Goal: Ask a question

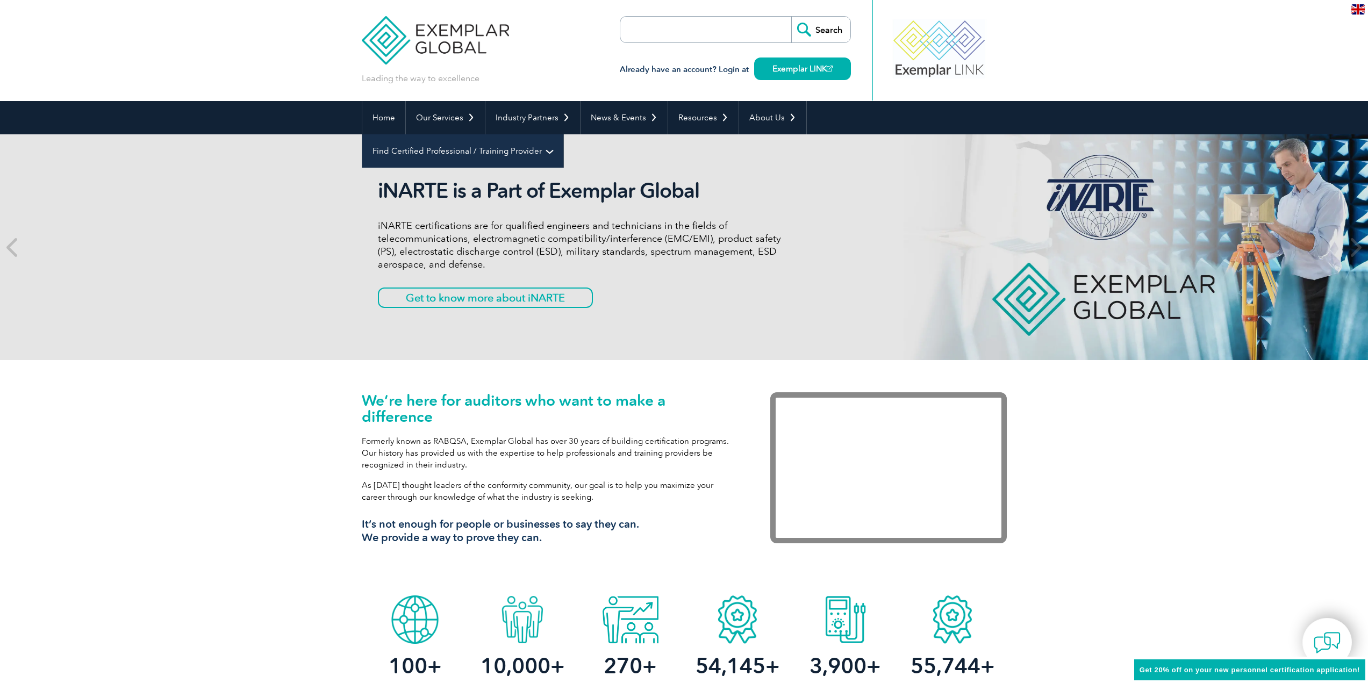
click at [563, 134] on link "Find Certified Professional / Training Provider" at bounding box center [462, 150] width 201 height 33
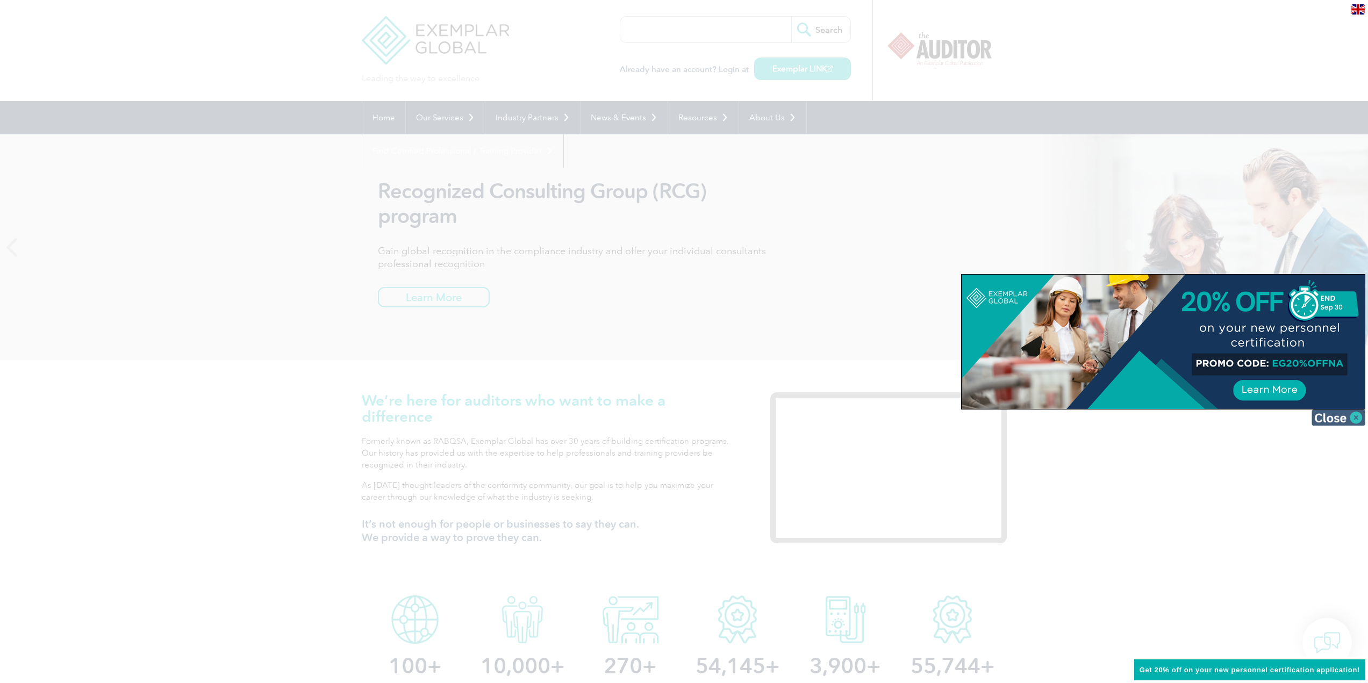
click at [1355, 419] on img at bounding box center [1339, 418] width 54 height 16
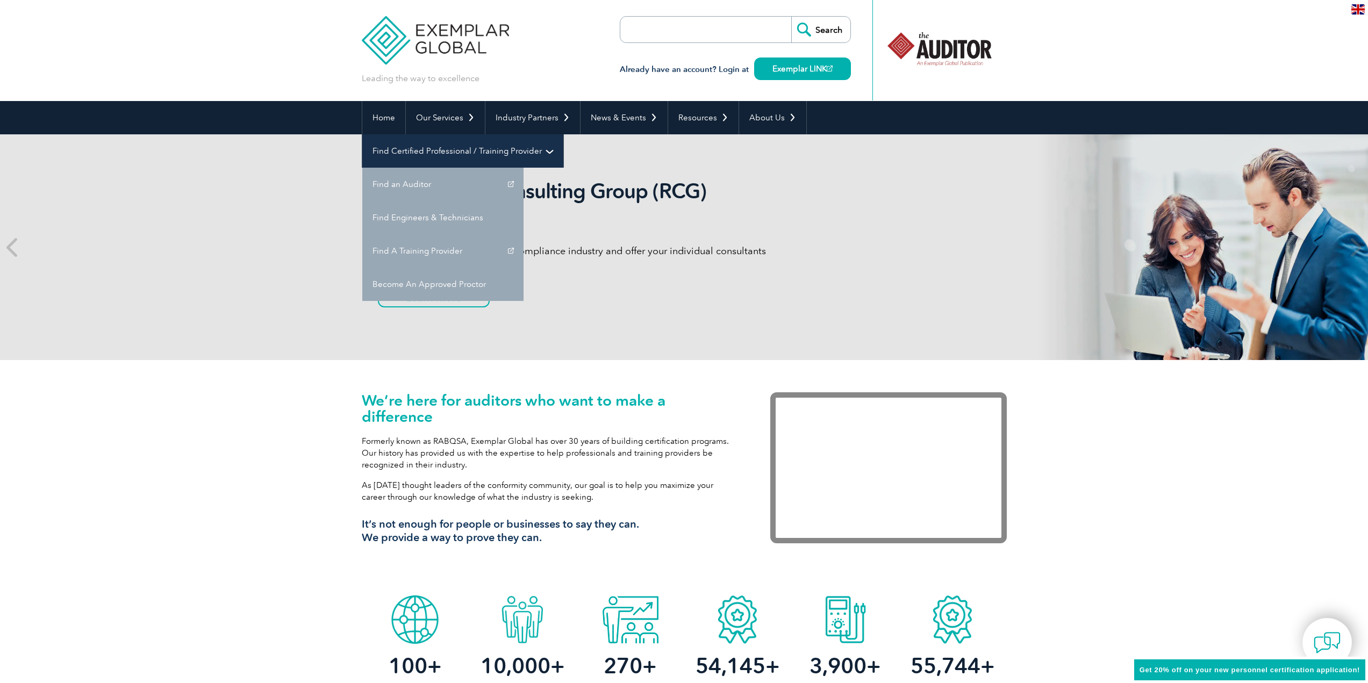
click at [563, 134] on link "Find Certified Professional / Training Provider" at bounding box center [462, 150] width 201 height 33
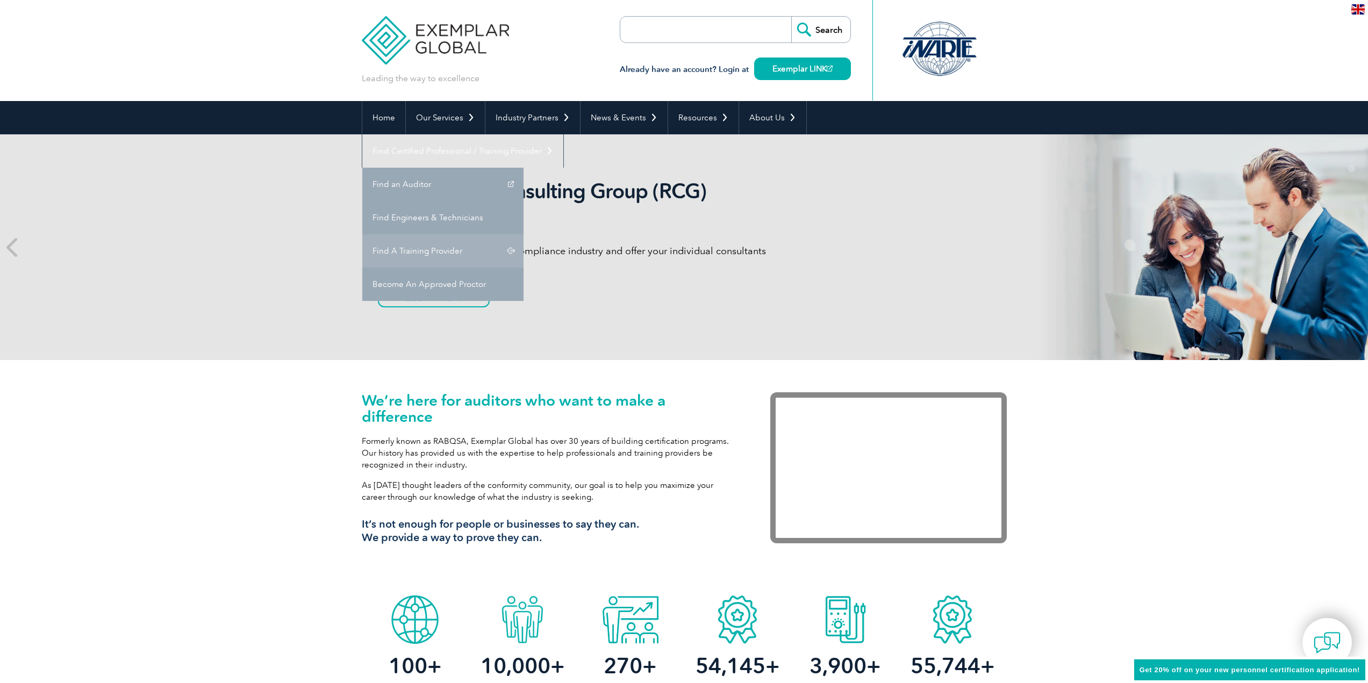
click at [524, 234] on link "Find A Training Provider" at bounding box center [442, 250] width 161 height 33
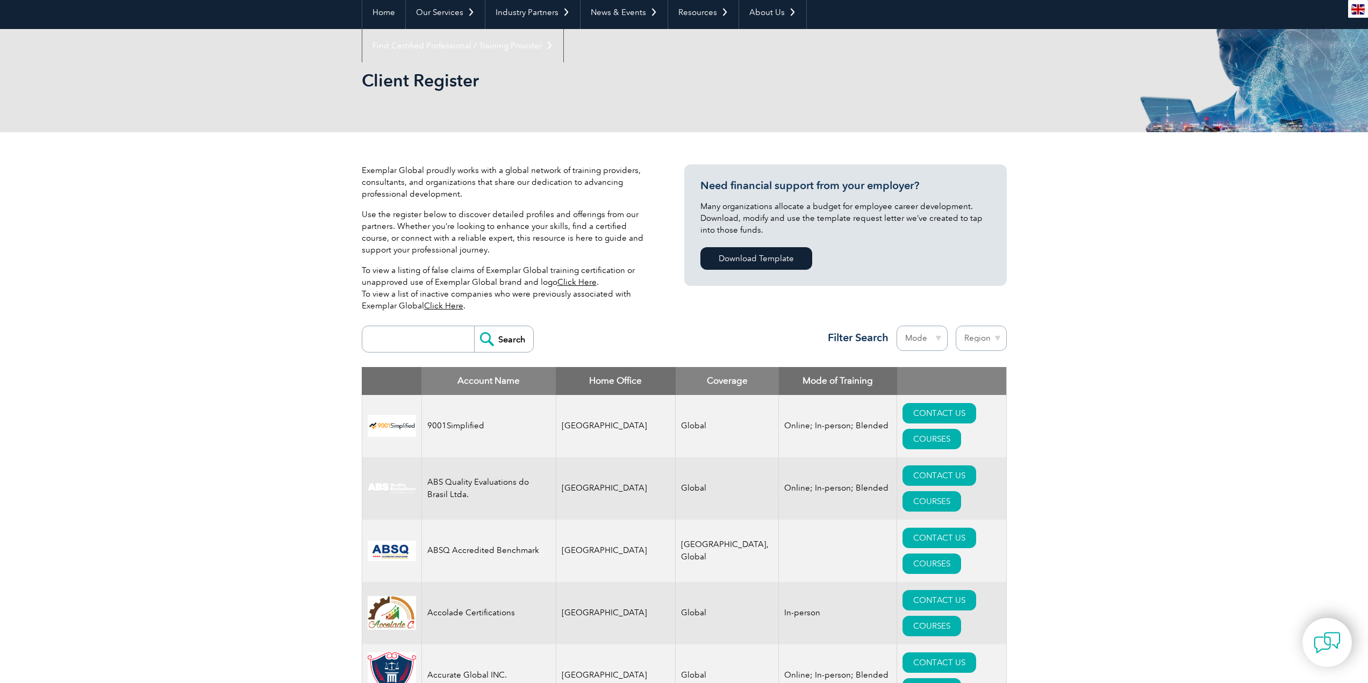
scroll to position [108, 0]
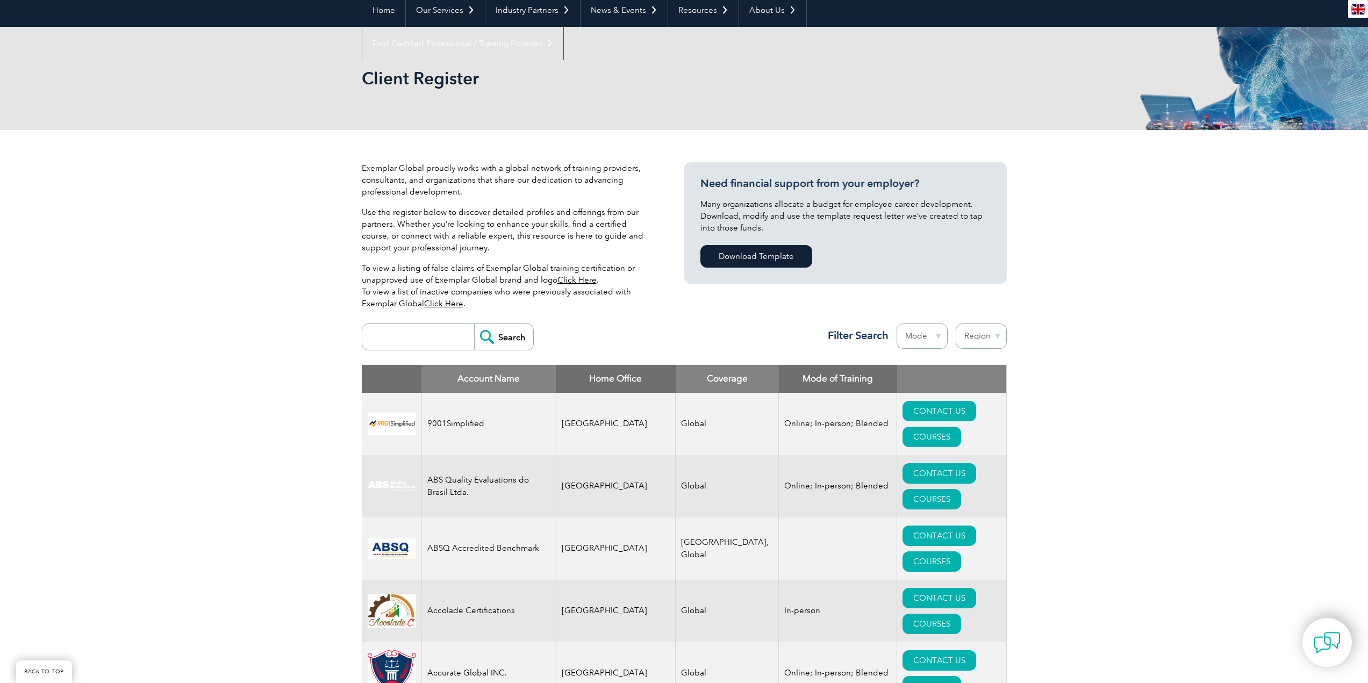
drag, startPoint x: 1009, startPoint y: 341, endPoint x: 991, endPoint y: 339, distance: 17.9
click at [991, 339] on select "Region Australia Bahrain Bangladesh Brazil Canada Colombia Dominican Republic E…" at bounding box center [981, 336] width 51 height 25
select select "[GEOGRAPHIC_DATA]"
click at [956, 324] on select "Region Australia Bahrain Bangladesh Brazil Canada Colombia Dominican Republic E…" at bounding box center [981, 336] width 51 height 25
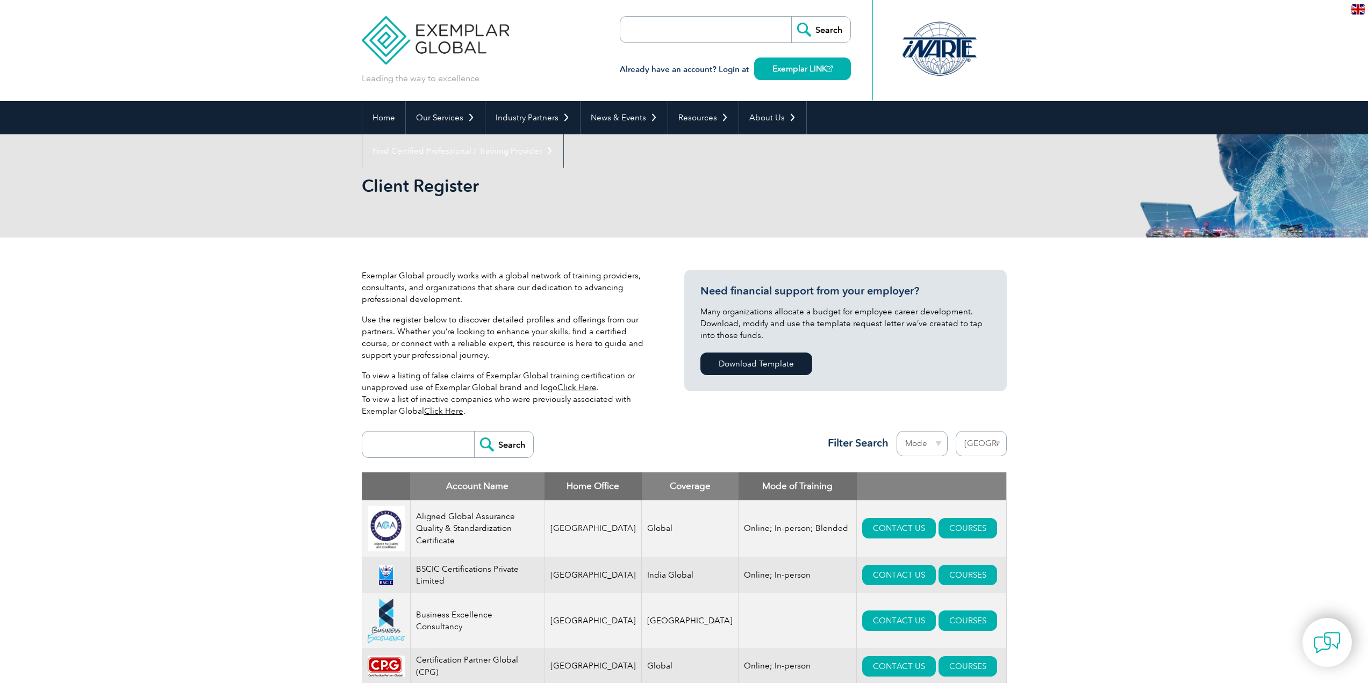
select select "[GEOGRAPHIC_DATA]"
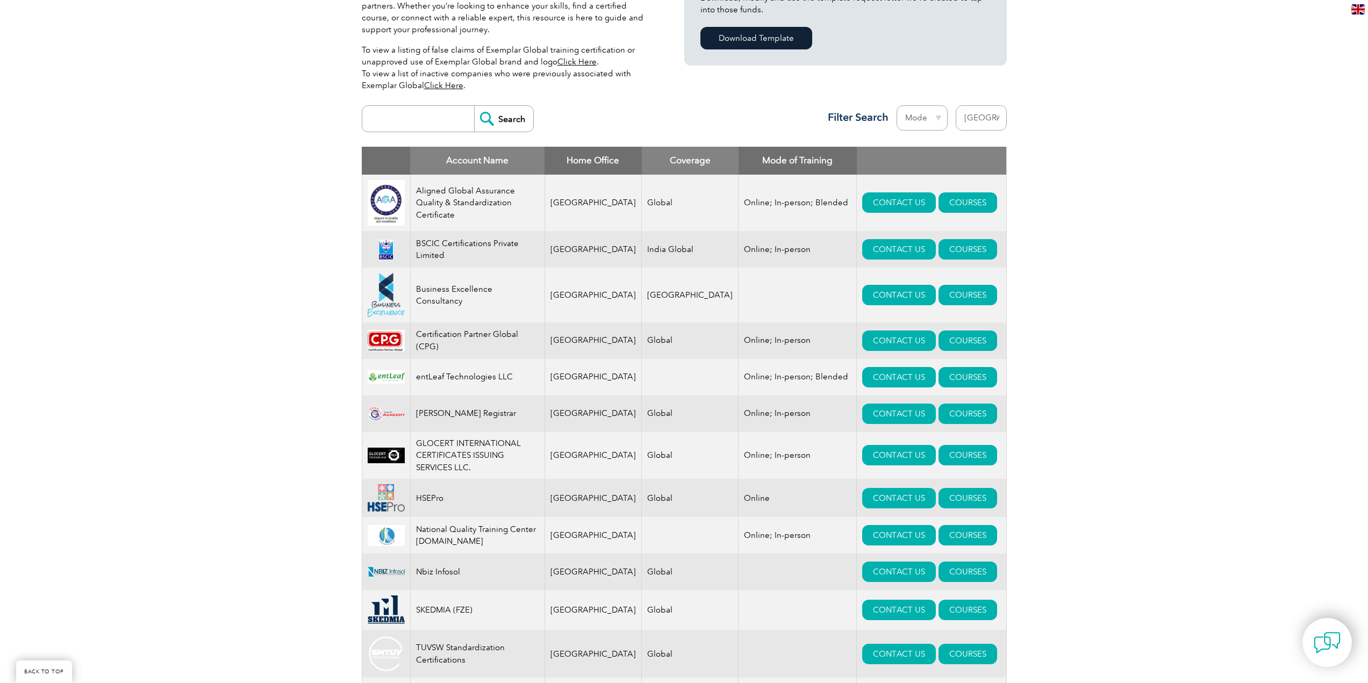
scroll to position [215, 0]
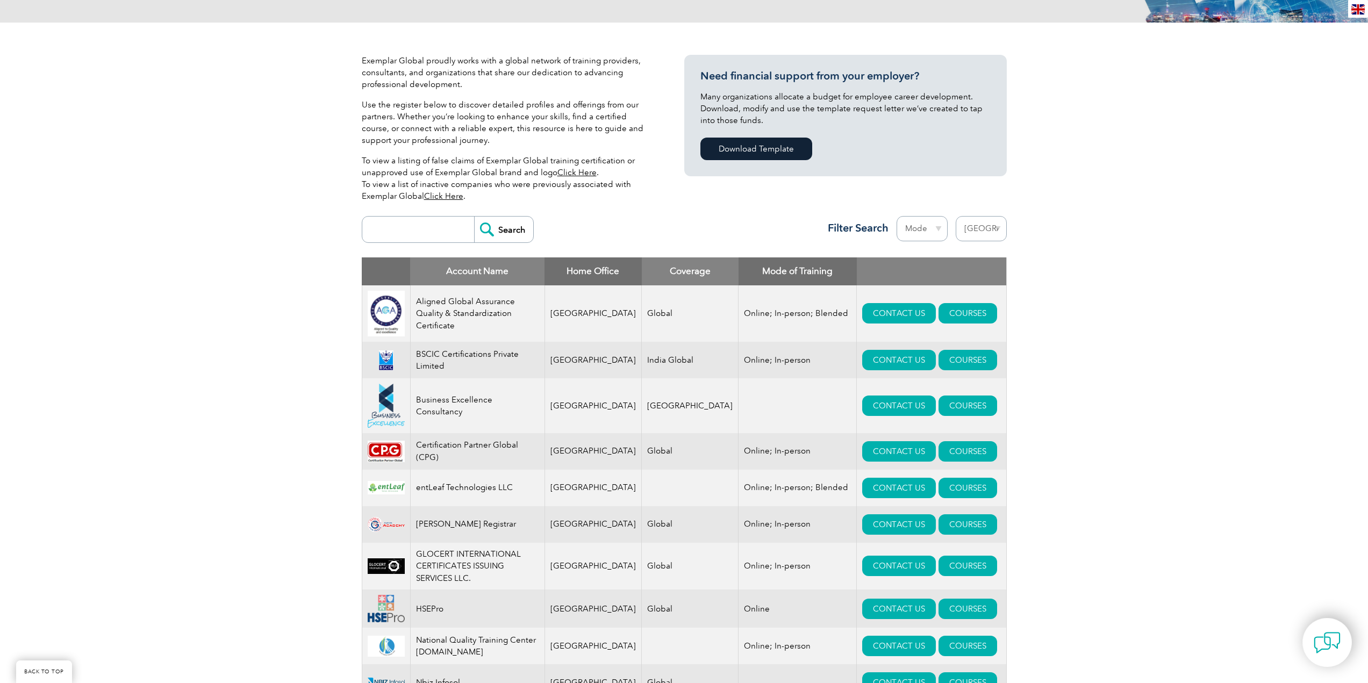
click at [937, 228] on select "Mode Online In-person Blended" at bounding box center [922, 228] width 51 height 25
click at [1062, 235] on div "Exemplar Global proudly works with a global network of training providers, cons…" at bounding box center [684, 451] width 1368 height 857
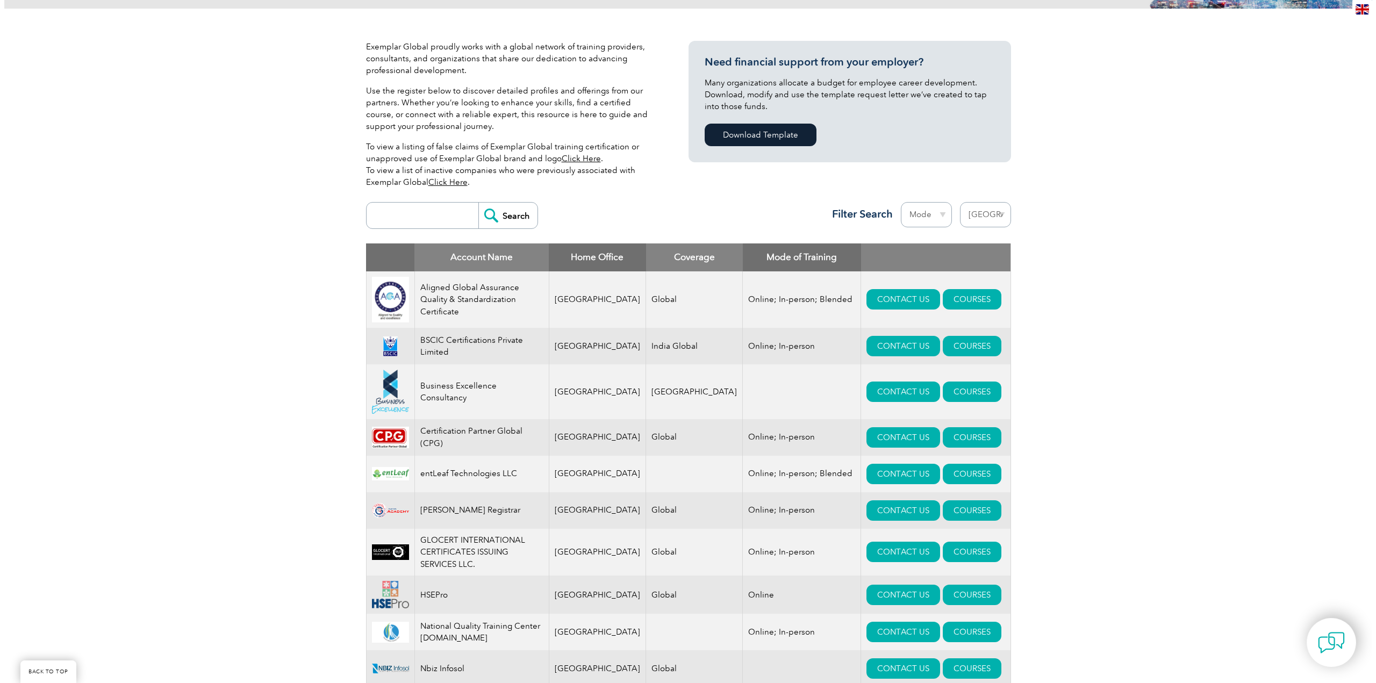
scroll to position [269, 0]
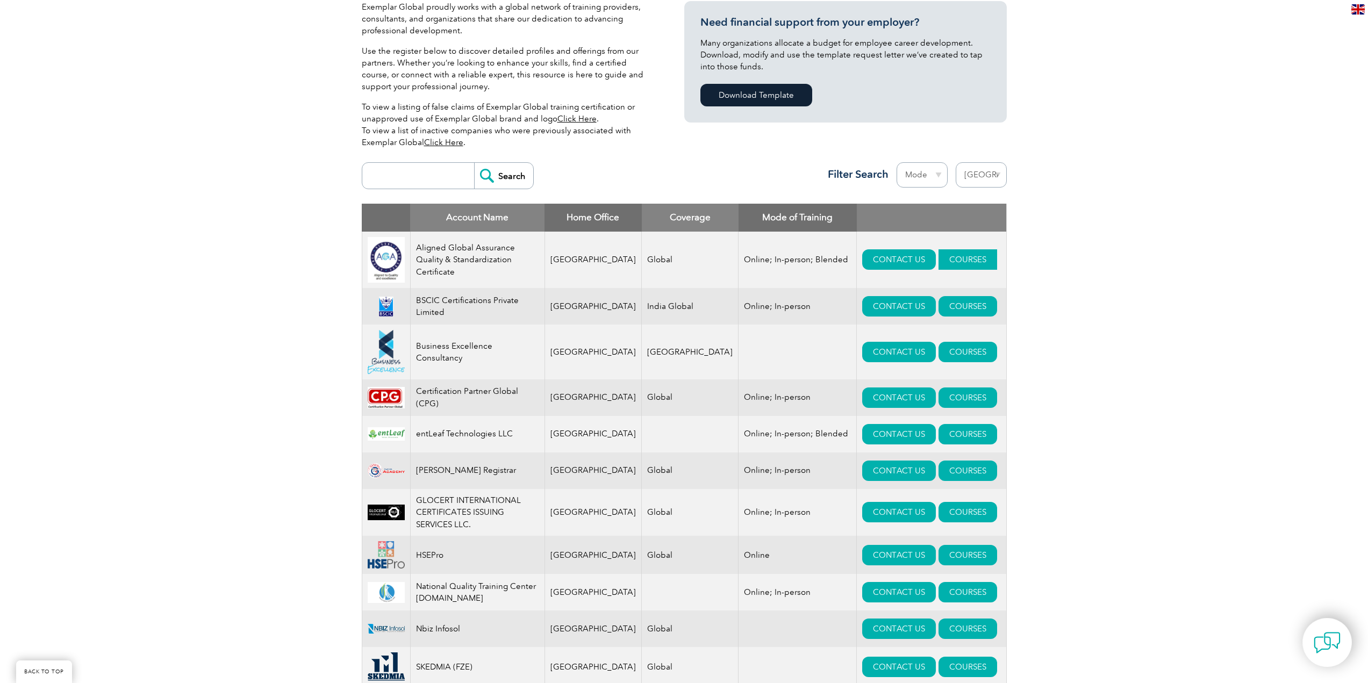
click at [940, 263] on link "COURSES" at bounding box center [968, 259] width 59 height 20
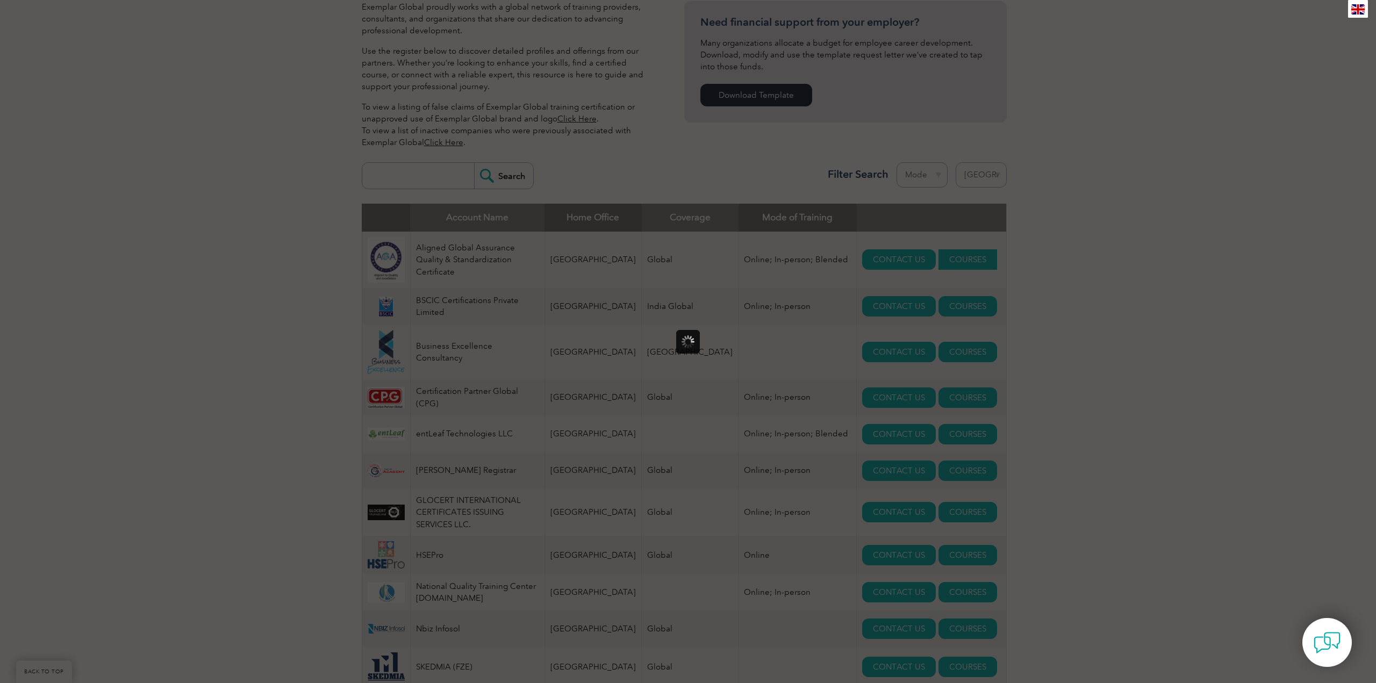
scroll to position [0, 0]
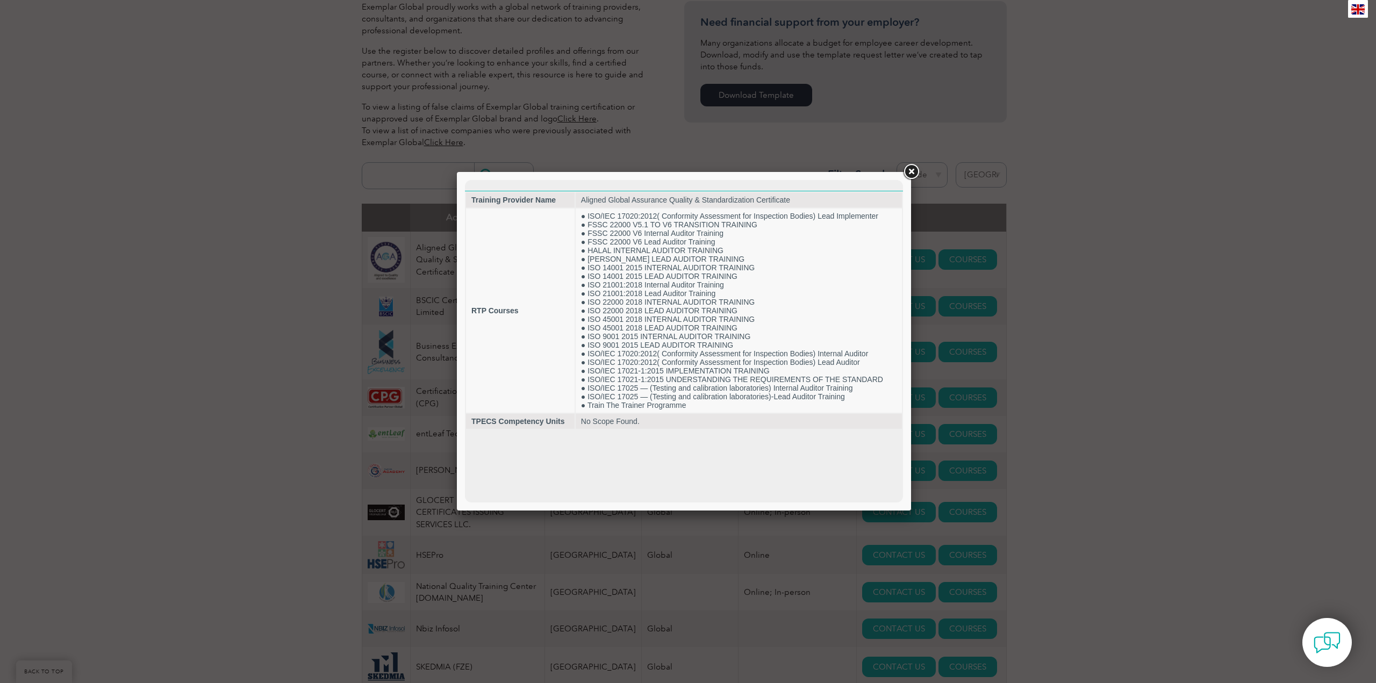
click at [913, 174] on link at bounding box center [911, 171] width 19 height 19
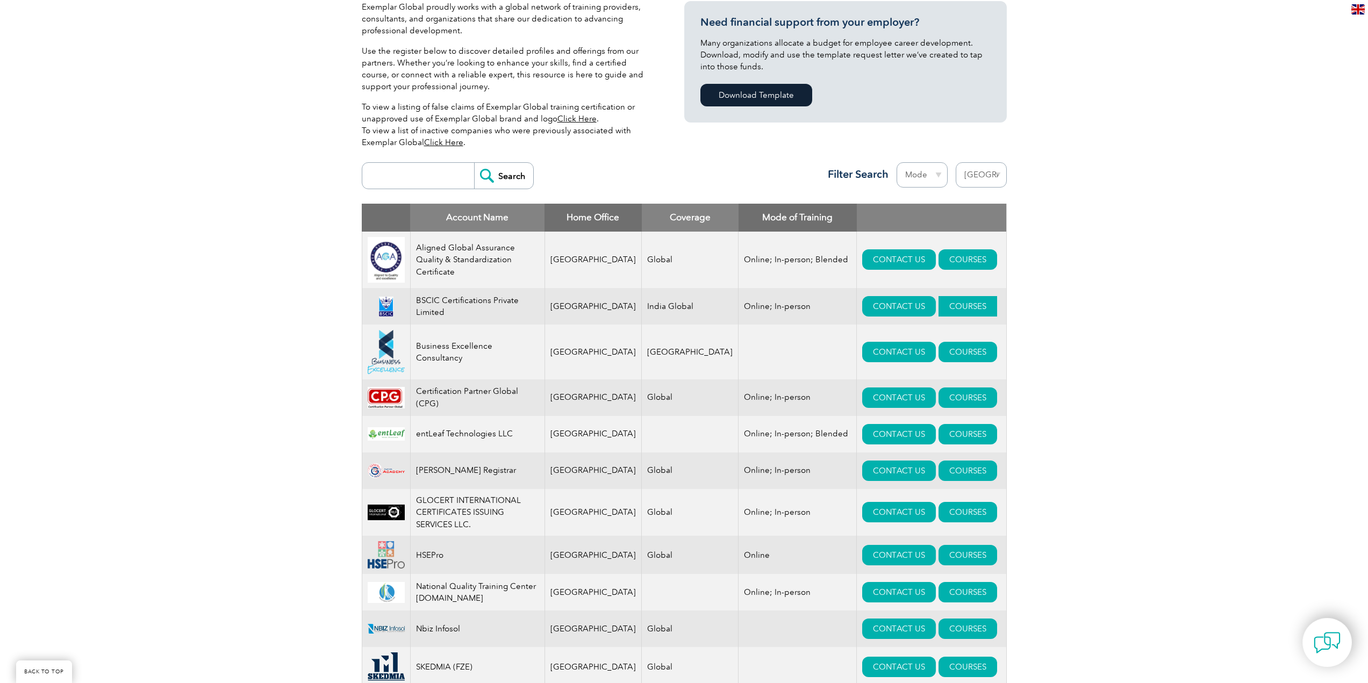
click at [947, 308] on link "COURSES" at bounding box center [968, 306] width 59 height 20
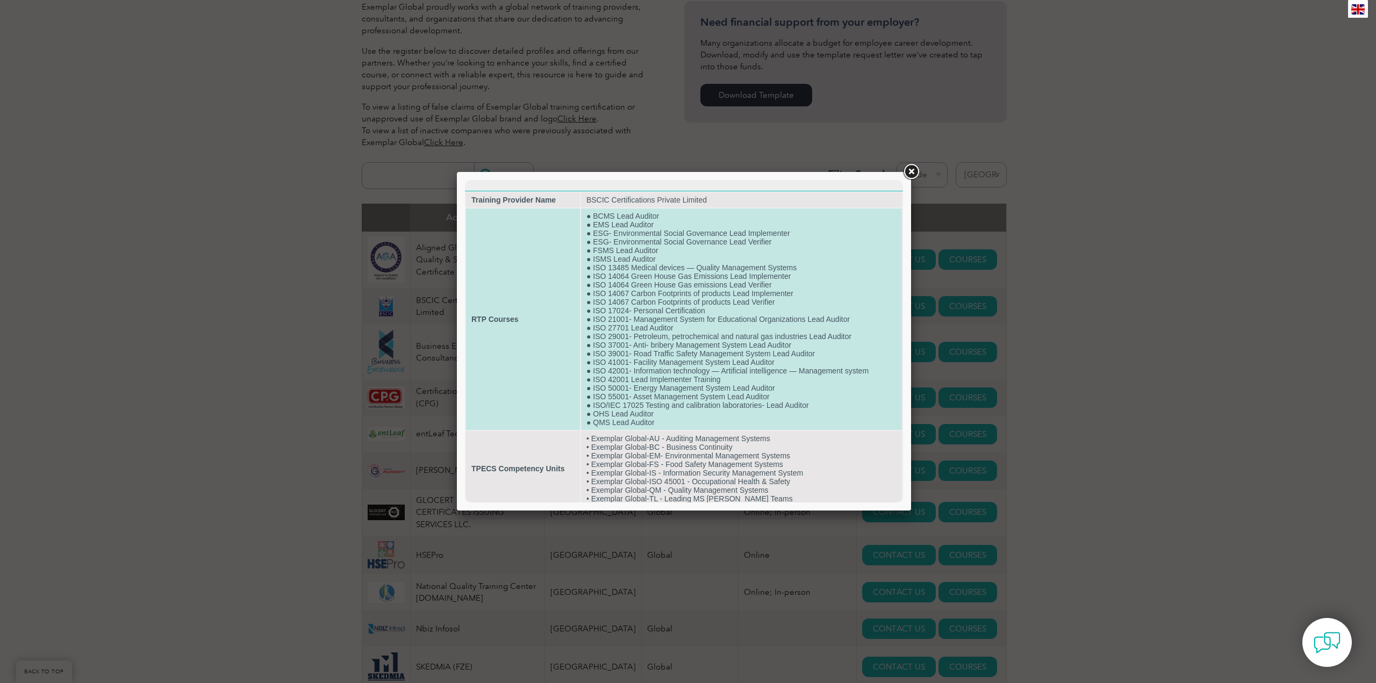
scroll to position [5, 0]
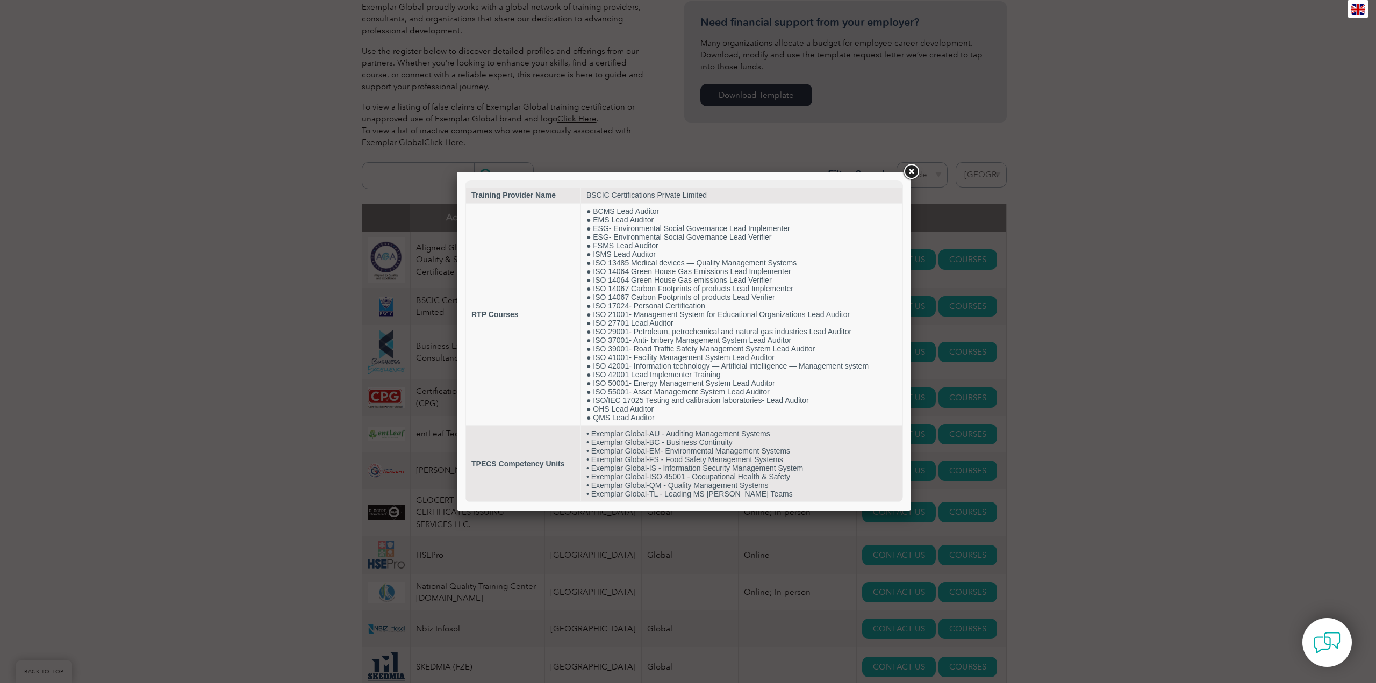
click at [916, 173] on link at bounding box center [911, 171] width 19 height 19
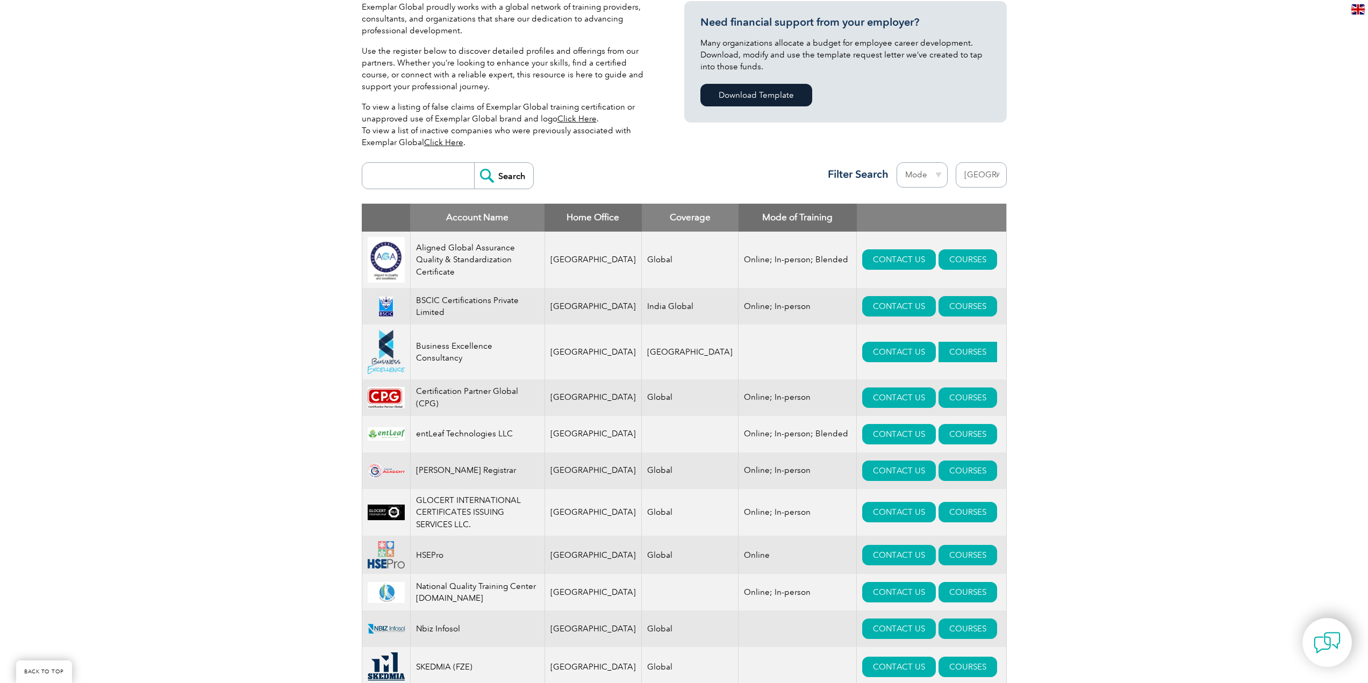
click at [940, 356] on link "COURSES" at bounding box center [968, 352] width 59 height 20
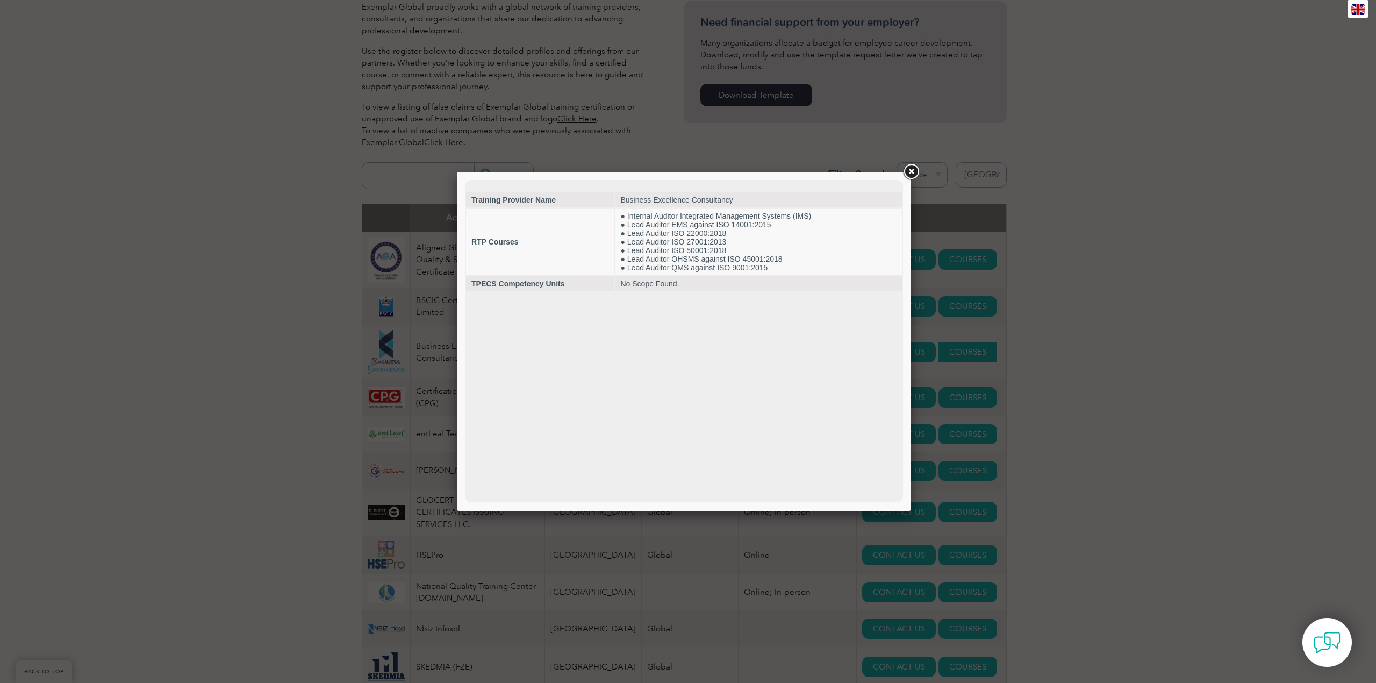
scroll to position [0, 0]
click at [911, 167] on link at bounding box center [911, 171] width 19 height 19
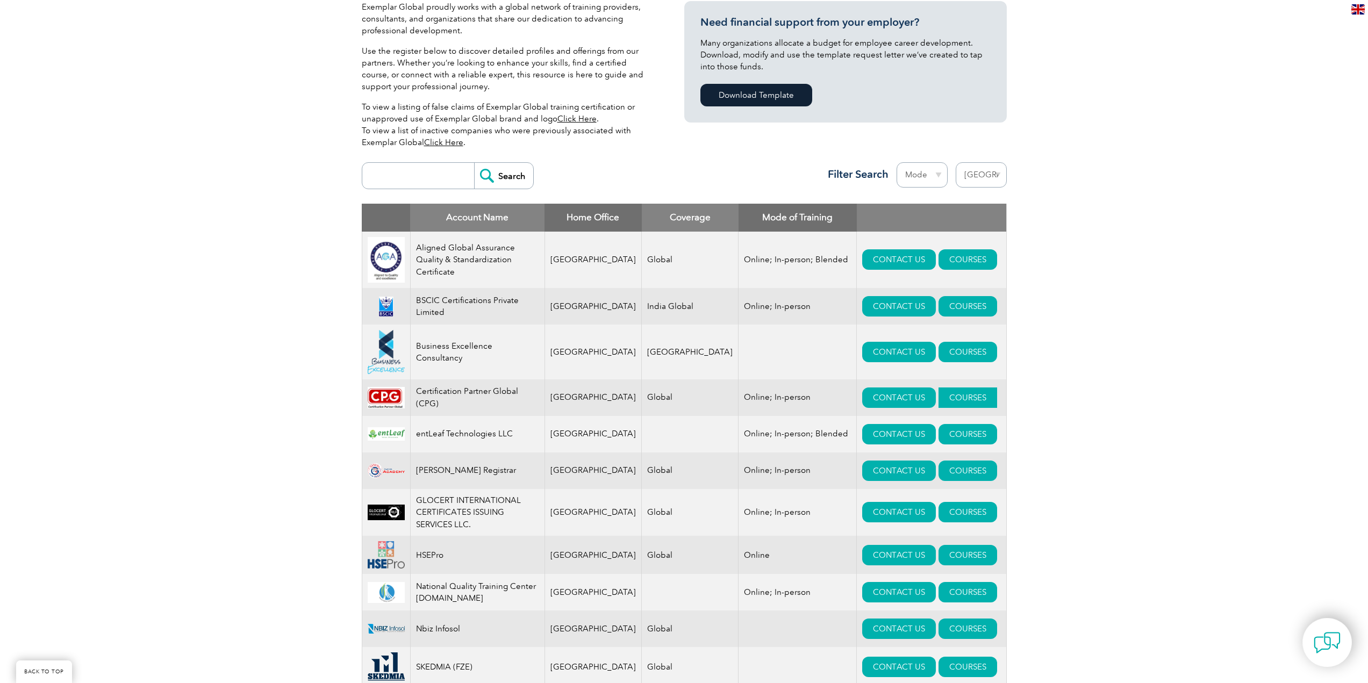
click at [951, 398] on link "COURSES" at bounding box center [968, 398] width 59 height 20
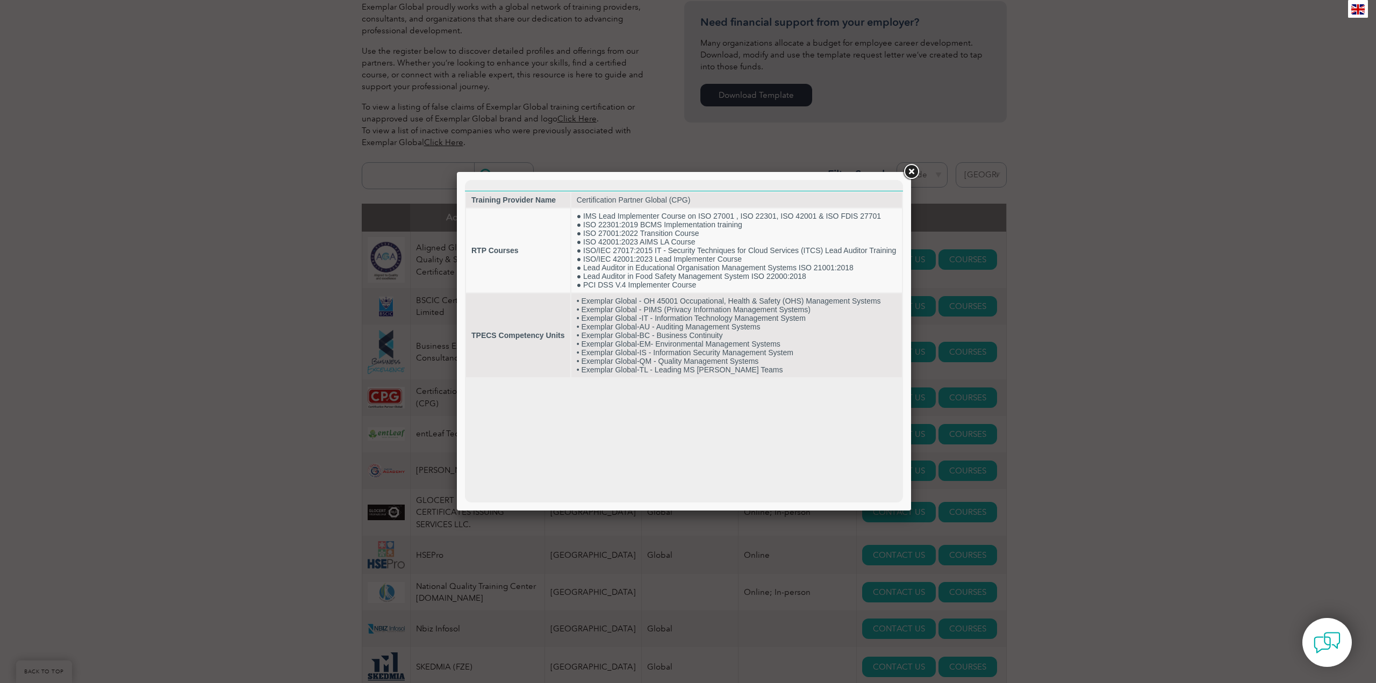
click at [909, 174] on link at bounding box center [911, 171] width 19 height 19
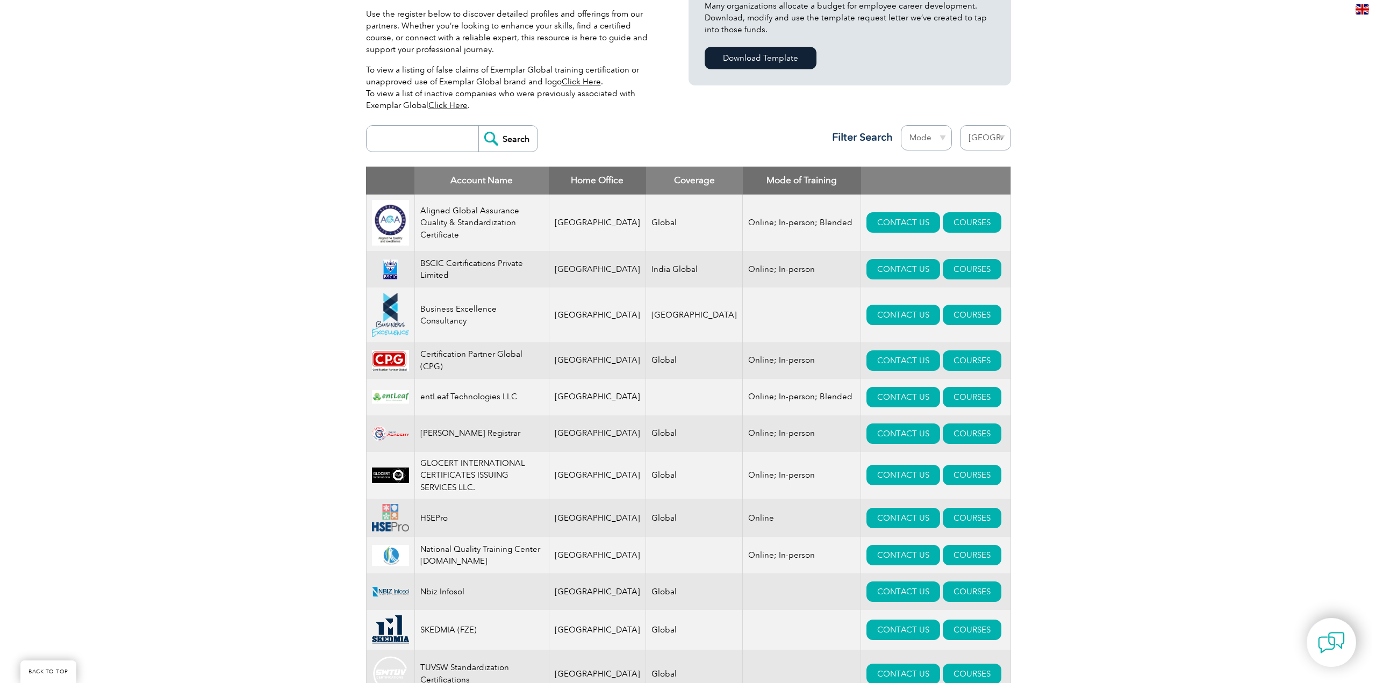
scroll to position [430, 0]
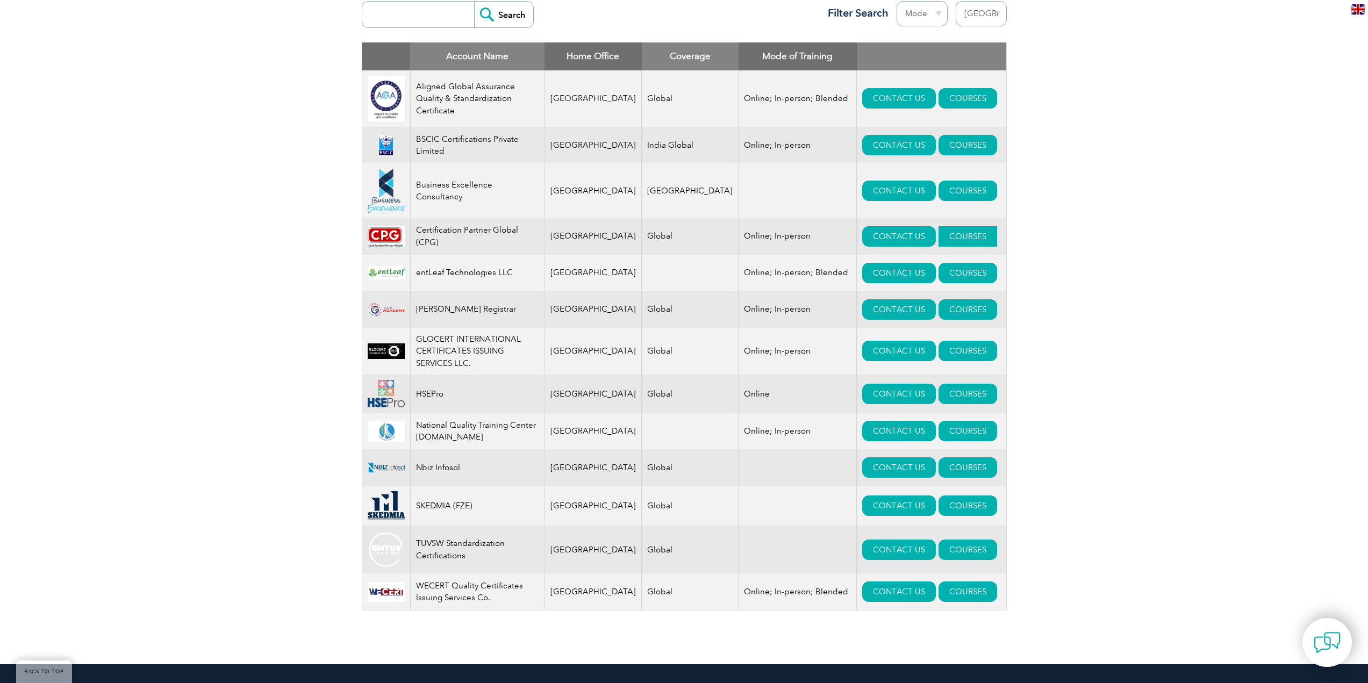
click at [956, 243] on link "COURSES" at bounding box center [968, 236] width 59 height 20
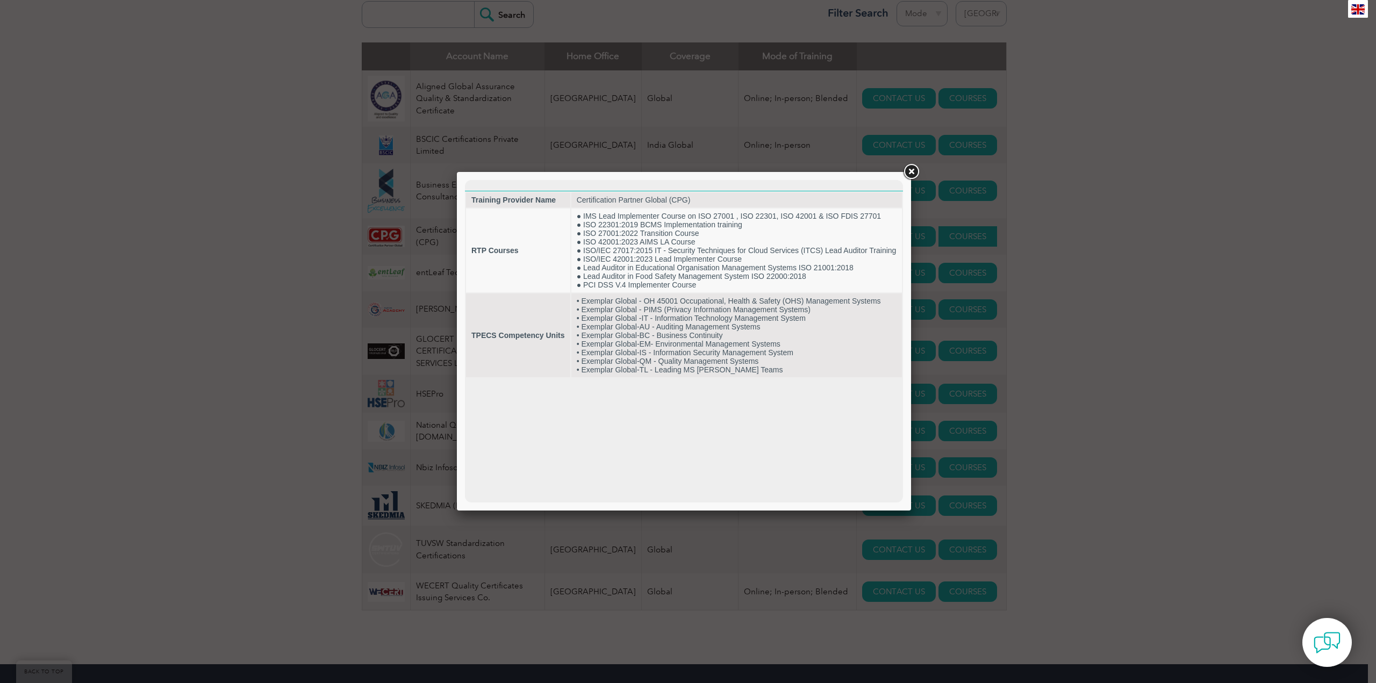
scroll to position [0, 0]
click at [911, 173] on link at bounding box center [911, 171] width 19 height 19
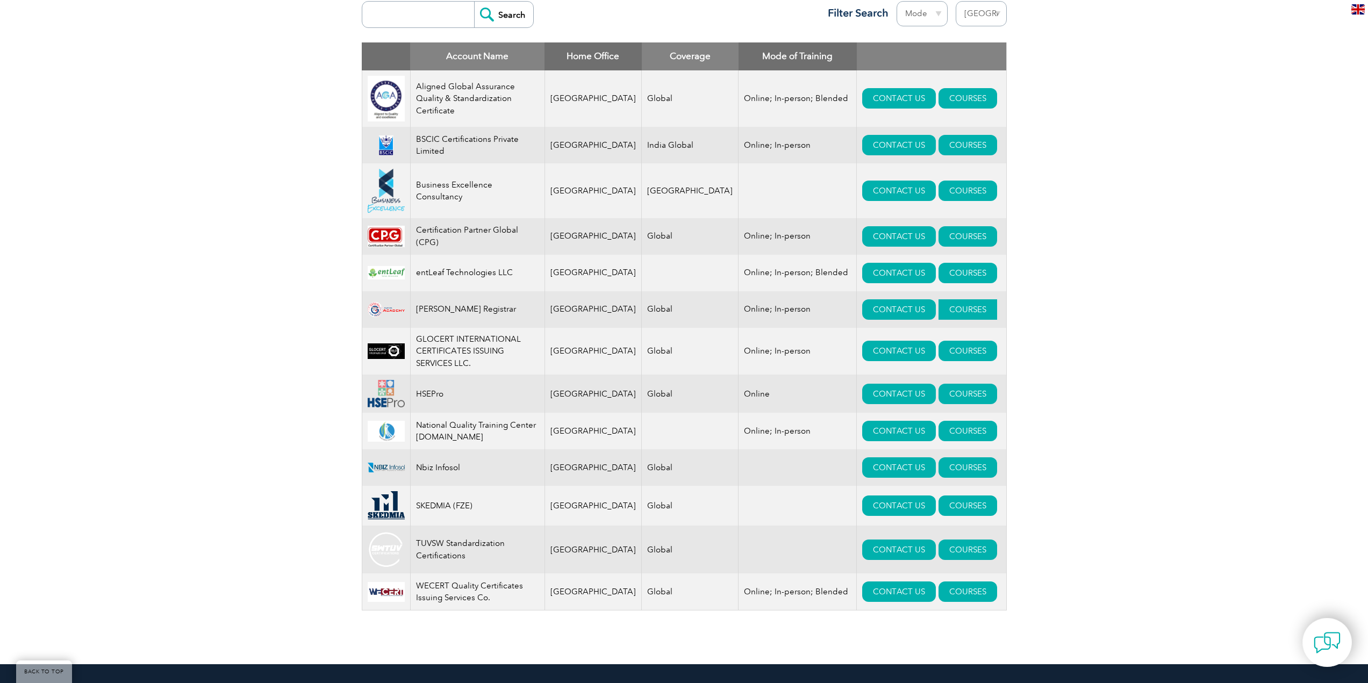
click at [946, 312] on link "COURSES" at bounding box center [968, 309] width 59 height 20
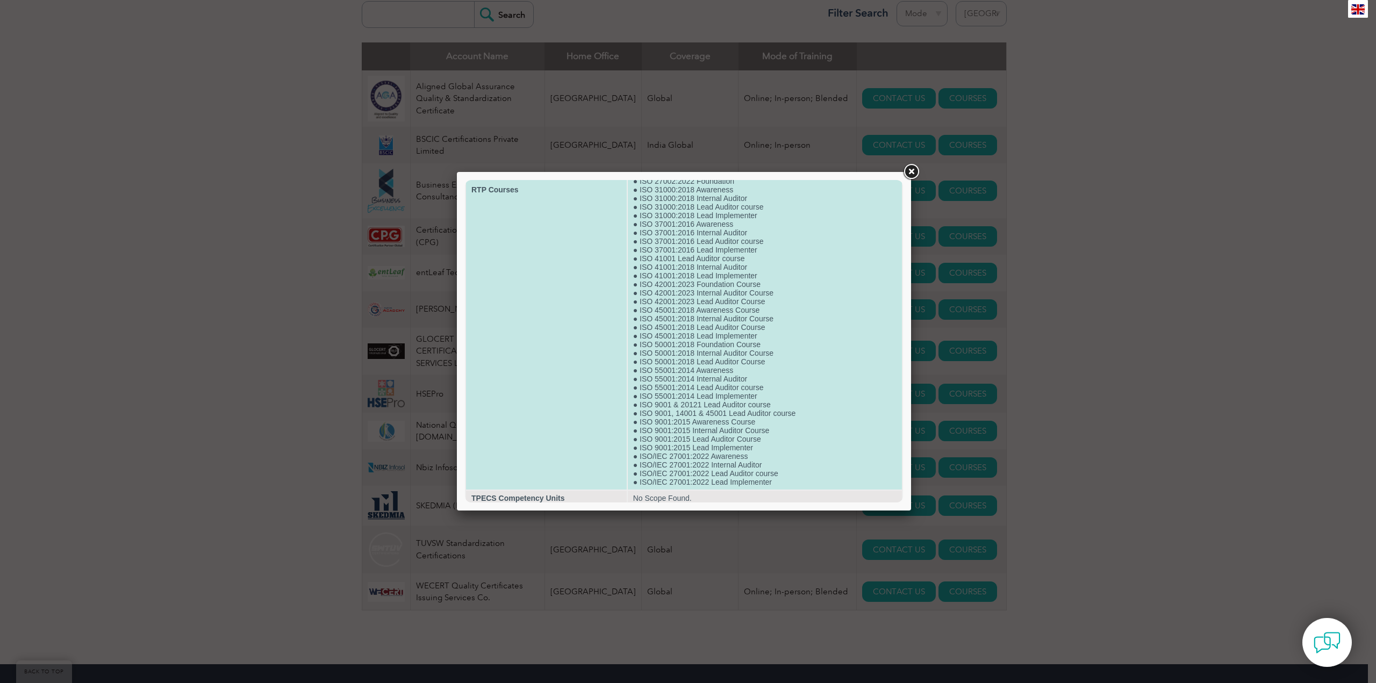
scroll to position [323, 0]
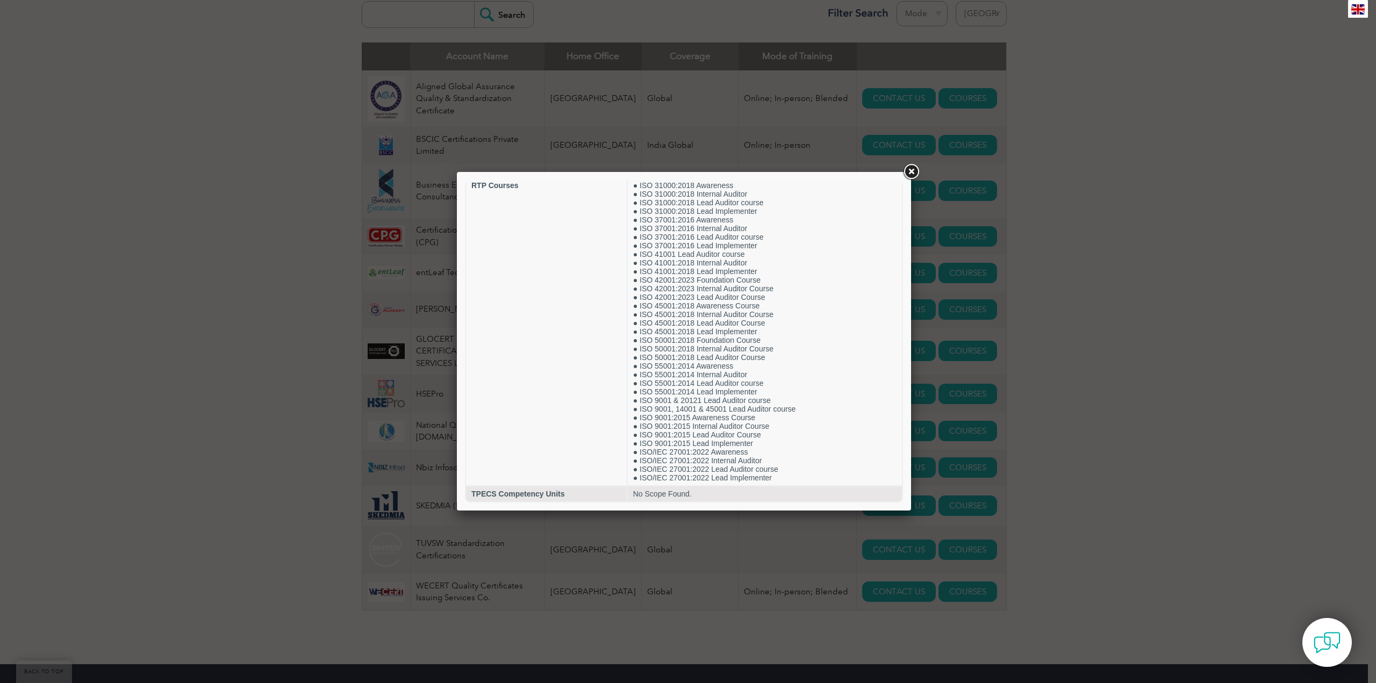
click at [915, 172] on link at bounding box center [911, 171] width 19 height 19
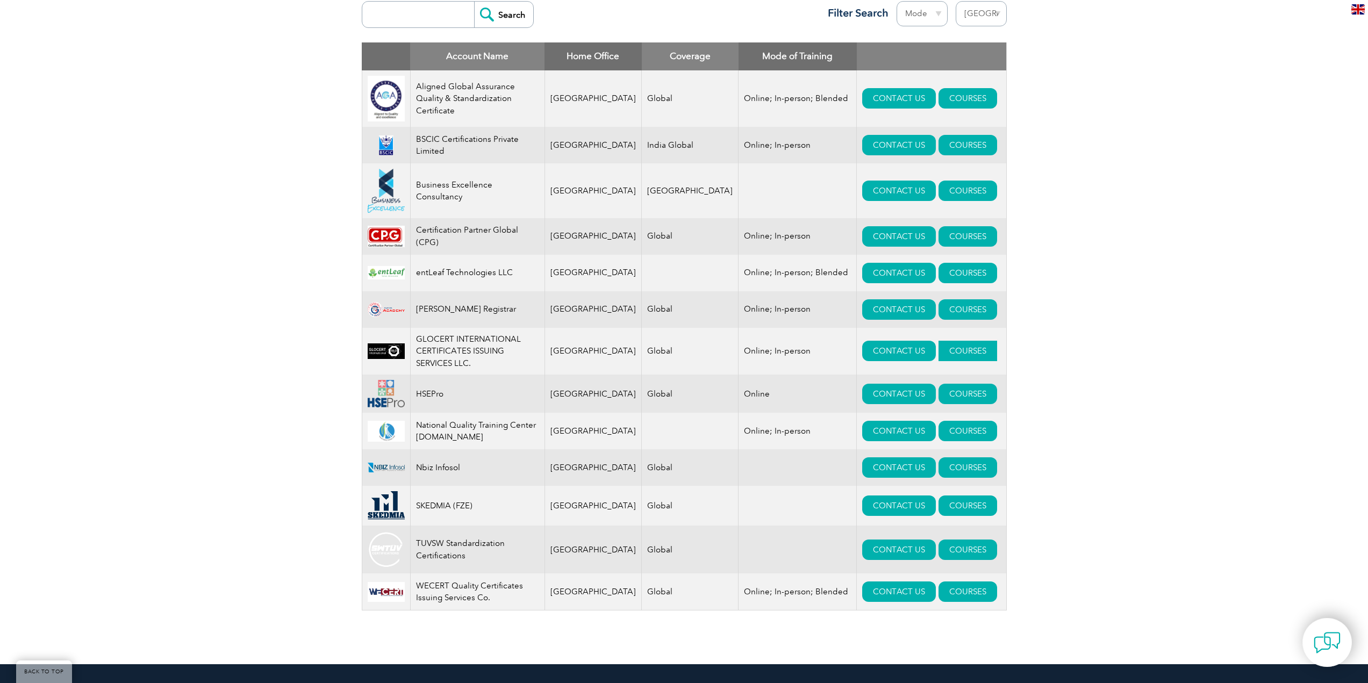
click at [949, 355] on link "COURSES" at bounding box center [968, 351] width 59 height 20
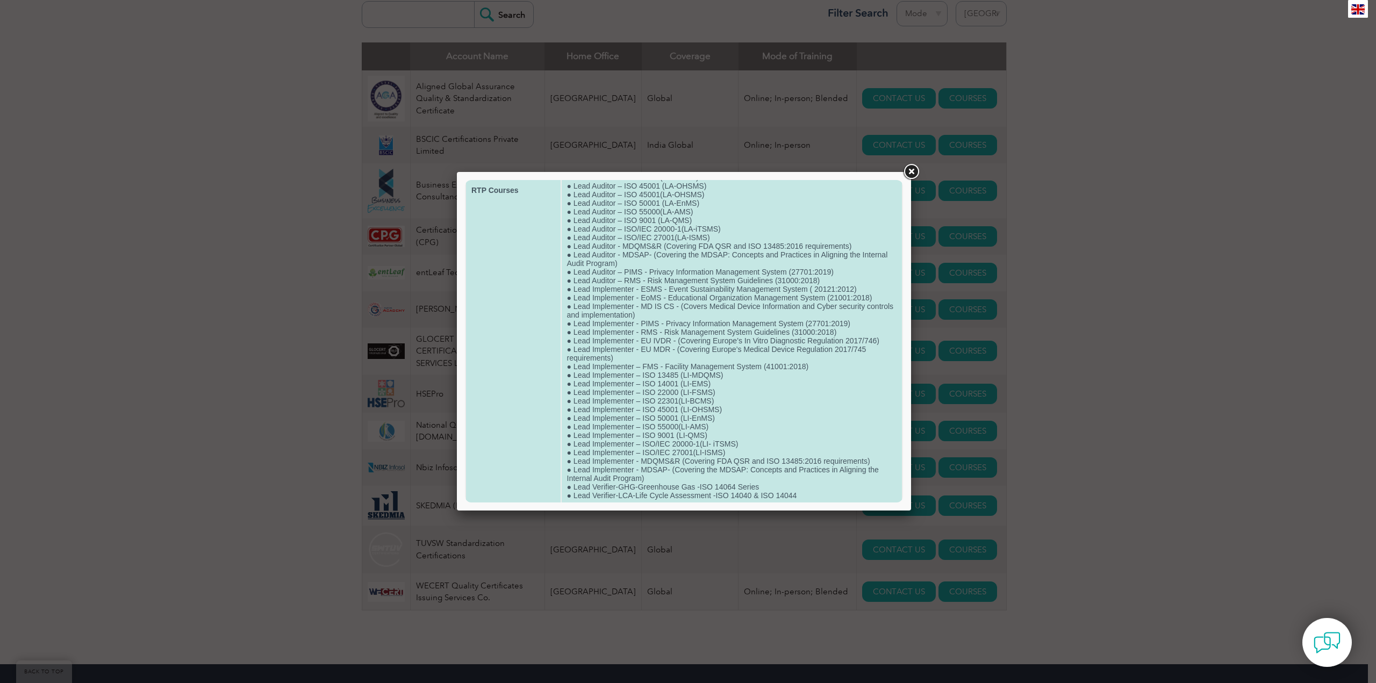
scroll to position [375, 0]
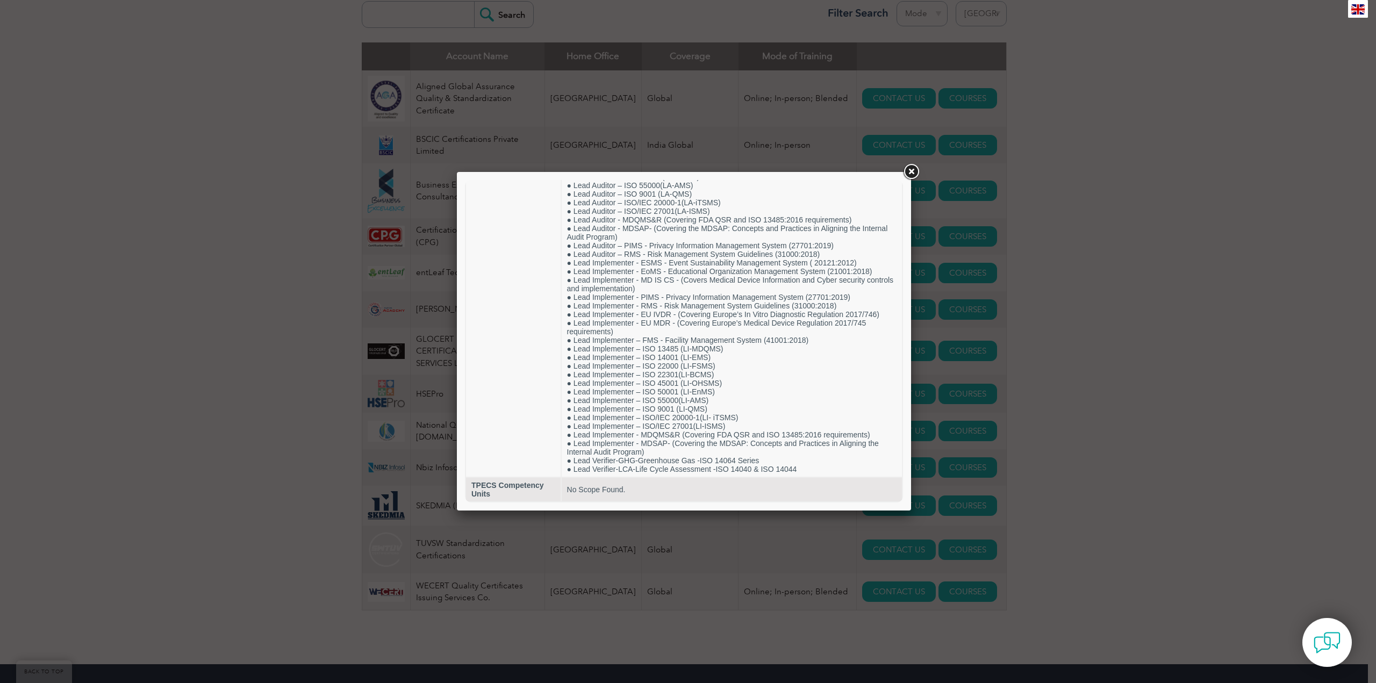
click at [911, 168] on link at bounding box center [911, 171] width 19 height 19
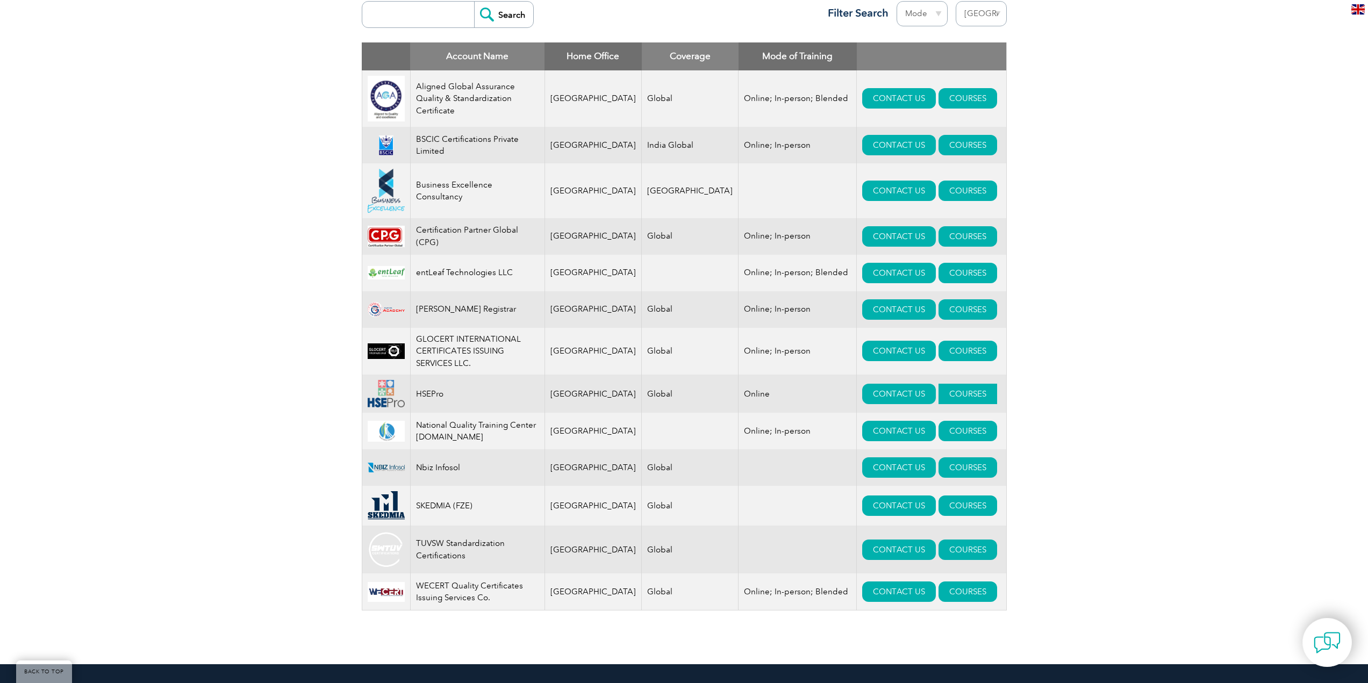
click at [952, 401] on link "COURSES" at bounding box center [968, 394] width 59 height 20
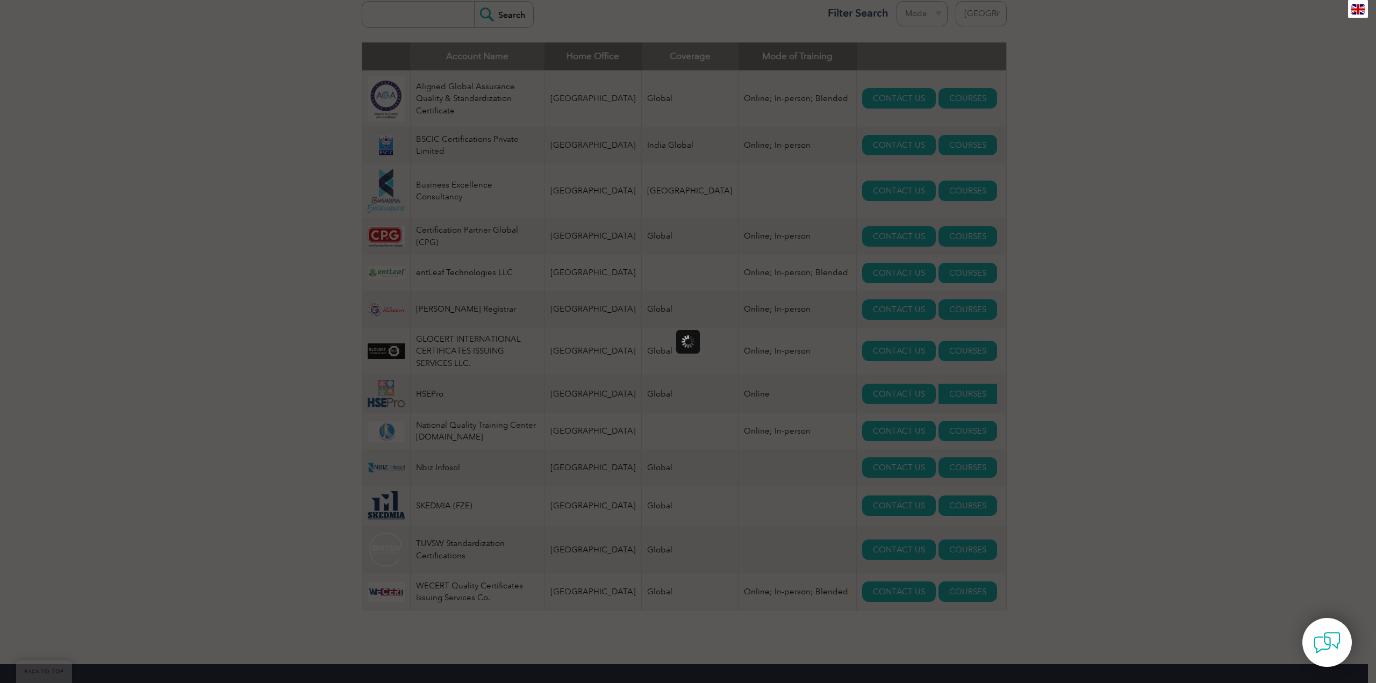
scroll to position [0, 0]
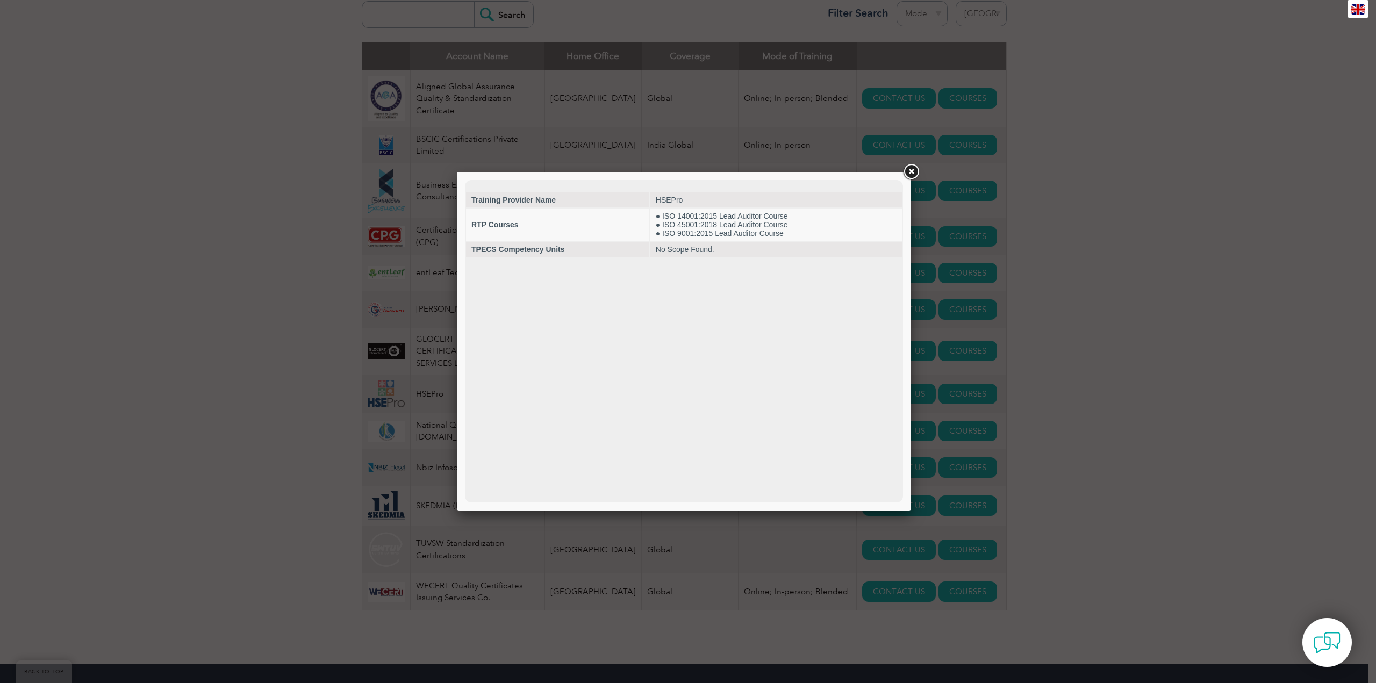
click at [909, 174] on link at bounding box center [911, 171] width 19 height 19
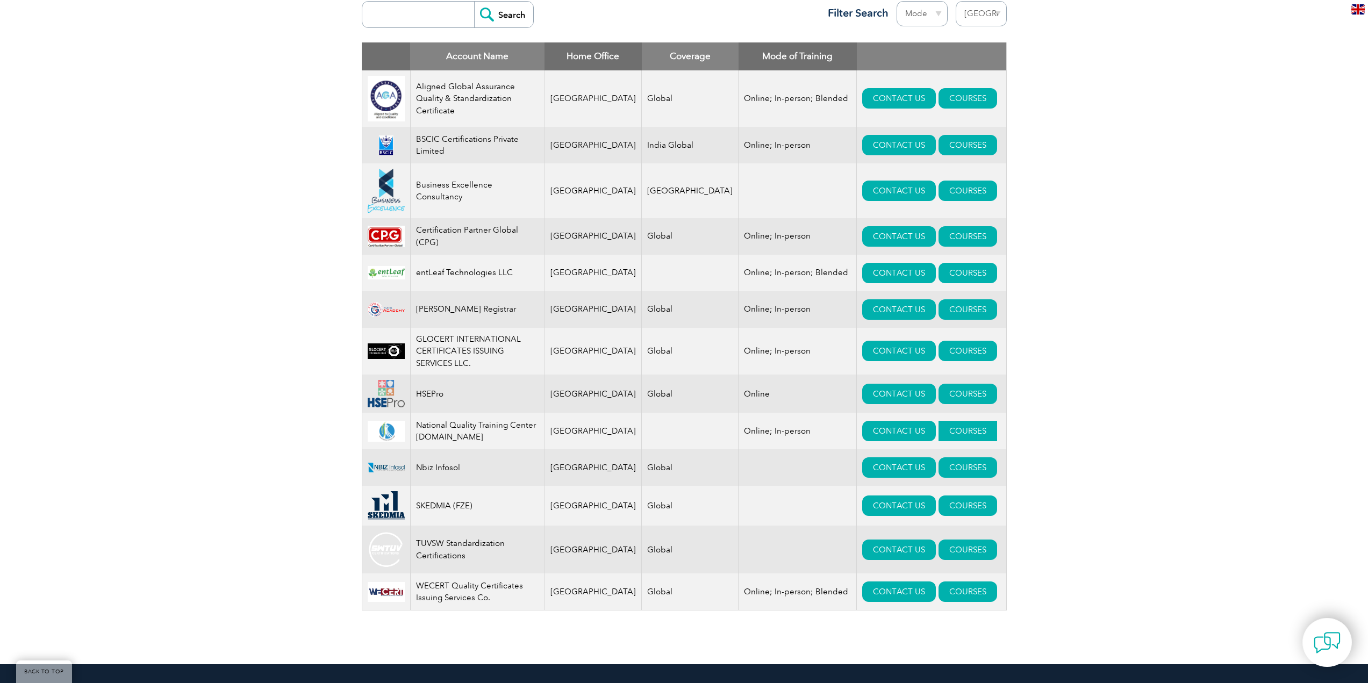
click at [942, 433] on link "COURSES" at bounding box center [968, 431] width 59 height 20
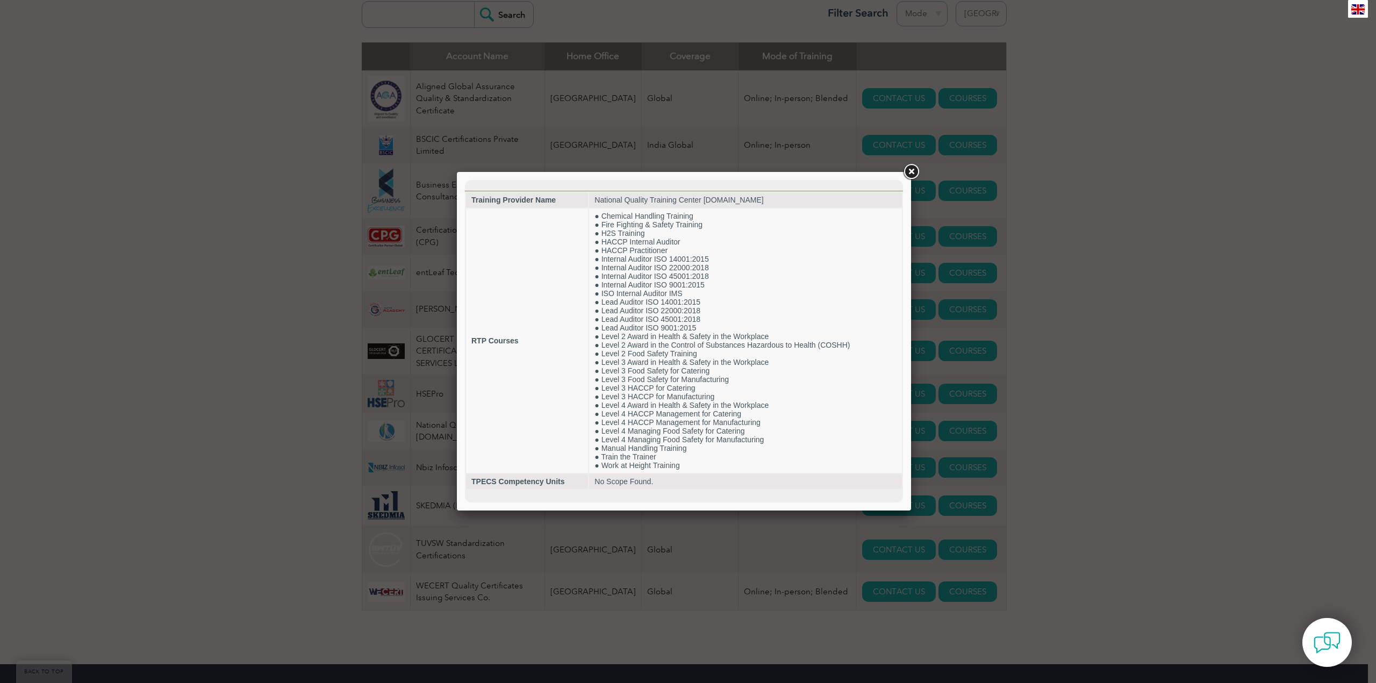
click at [912, 174] on link at bounding box center [911, 171] width 19 height 19
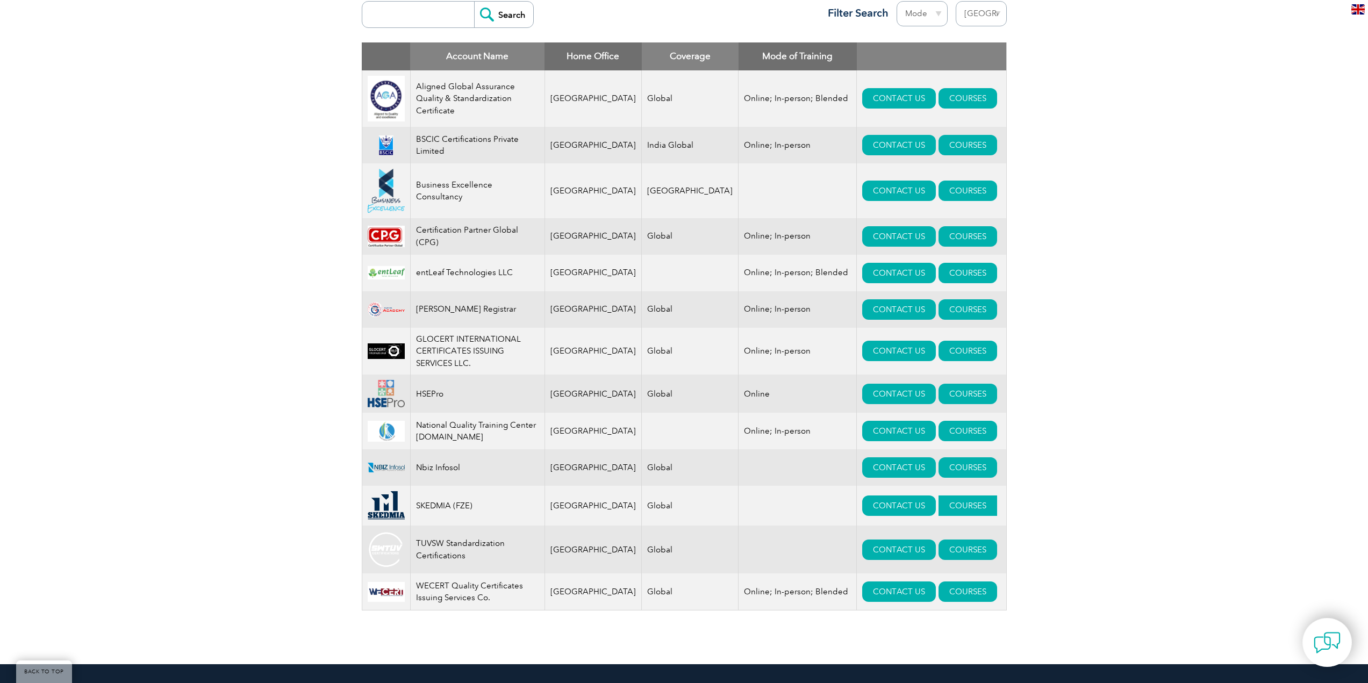
click at [945, 513] on link "COURSES" at bounding box center [968, 506] width 59 height 20
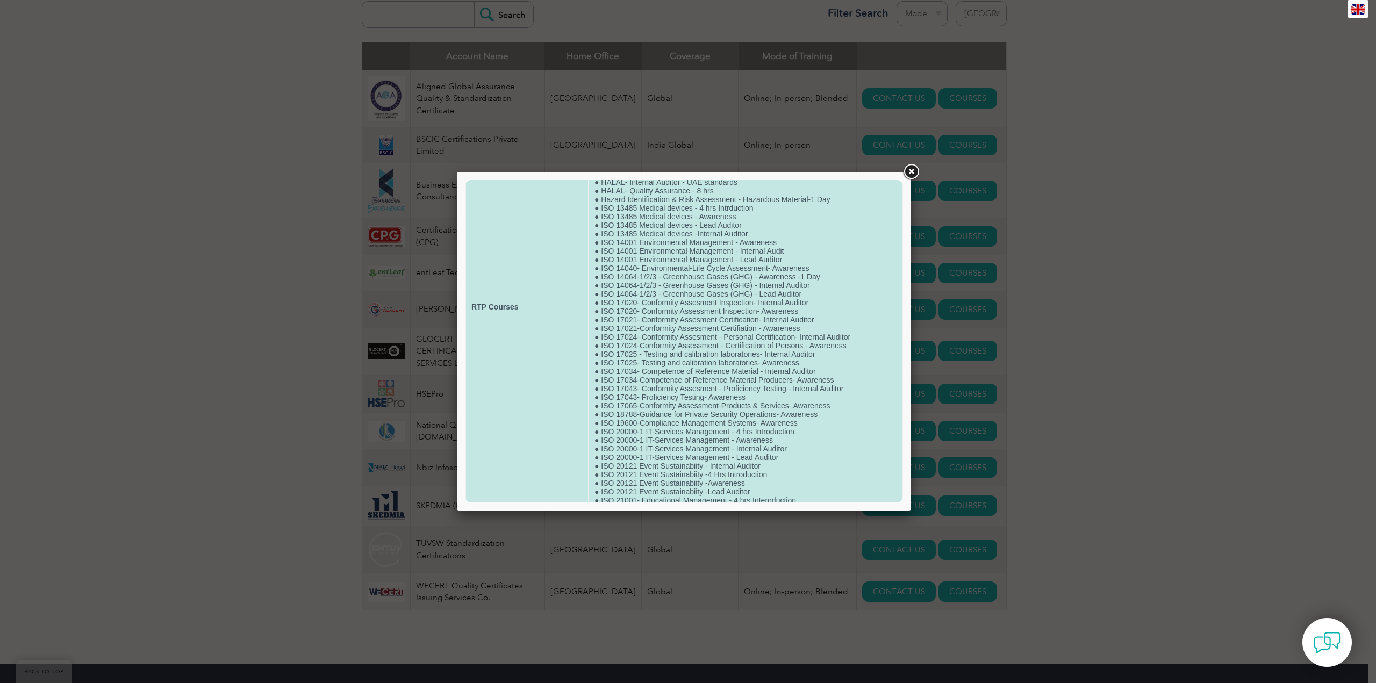
scroll to position [609, 0]
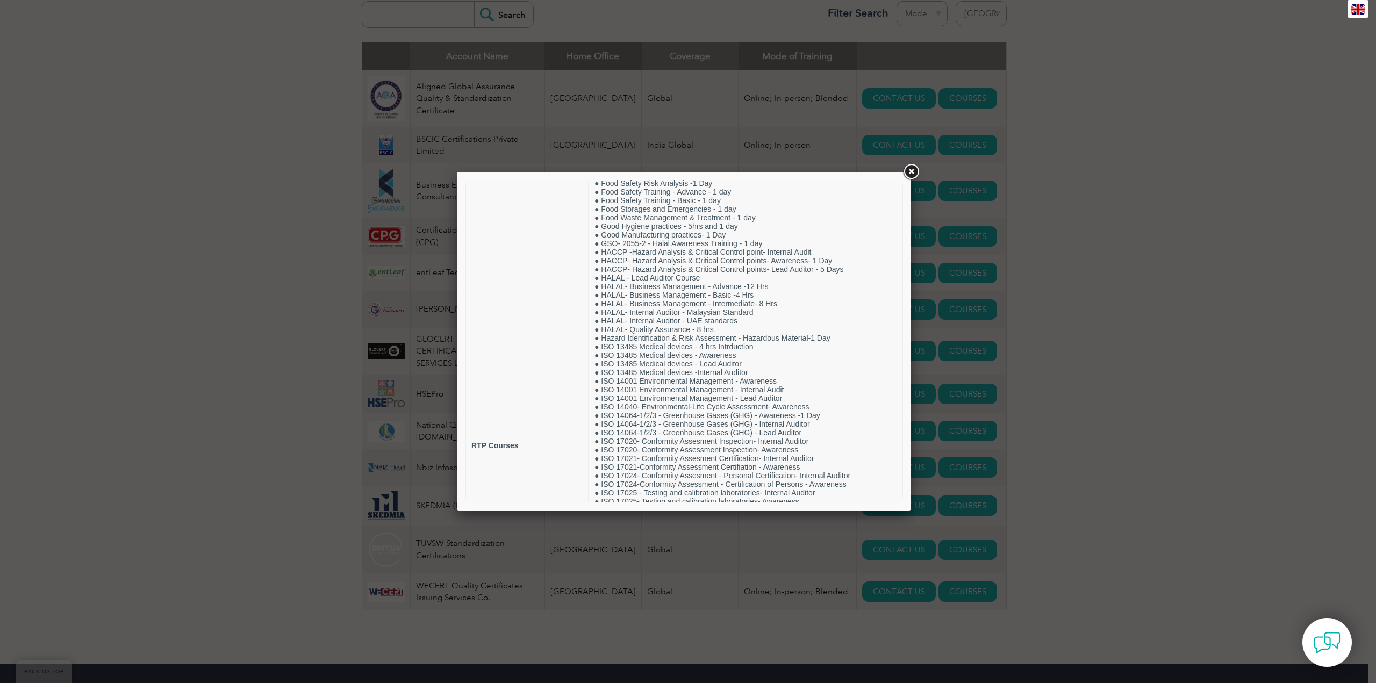
click at [913, 173] on link at bounding box center [911, 171] width 19 height 19
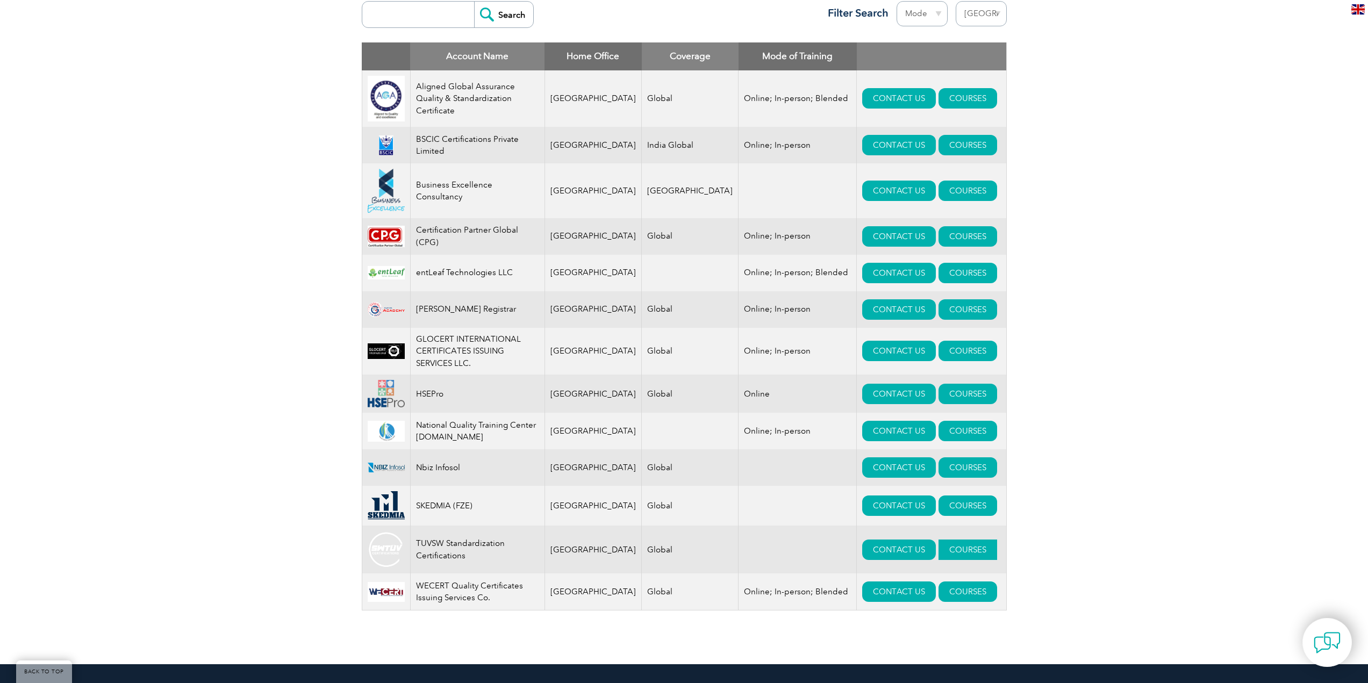
click at [953, 560] on link "COURSES" at bounding box center [968, 550] width 59 height 20
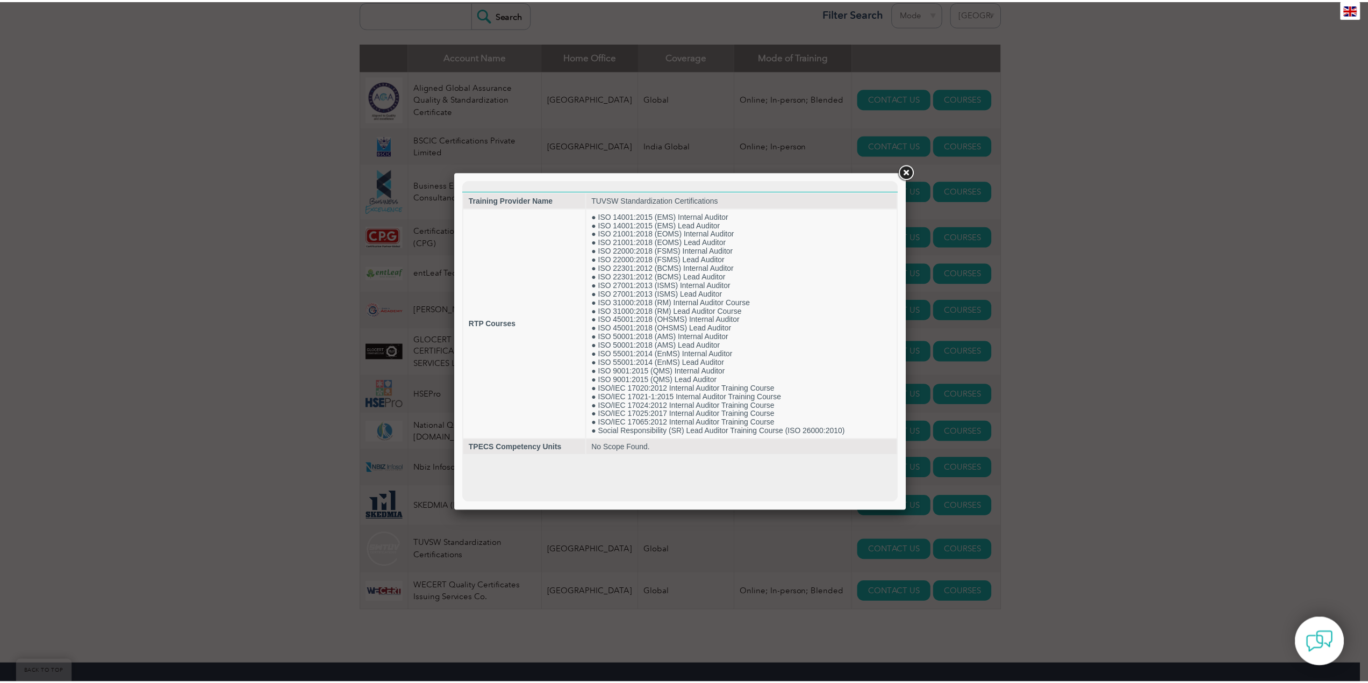
scroll to position [0, 0]
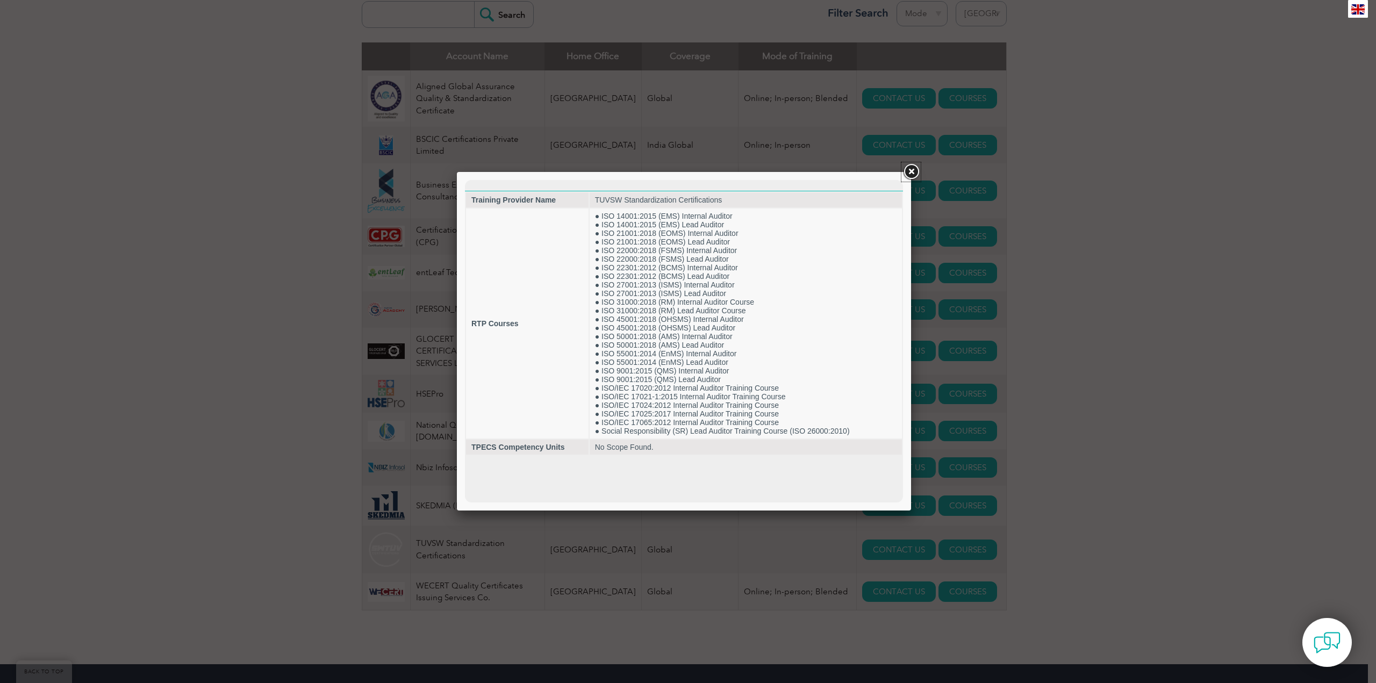
drag, startPoint x: 912, startPoint y: 173, endPoint x: 901, endPoint y: 187, distance: 17.9
click at [912, 173] on link at bounding box center [911, 171] width 19 height 19
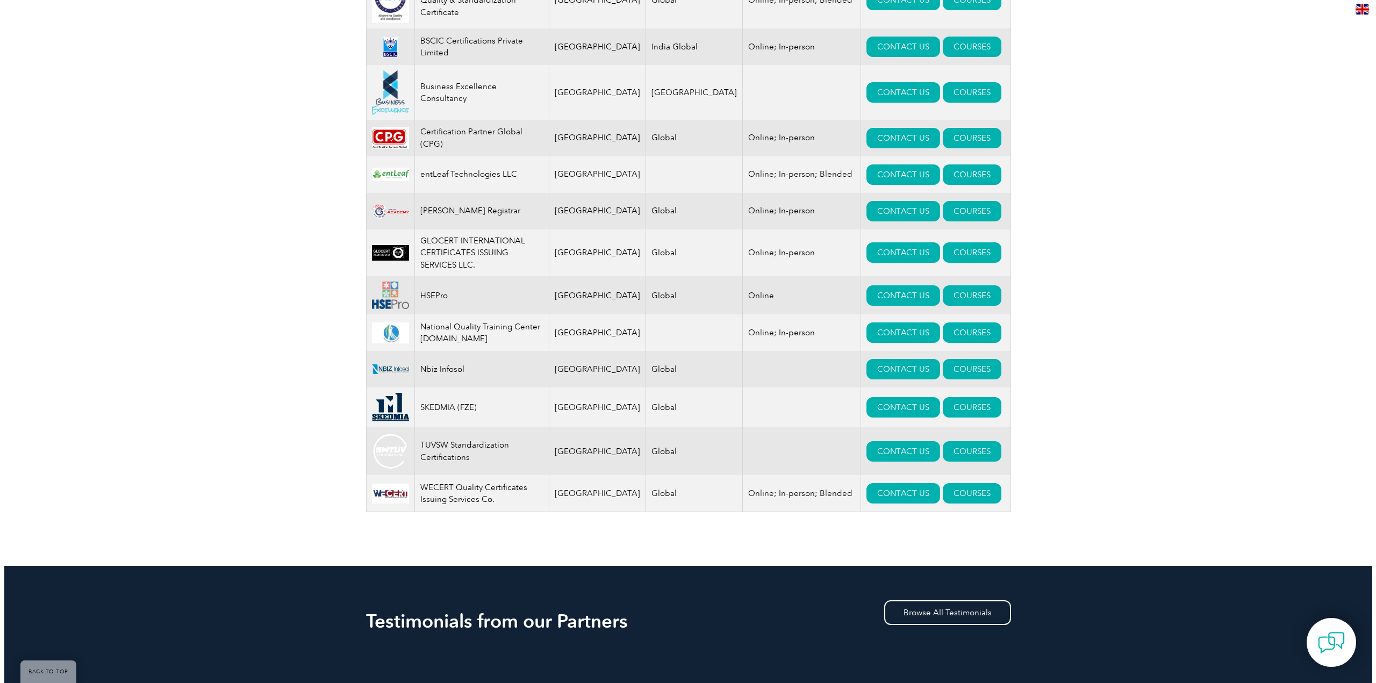
scroll to position [538, 0]
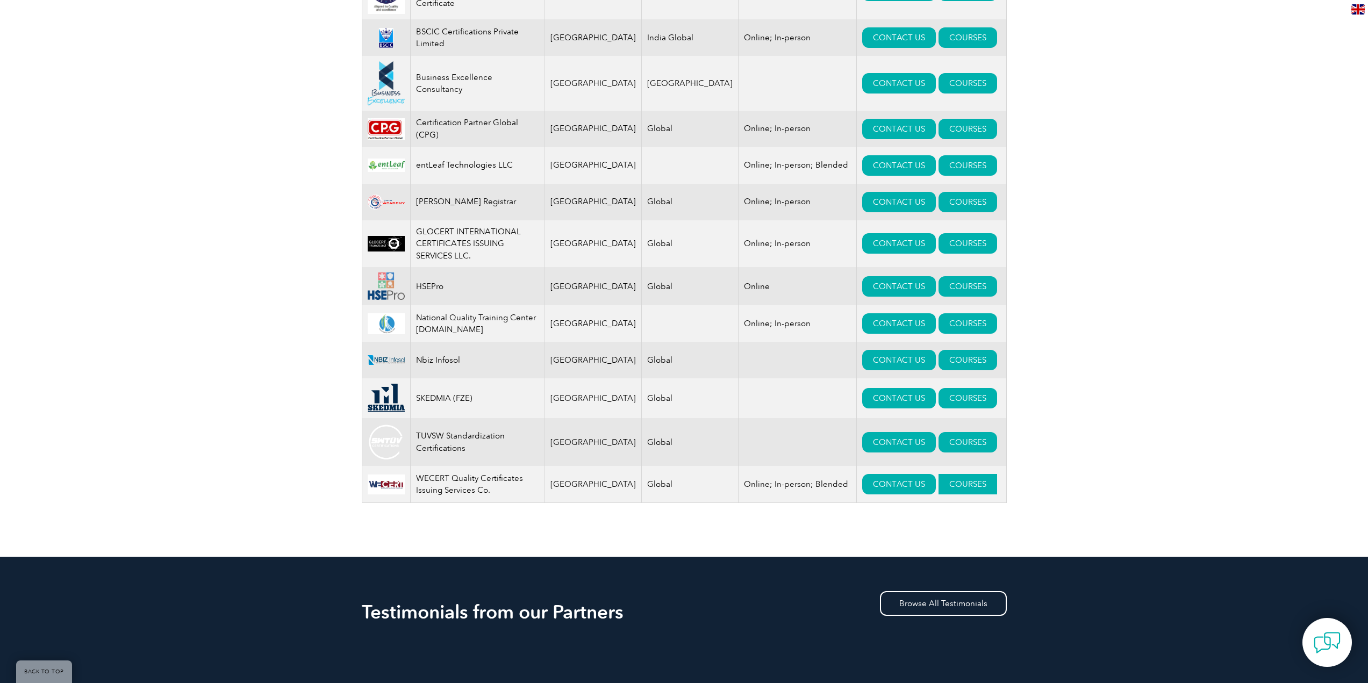
click at [954, 495] on link "COURSES" at bounding box center [968, 484] width 59 height 20
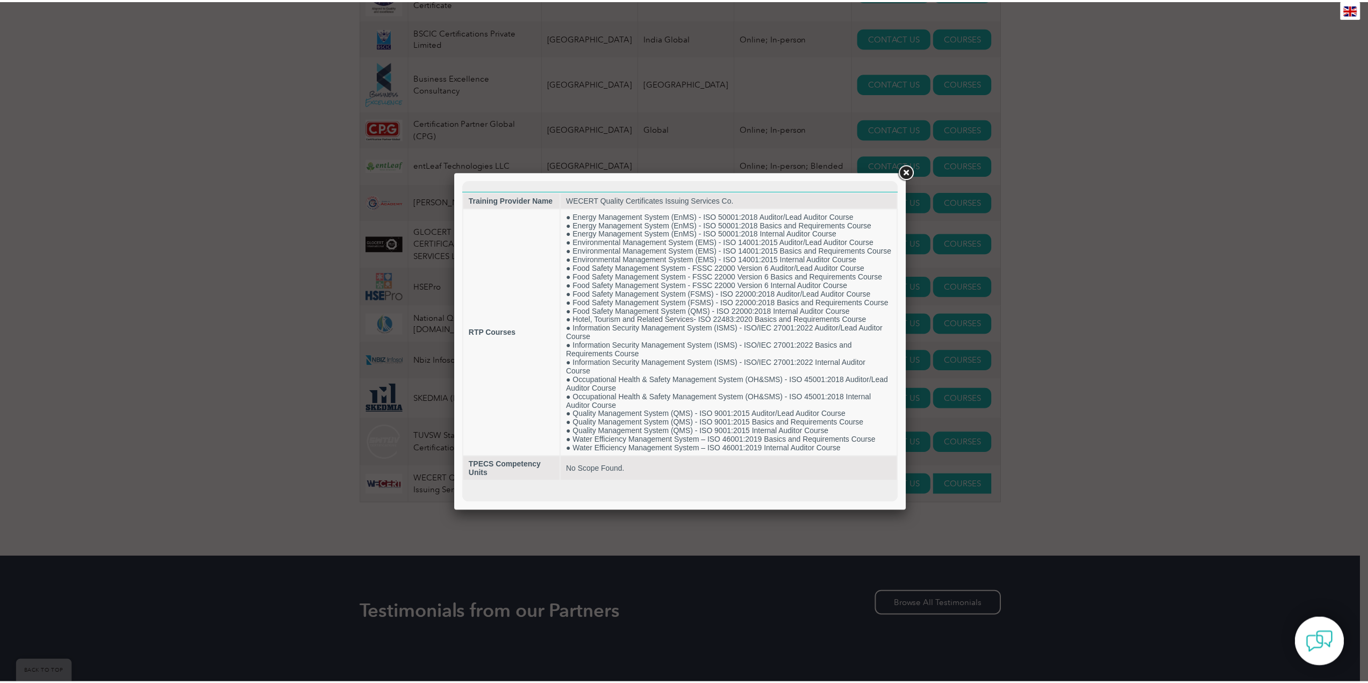
scroll to position [0, 0]
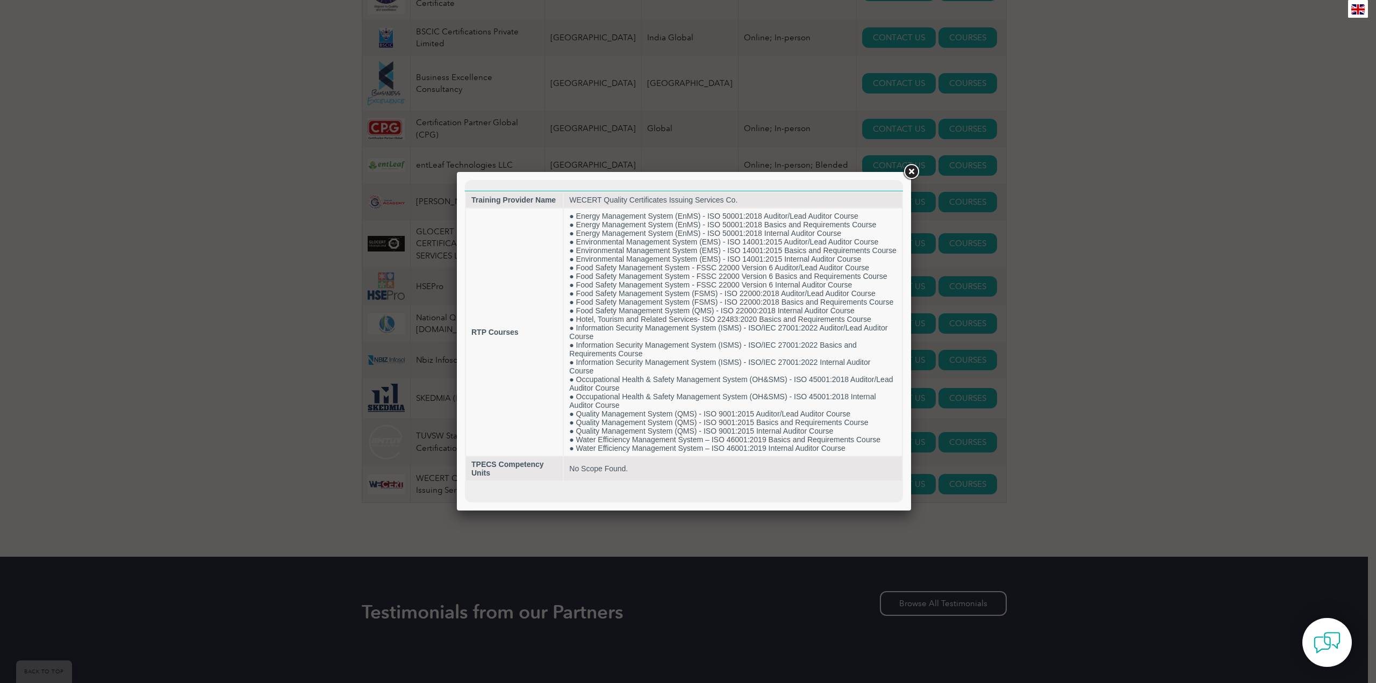
click at [910, 173] on link at bounding box center [911, 171] width 19 height 19
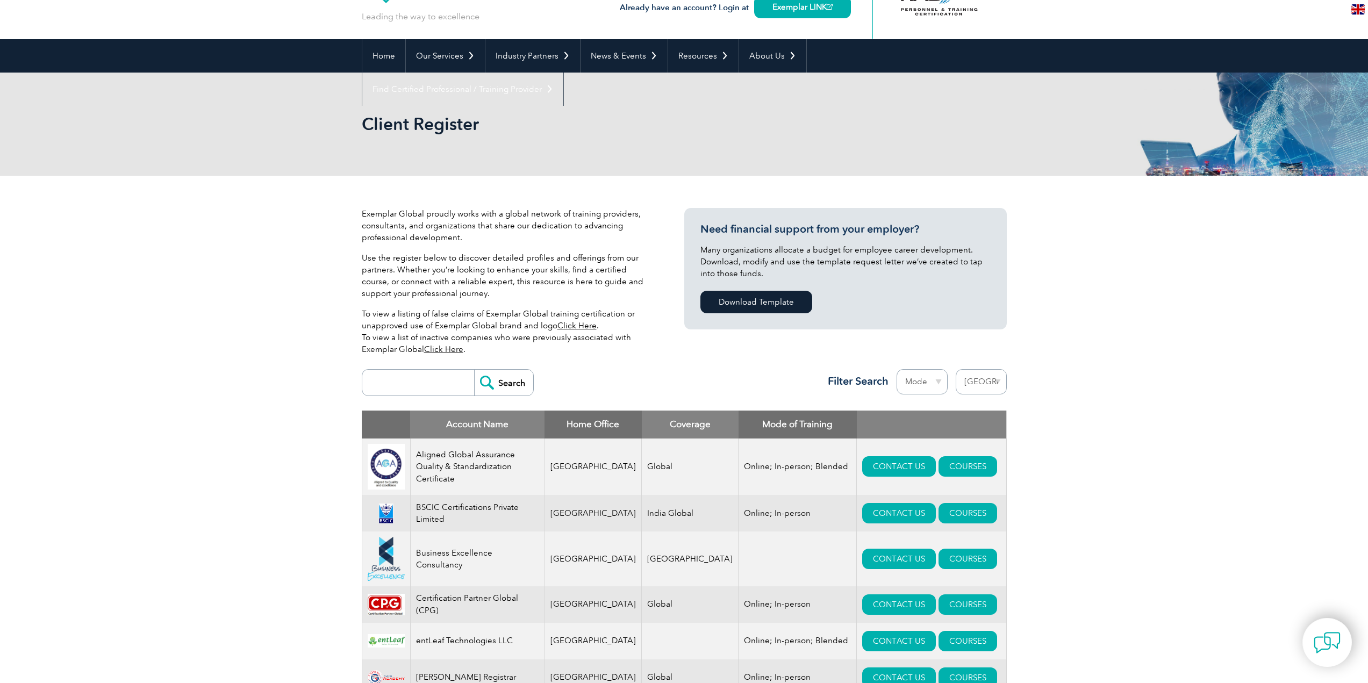
scroll to position [54, 0]
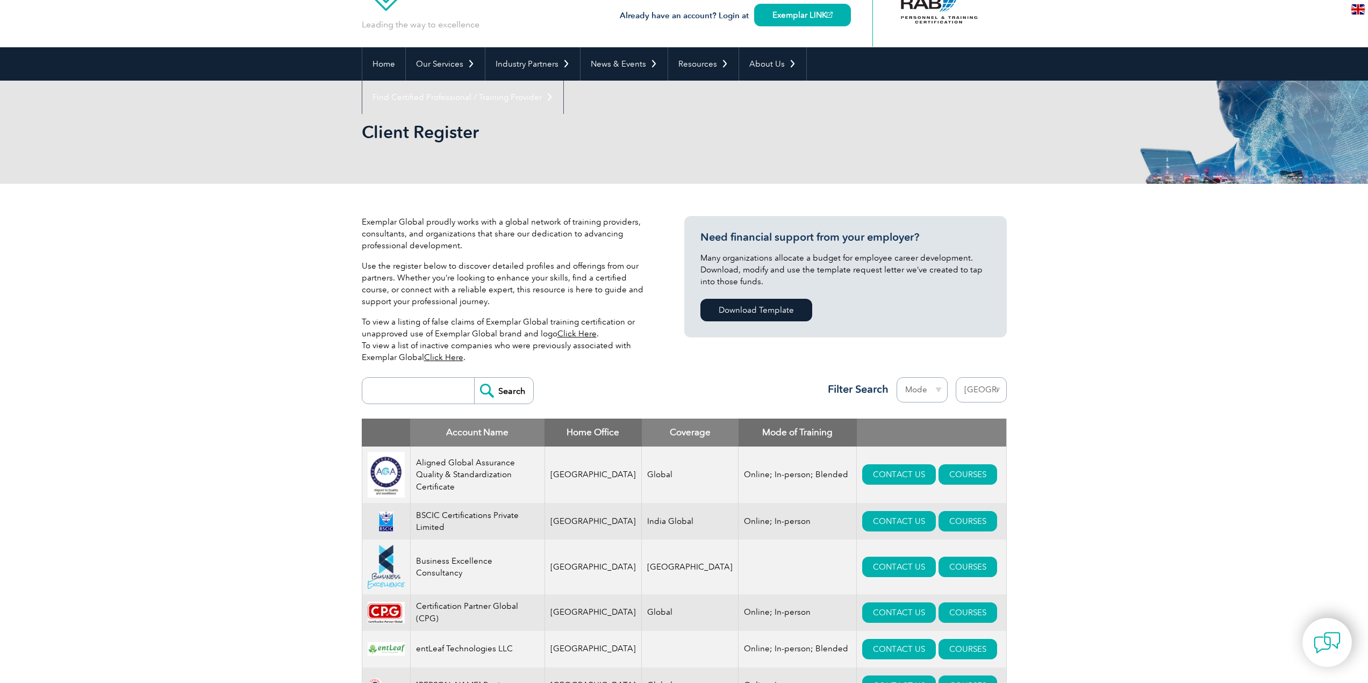
click at [446, 390] on input "search" at bounding box center [421, 391] width 106 height 26
type input "ISO 37301"
click at [508, 388] on input "Search" at bounding box center [503, 391] width 59 height 26
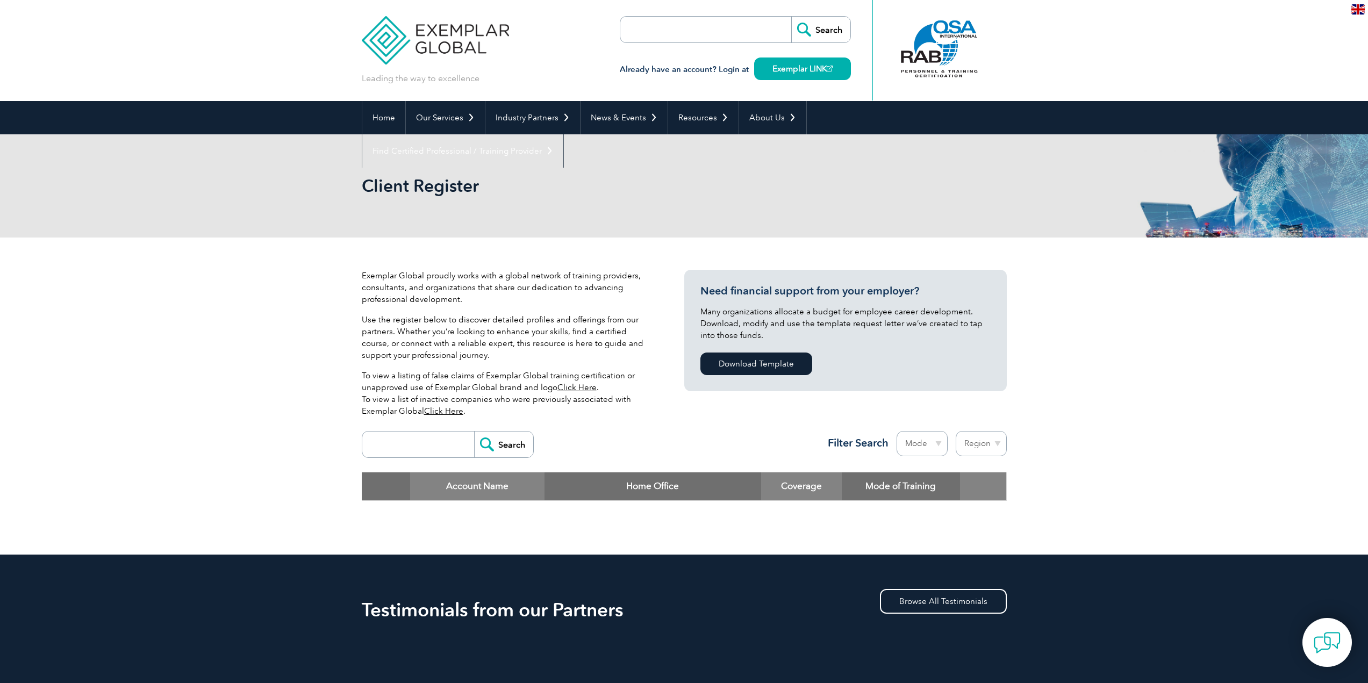
click at [438, 441] on input "search" at bounding box center [421, 445] width 106 height 26
type input "ISO 37301"
click at [492, 444] on input "Search" at bounding box center [503, 445] width 59 height 26
click at [399, 444] on input "search" at bounding box center [421, 445] width 106 height 26
type input "CMS"
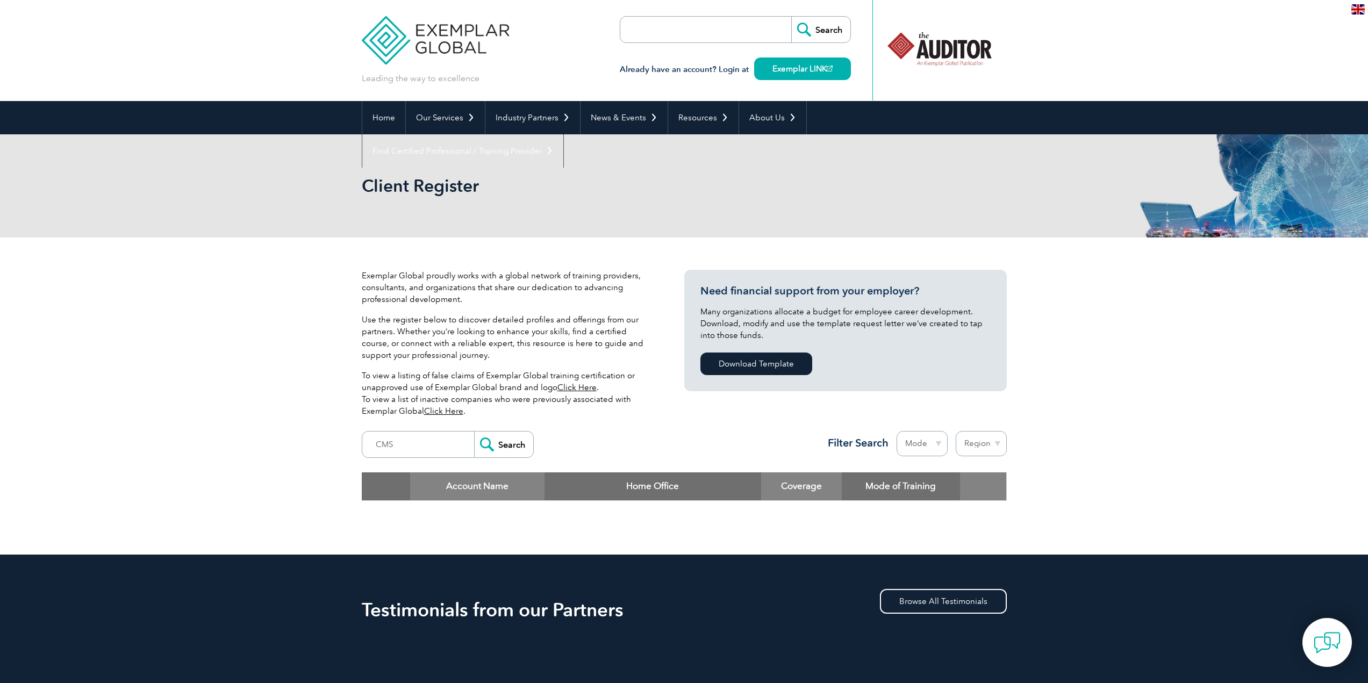
click at [500, 447] on input "Search" at bounding box center [503, 445] width 59 height 26
click at [401, 443] on input "search" at bounding box center [421, 445] width 106 height 26
paste input "CDG"
type input "CDG"
click at [512, 442] on input "Search" at bounding box center [503, 445] width 59 height 26
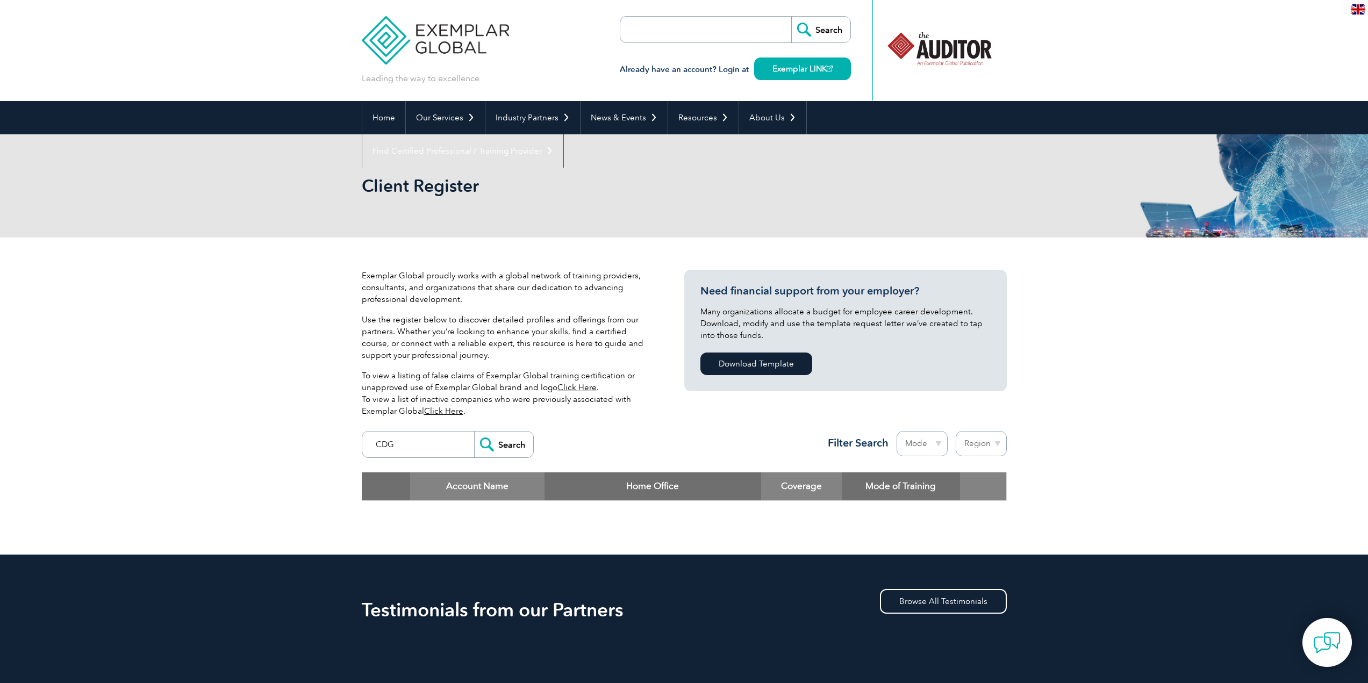
click at [425, 444] on input "CDG" at bounding box center [421, 445] width 106 height 26
drag, startPoint x: 386, startPoint y: 445, endPoint x: 292, endPoint y: 447, distance: 93.6
click at [292, 447] on div "Exemplar Global proudly works with a global network of training providers, cons…" at bounding box center [684, 396] width 1368 height 317
type input "37301"
click at [508, 438] on input "Search" at bounding box center [503, 445] width 59 height 26
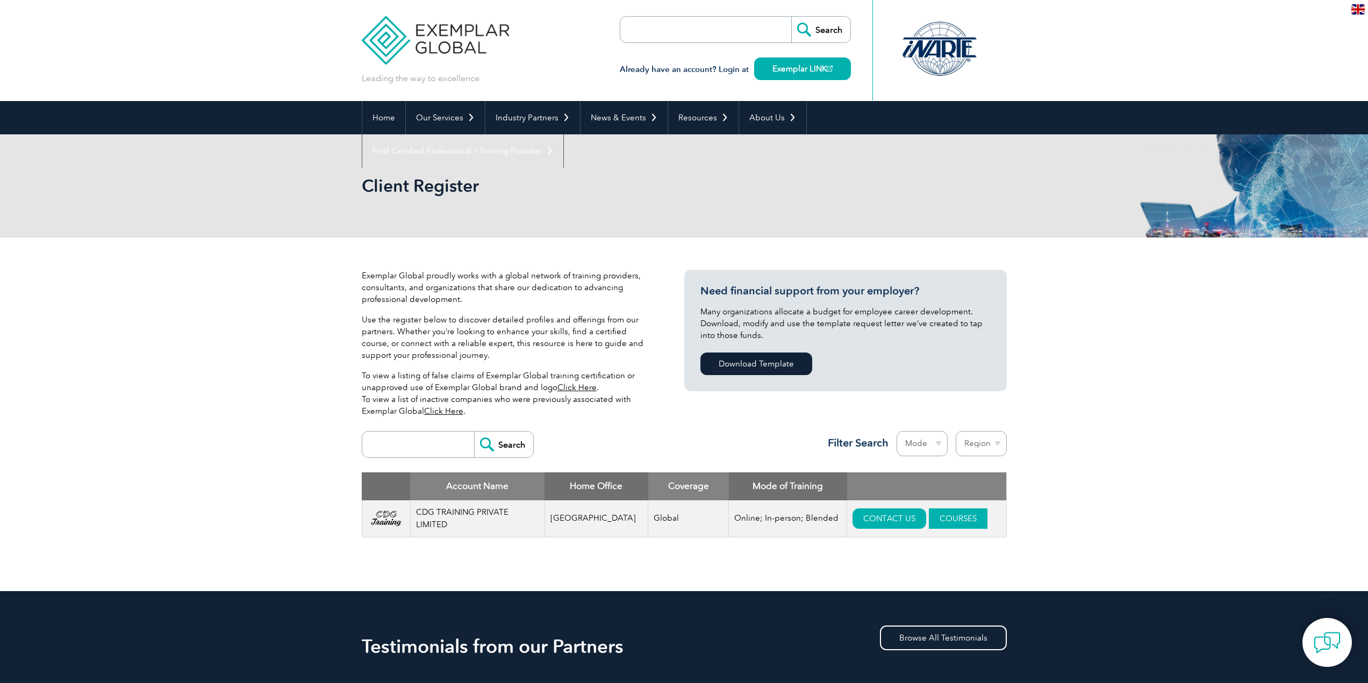
click at [929, 520] on link "COURSES" at bounding box center [958, 519] width 59 height 20
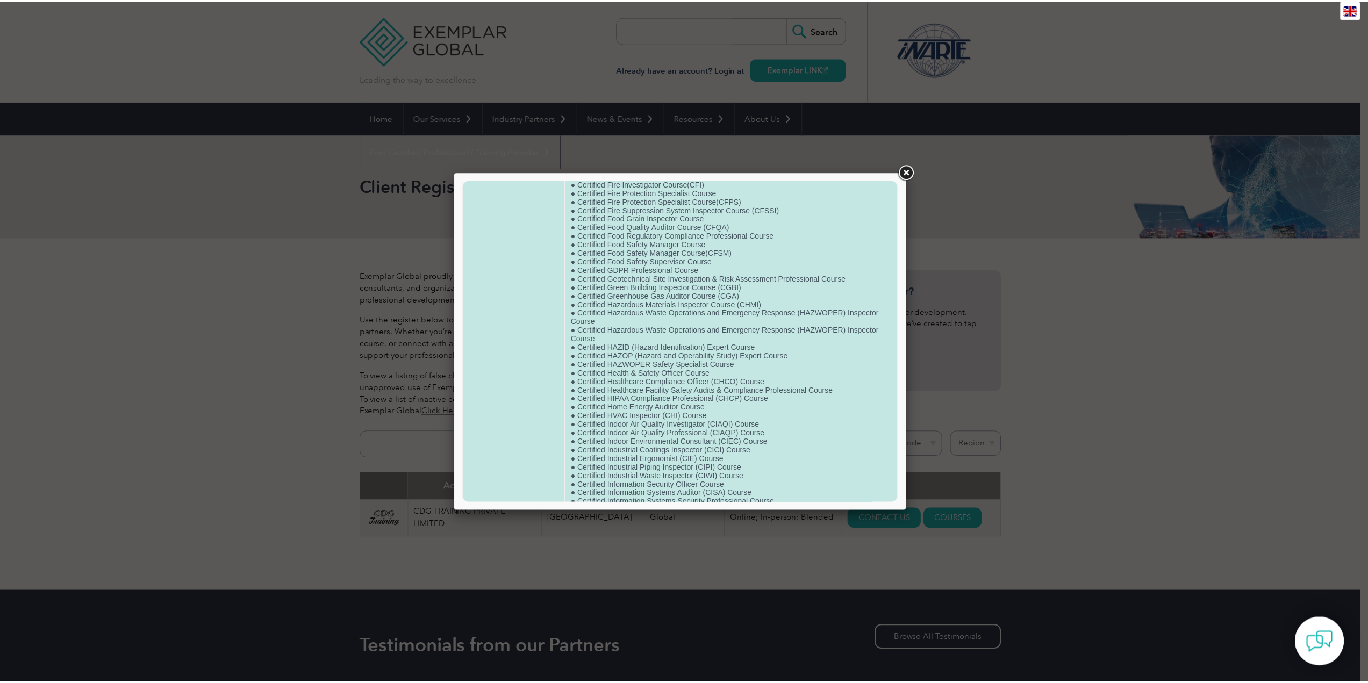
scroll to position [1802, 0]
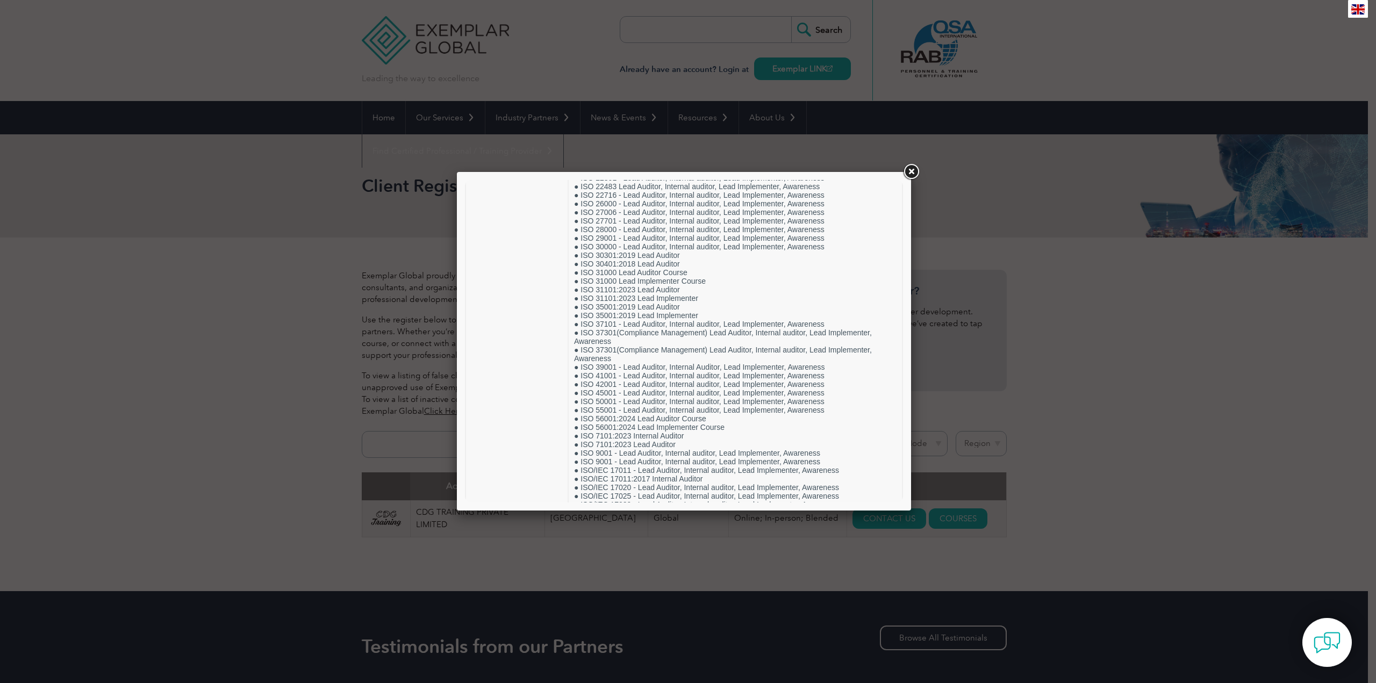
click at [915, 171] on link at bounding box center [911, 171] width 19 height 19
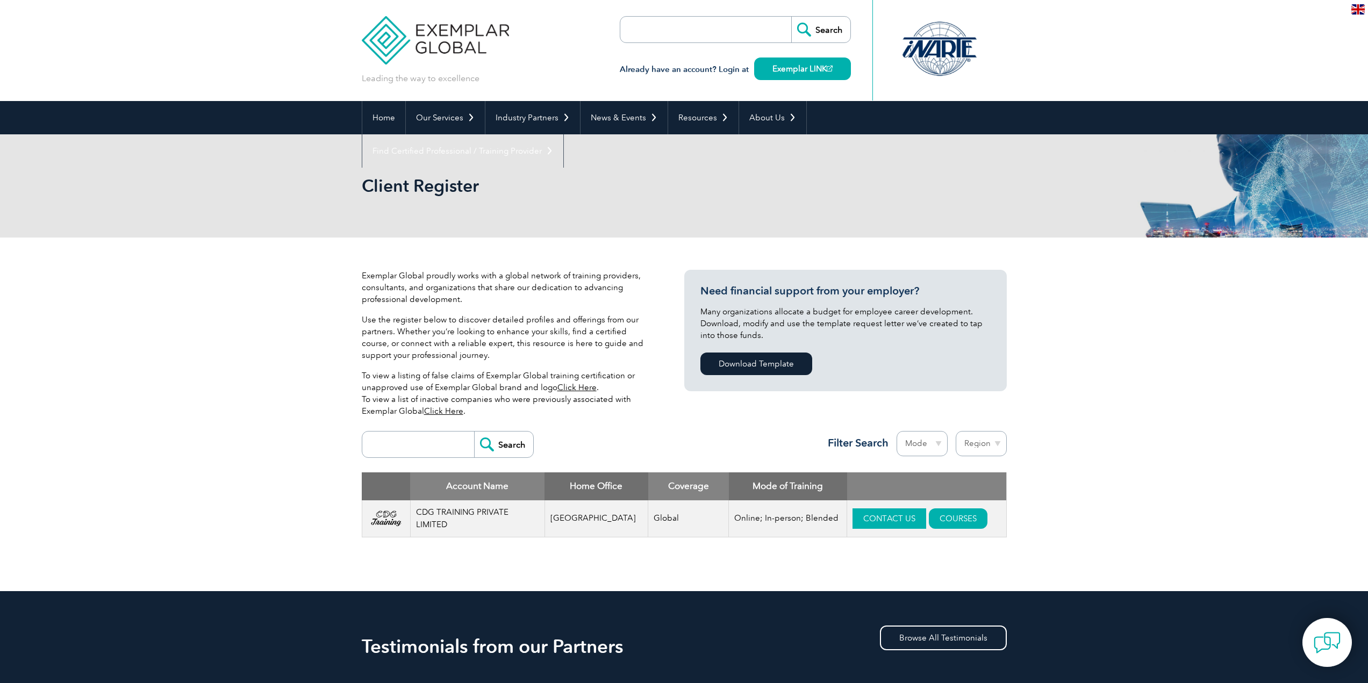
click at [862, 522] on link "CONTACT US" at bounding box center [890, 519] width 74 height 20
click at [439, 412] on link "Click Here" at bounding box center [443, 411] width 39 height 10
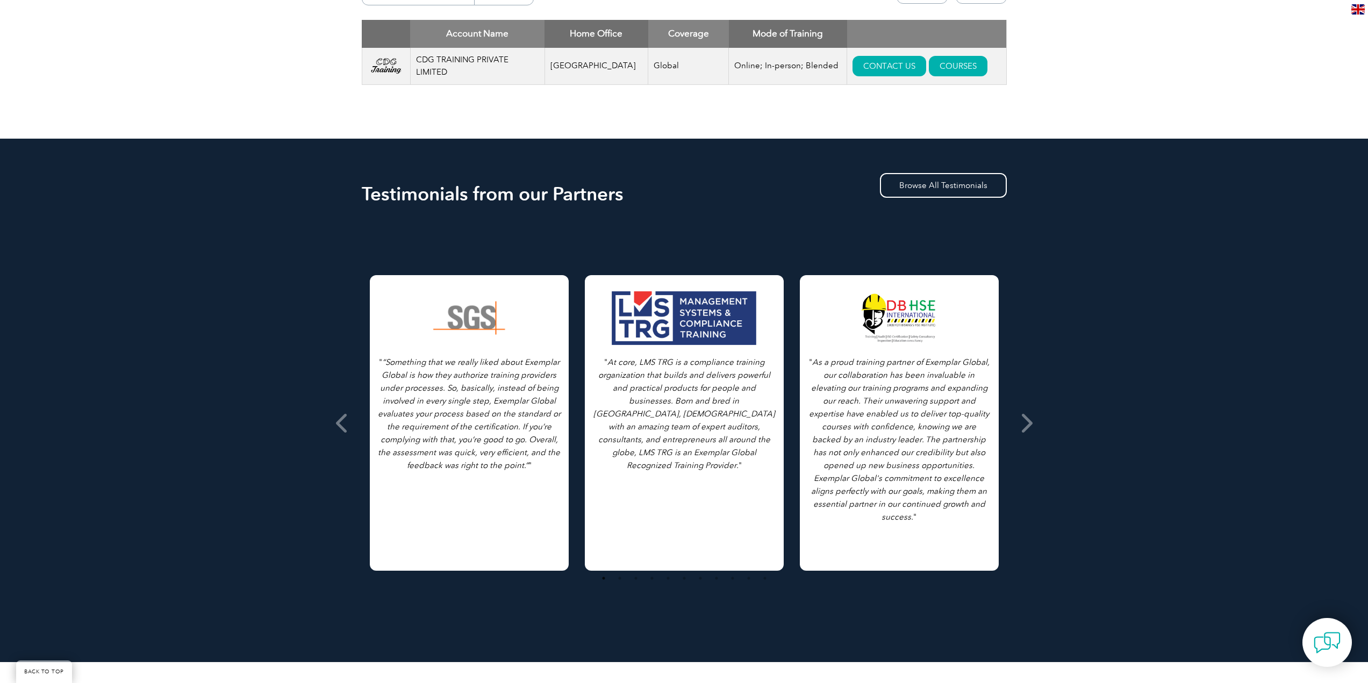
scroll to position [607, 0]
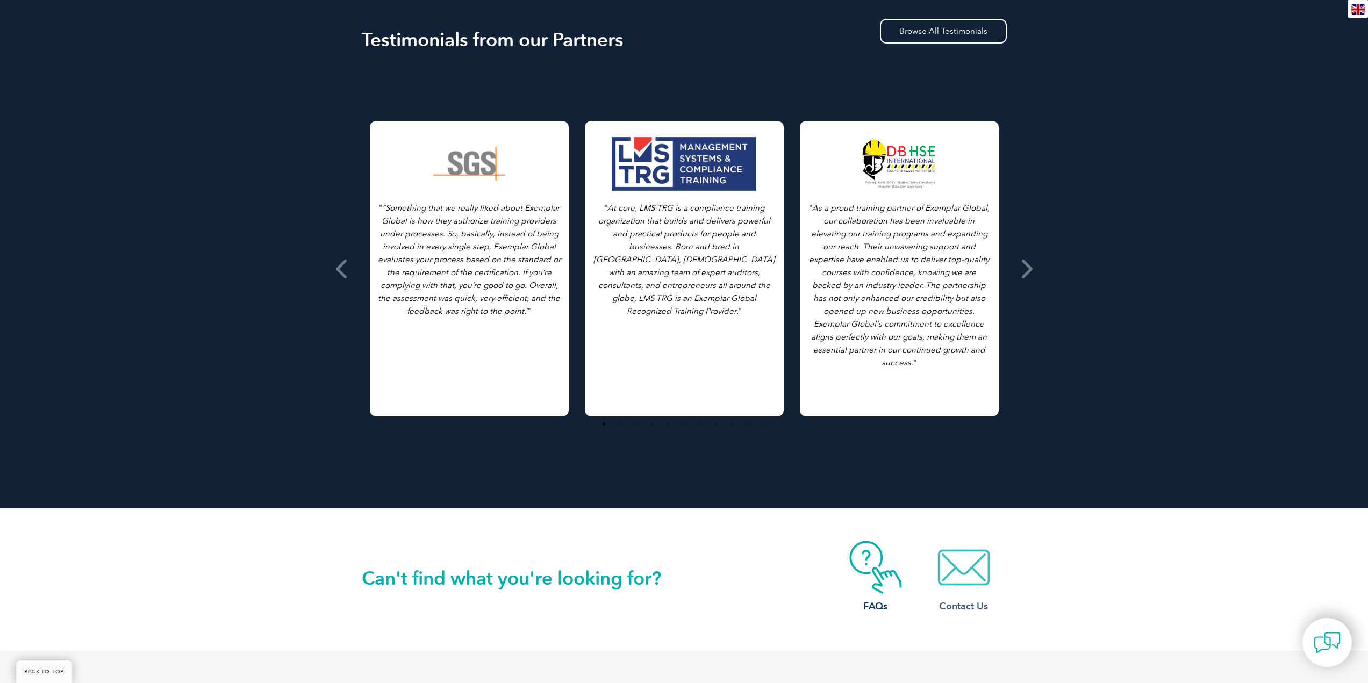
click at [981, 583] on img at bounding box center [964, 568] width 86 height 54
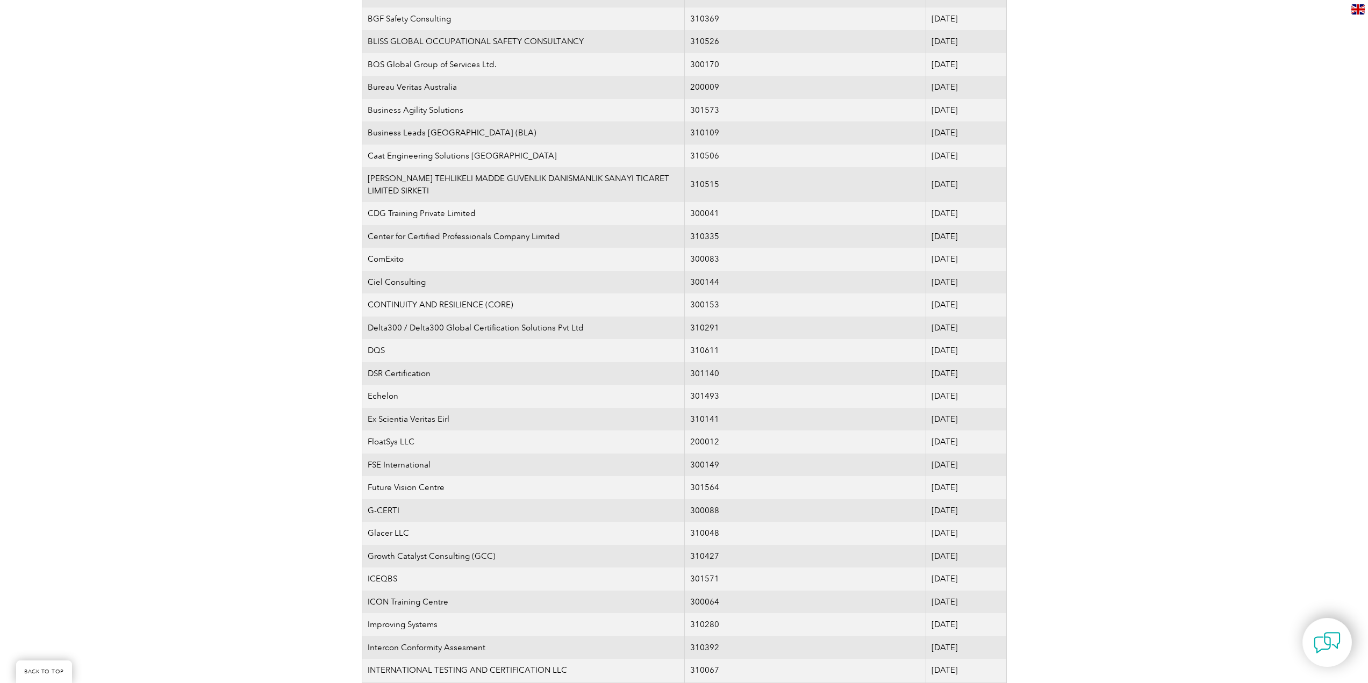
scroll to position [914, 0]
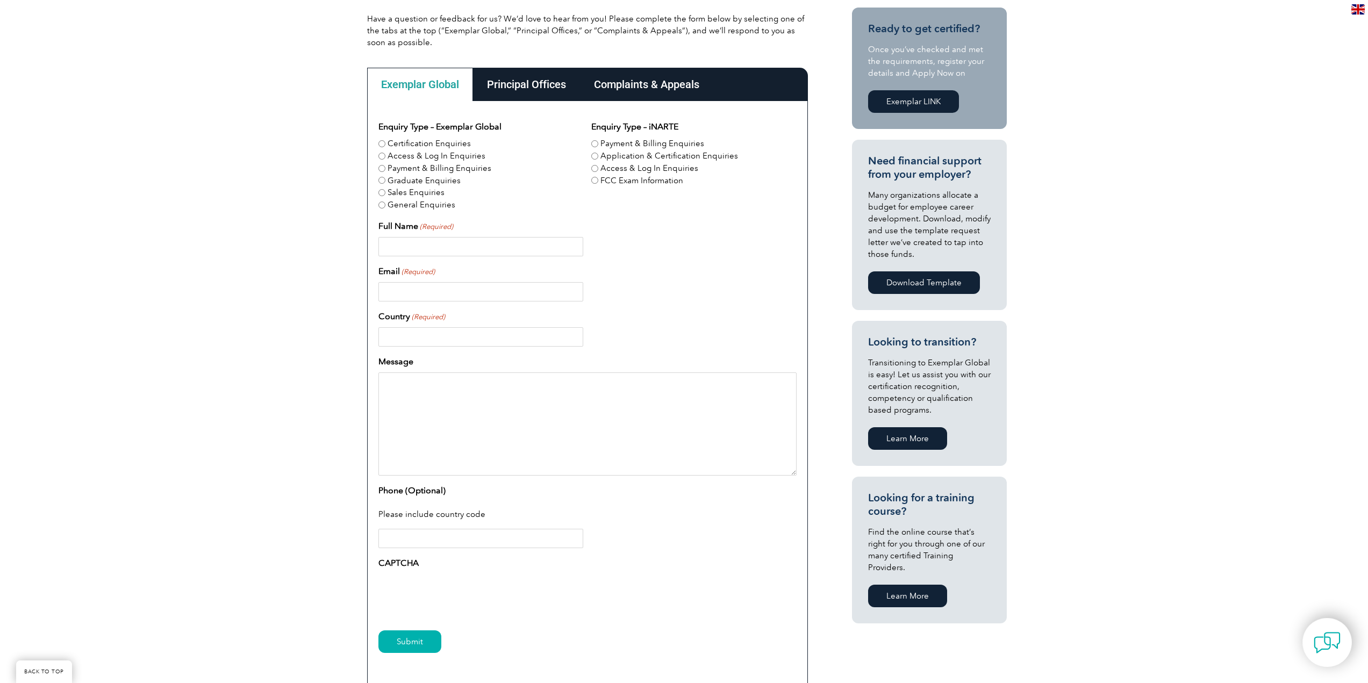
scroll to position [164, 0]
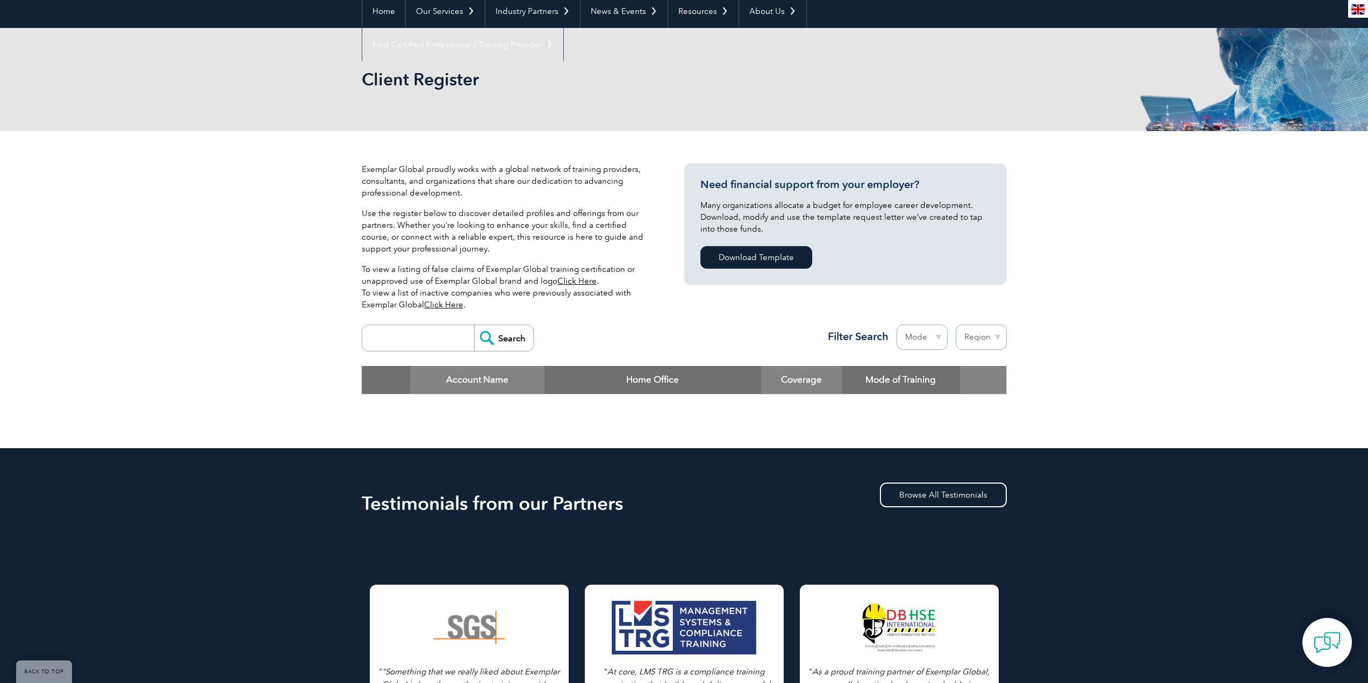
scroll to position [108, 0]
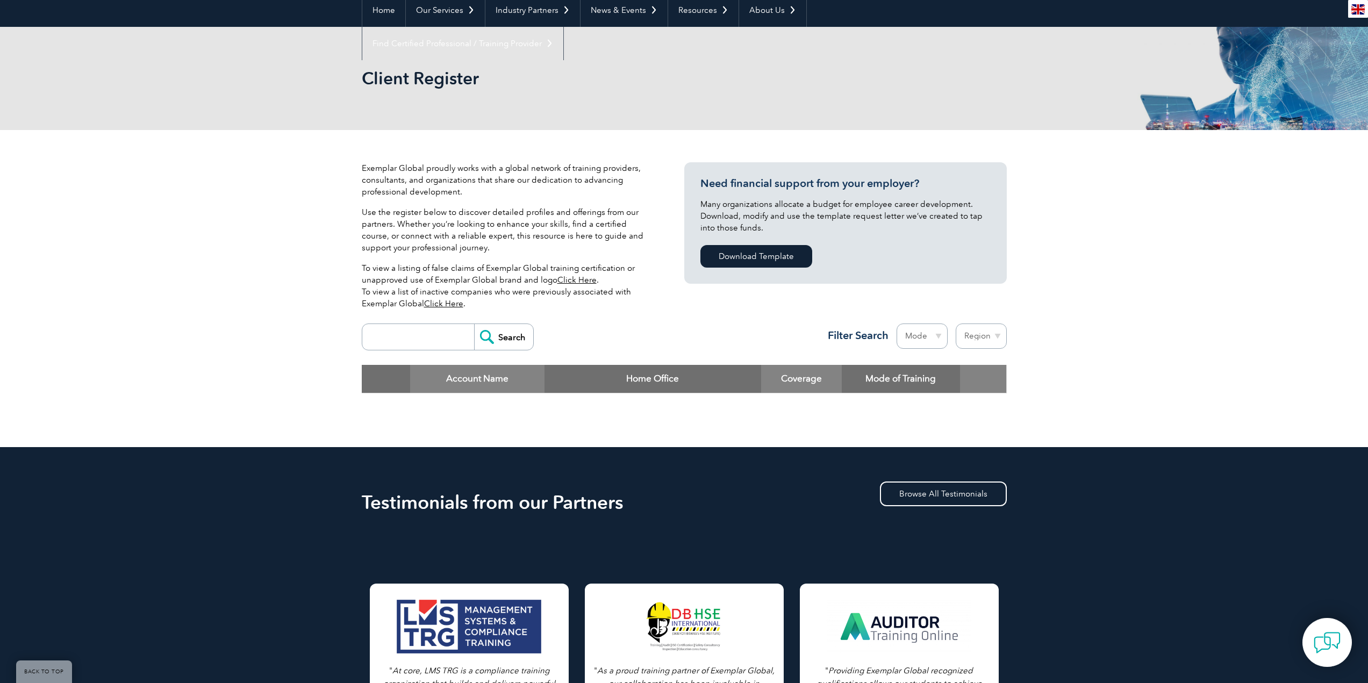
click at [942, 340] on select "Mode Online In-person Blended" at bounding box center [922, 336] width 51 height 25
click at [1122, 328] on div "Exemplar Global proudly works with a global network of training providers, cons…" at bounding box center [684, 288] width 1368 height 317
click at [977, 336] on select "Region Australia Bahrain Bangladesh Brazil Canada Colombia Dominican Republic E…" at bounding box center [981, 336] width 51 height 25
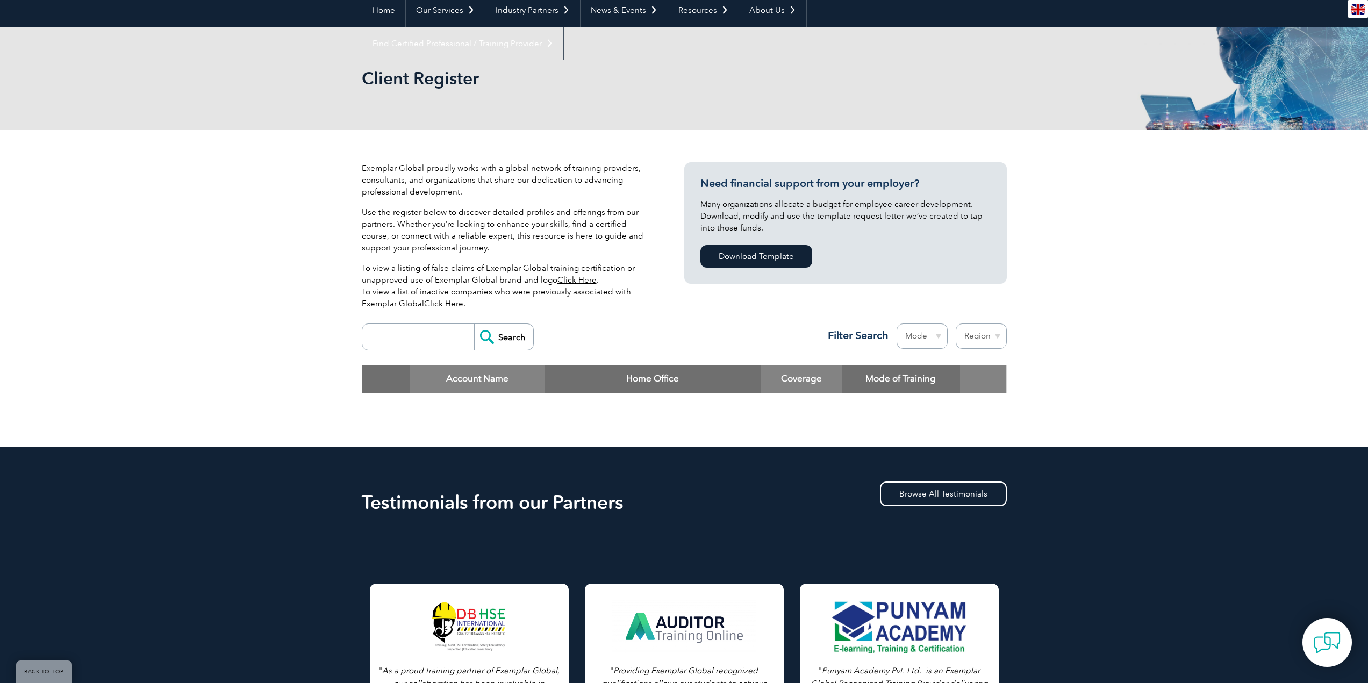
click at [977, 336] on select "Region Australia Bahrain Bangladesh Brazil Canada Colombia Dominican Republic E…" at bounding box center [981, 336] width 51 height 25
click at [932, 337] on select "Mode Online In-person Blended" at bounding box center [922, 336] width 51 height 25
select select "Blended"
click at [897, 324] on select "Mode Online In-person Blended" at bounding box center [922, 336] width 51 height 25
click at [419, 343] on input "search" at bounding box center [421, 337] width 106 height 26
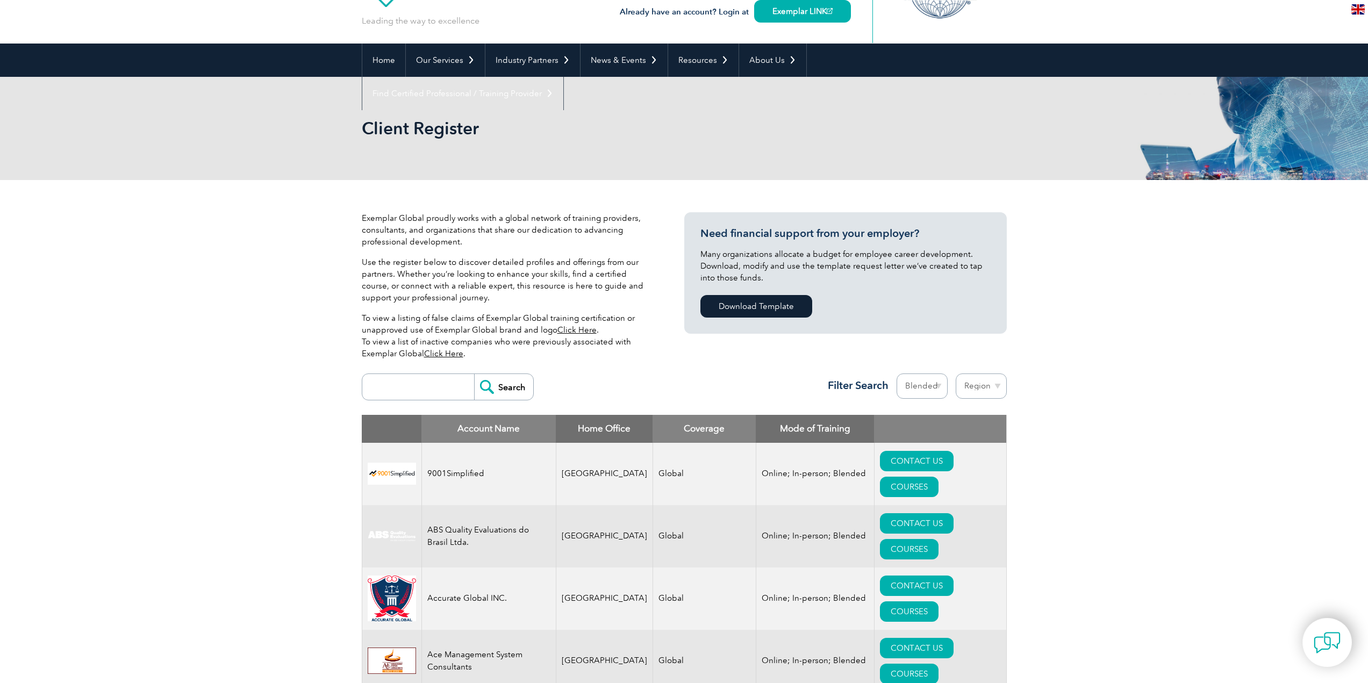
scroll to position [161, 0]
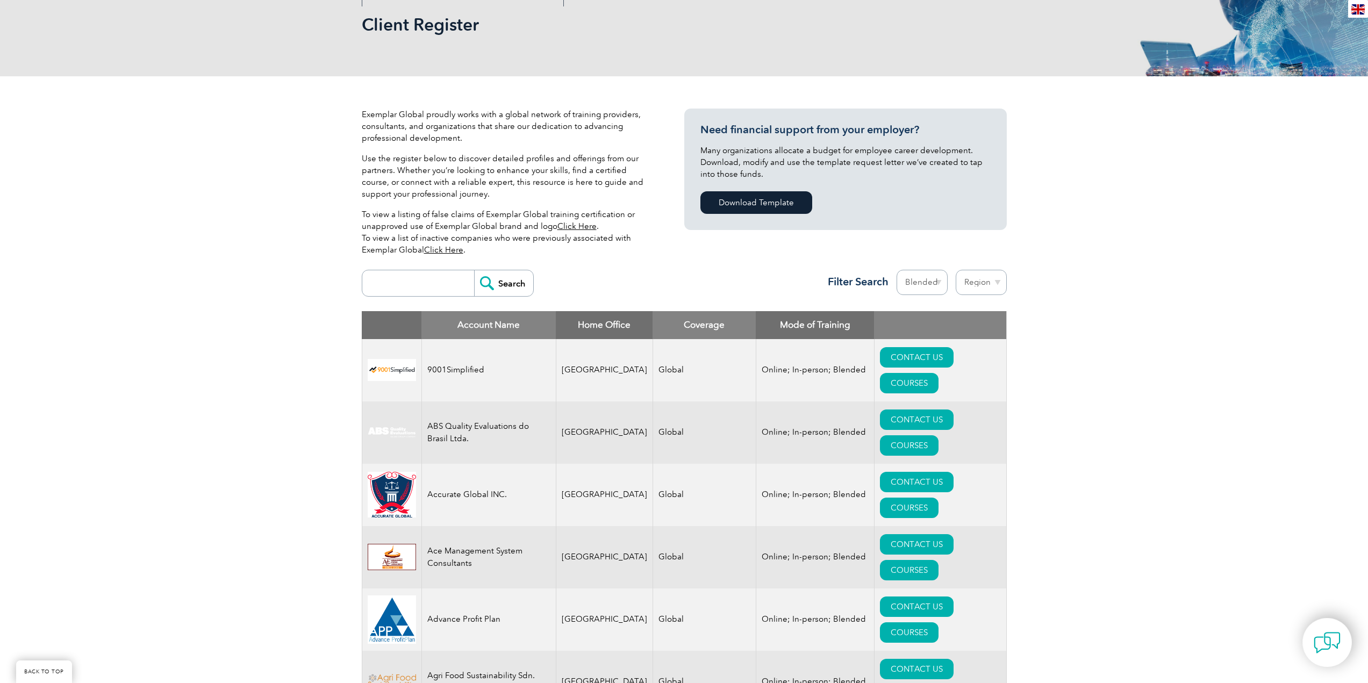
click at [429, 279] on input "search" at bounding box center [421, 283] width 106 height 26
type input "37301"
click at [474, 270] on input "Search" at bounding box center [503, 283] width 59 height 26
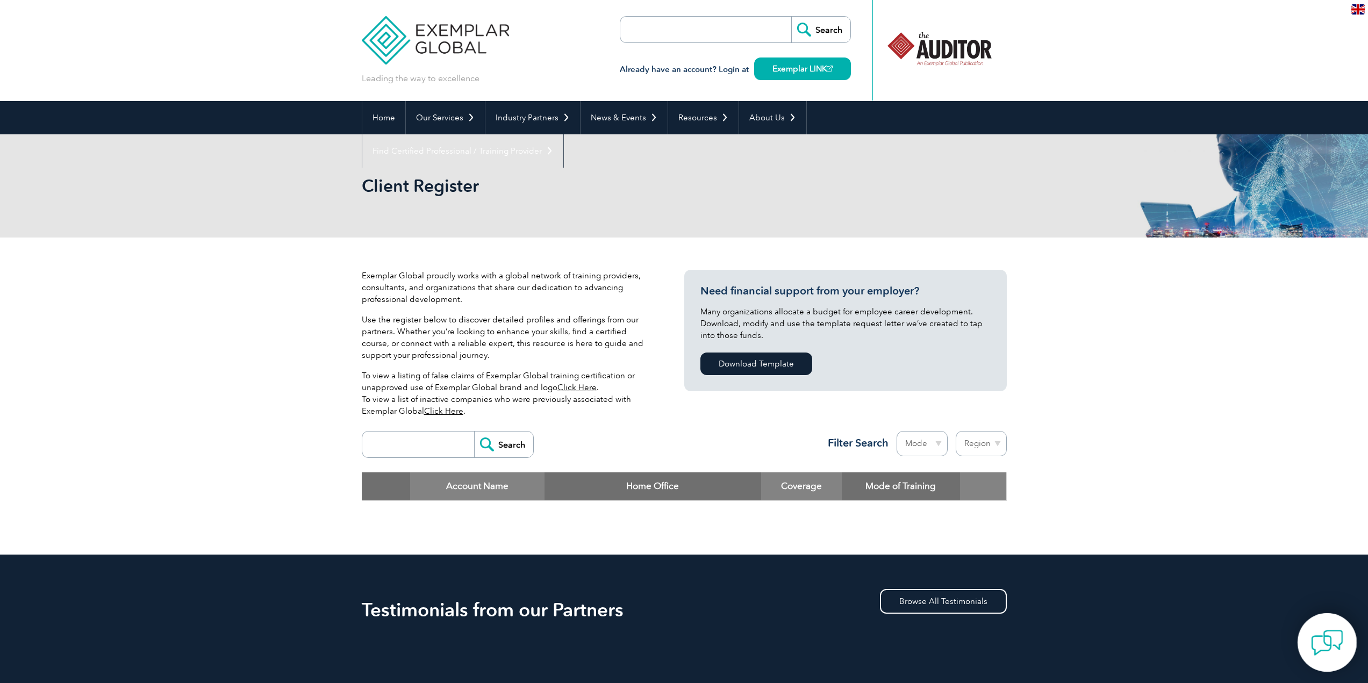
click at [1334, 642] on img at bounding box center [1327, 643] width 32 height 32
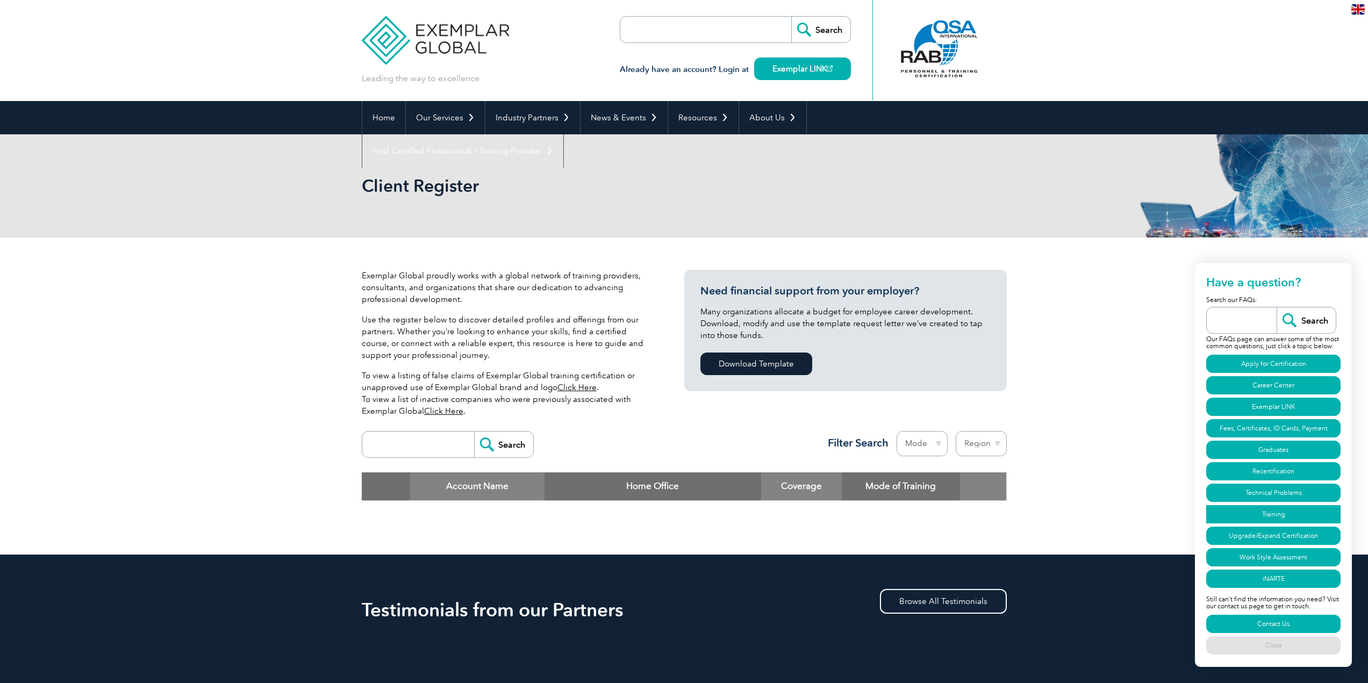
click at [1254, 513] on link "Training" at bounding box center [1273, 514] width 134 height 18
click at [1298, 626] on link "Contact Us" at bounding box center [1273, 624] width 134 height 18
click at [1091, 314] on div "Exemplar Global proudly works with a global network of training providers, cons…" at bounding box center [684, 396] width 1368 height 317
click at [671, 30] on input "search" at bounding box center [682, 30] width 113 height 26
type input "ISO 37301"
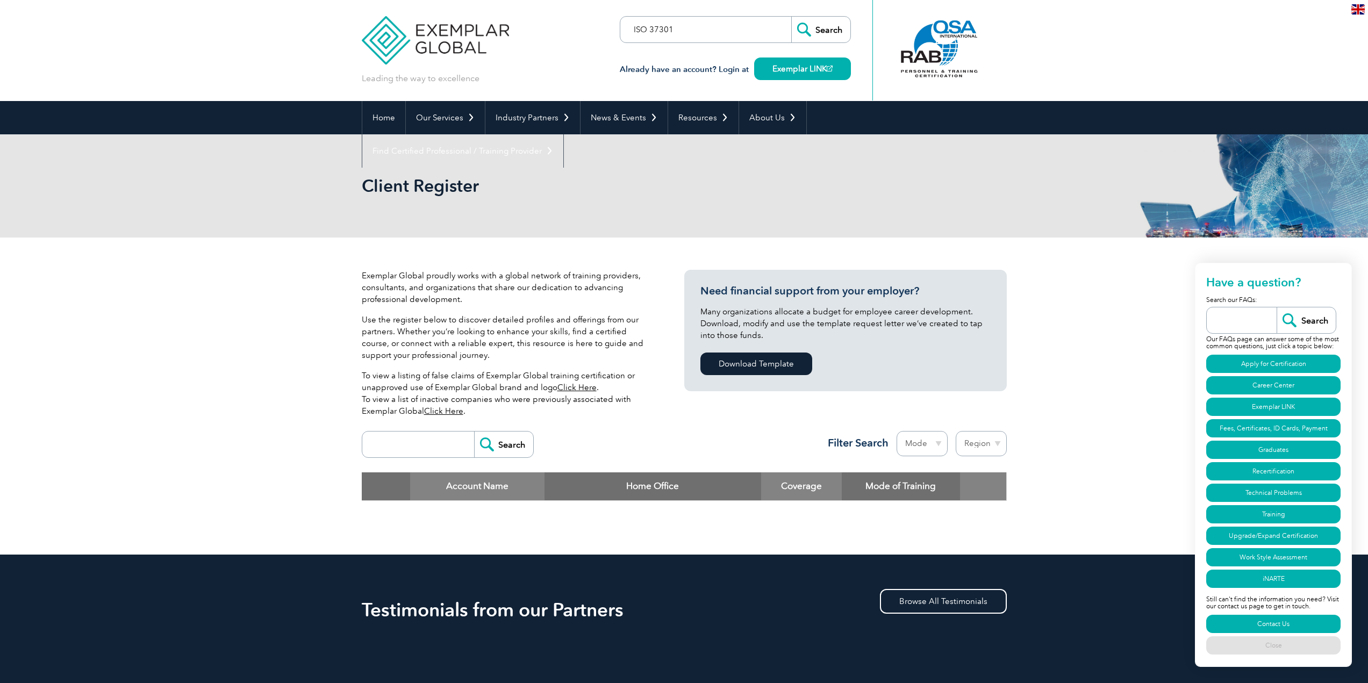
click at [791, 17] on input "Search" at bounding box center [820, 30] width 59 height 26
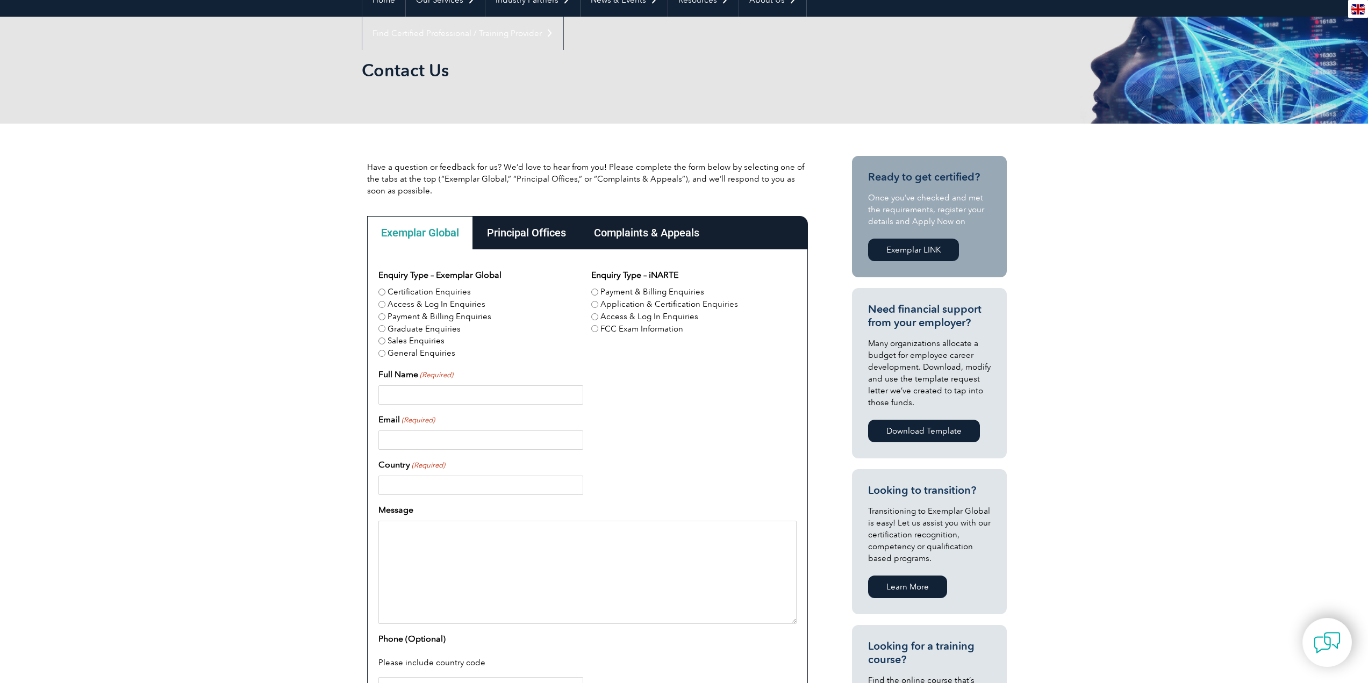
scroll to position [161, 0]
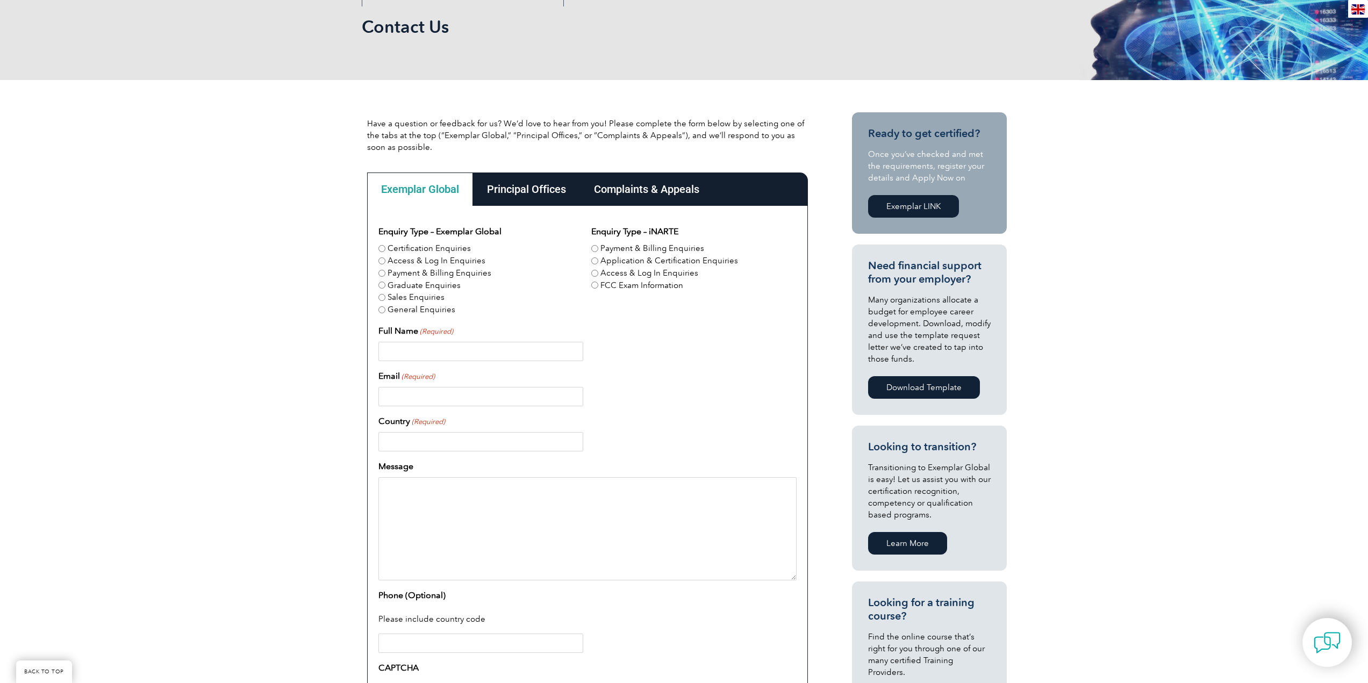
click at [381, 311] on input "General Enquiries" at bounding box center [381, 309] width 7 height 7
radio input "true"
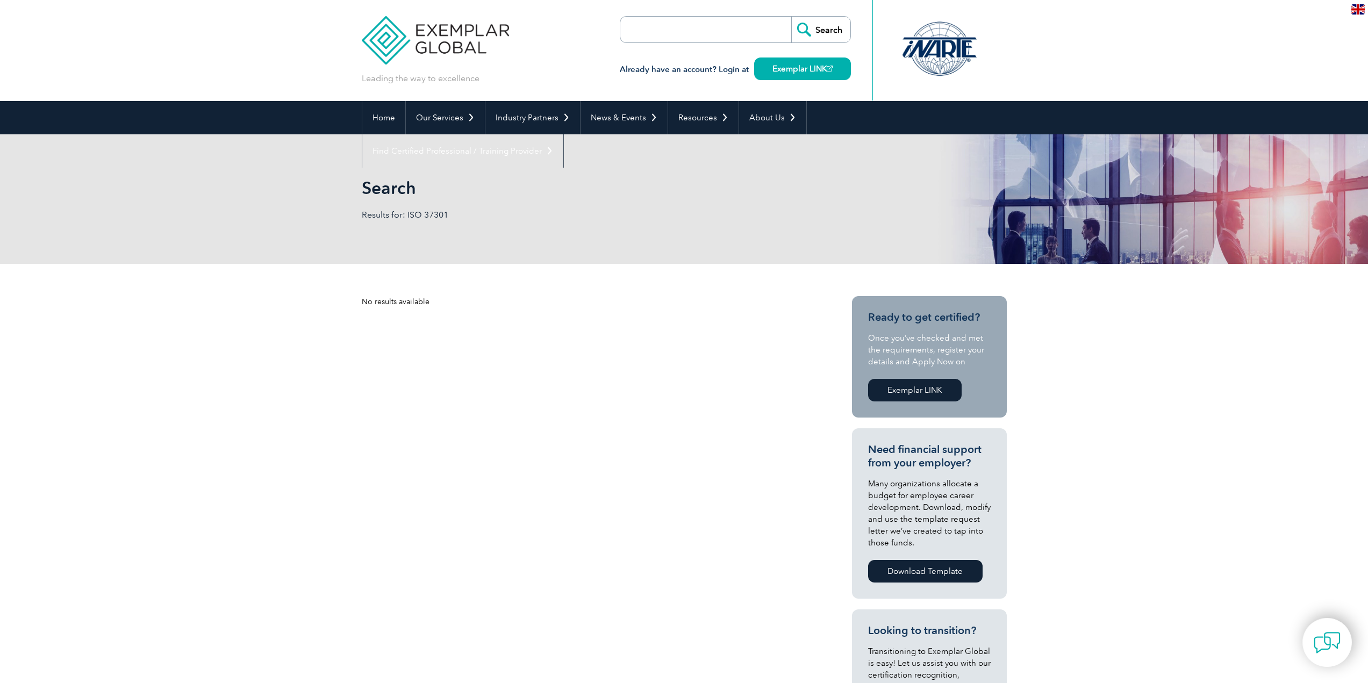
click at [436, 31] on img at bounding box center [436, 32] width 148 height 65
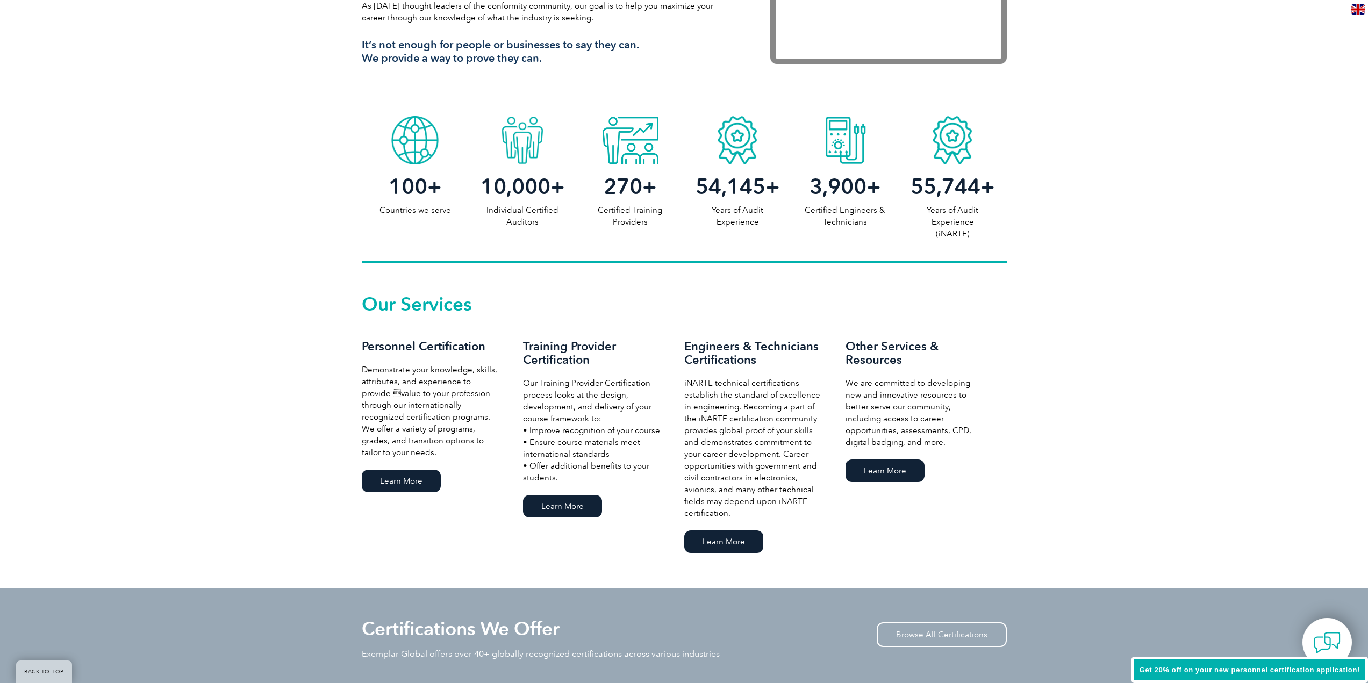
scroll to position [376, 0]
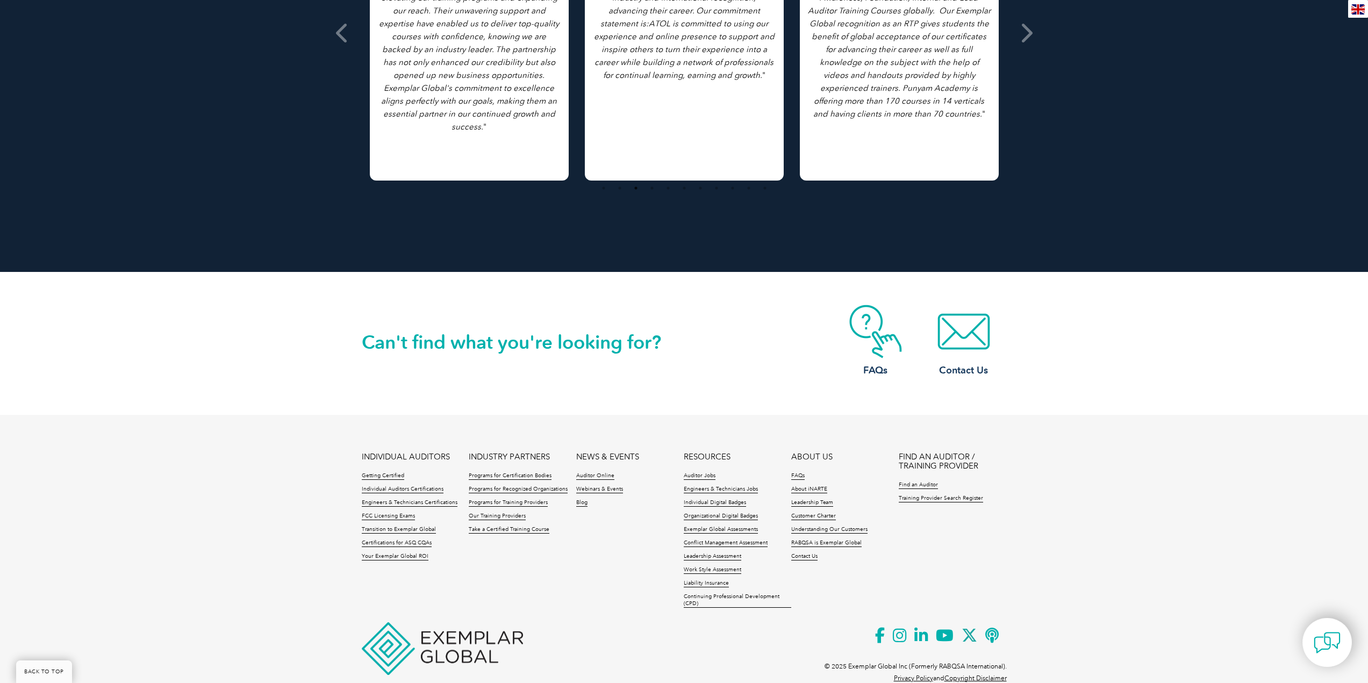
scroll to position [839, 0]
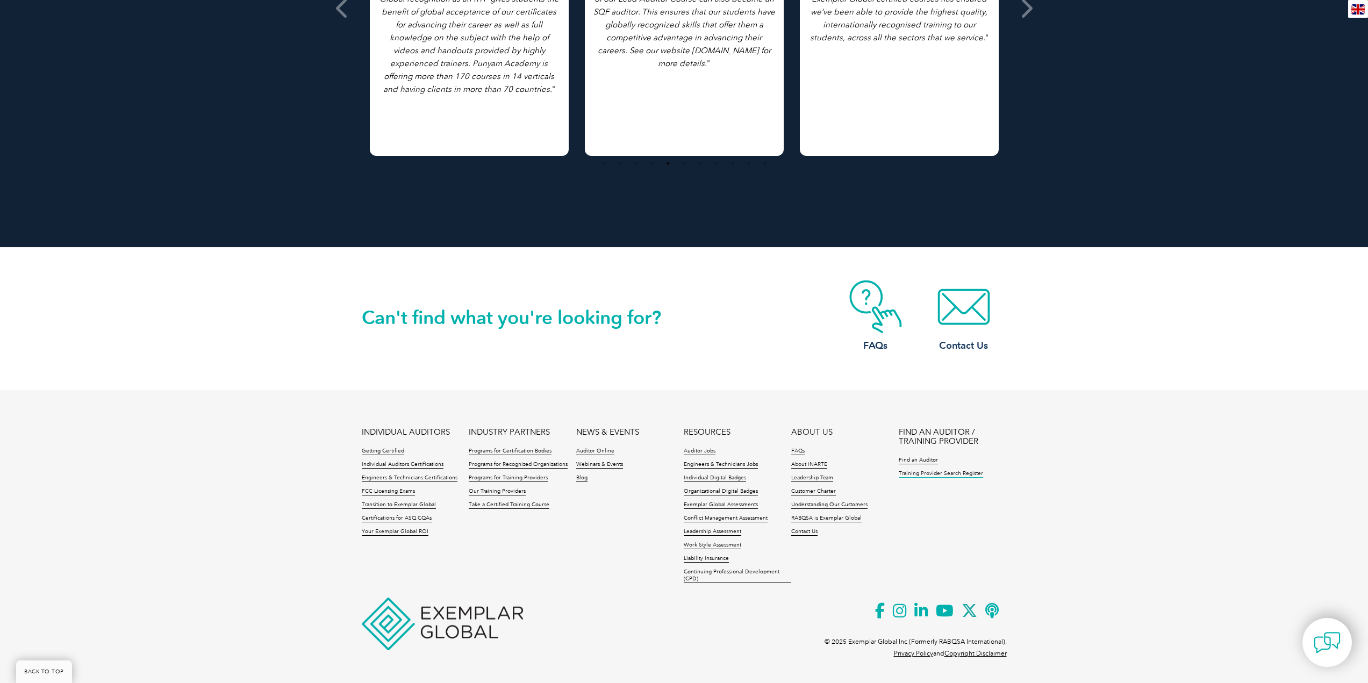
click at [956, 471] on link "Training Provider Search Register" at bounding box center [941, 474] width 84 height 8
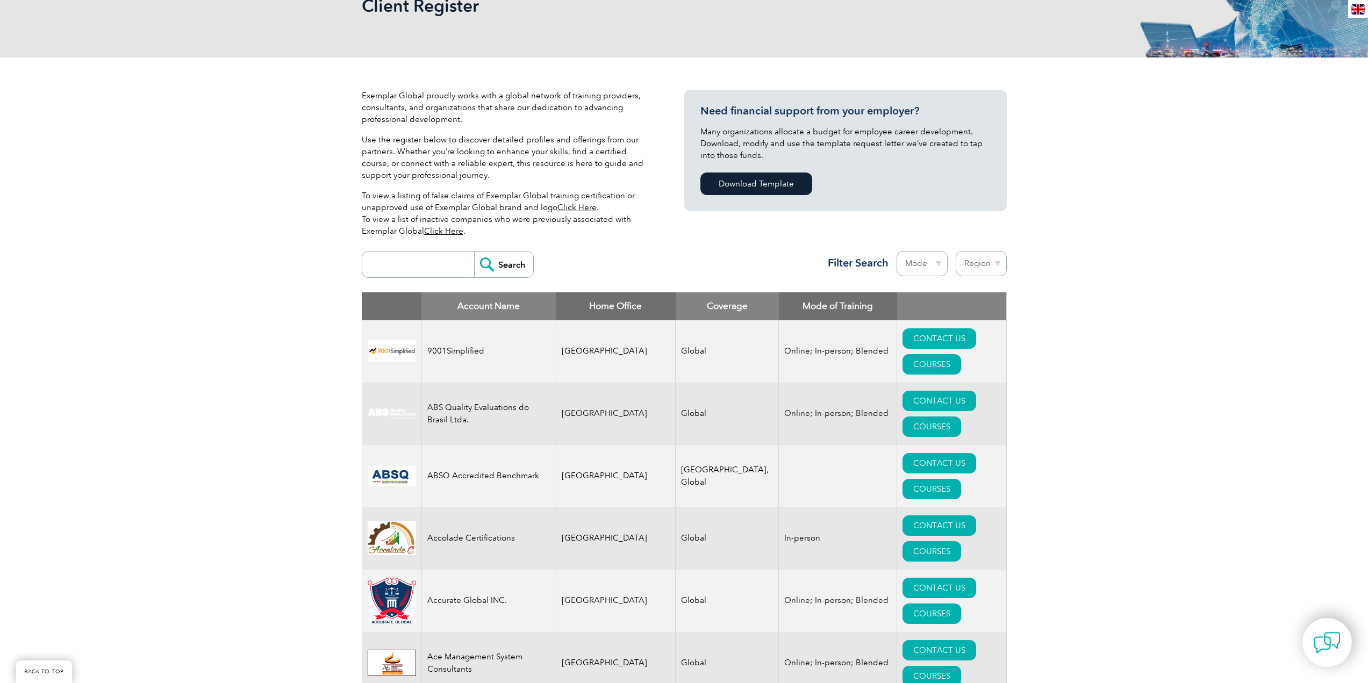
scroll to position [91, 0]
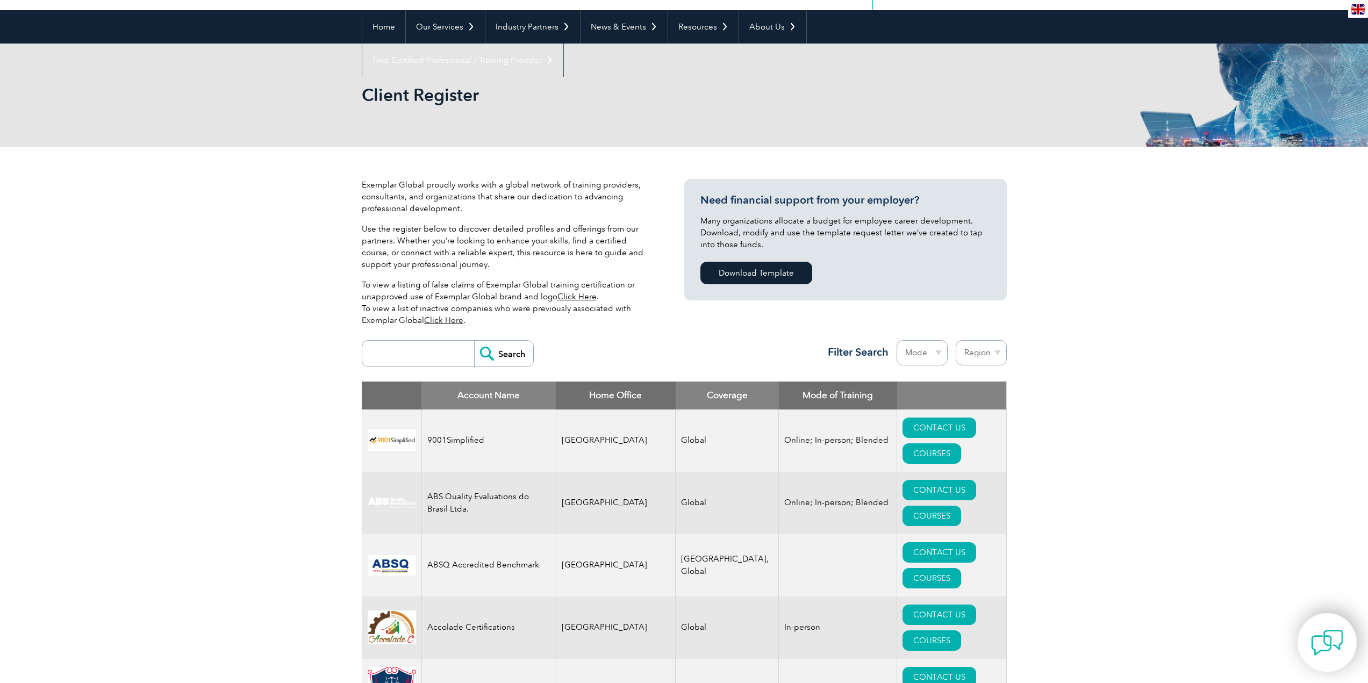
click at [1319, 638] on img at bounding box center [1327, 643] width 32 height 32
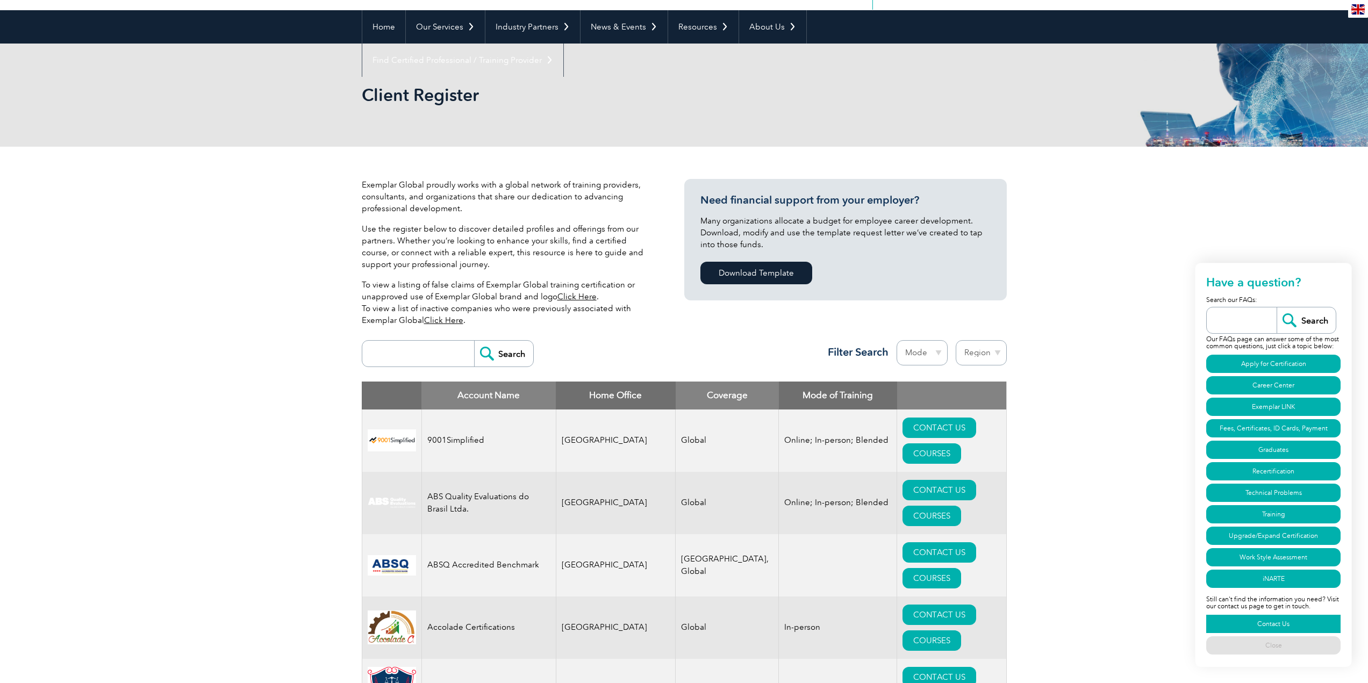
click at [1302, 625] on link "Contact Us" at bounding box center [1273, 624] width 134 height 18
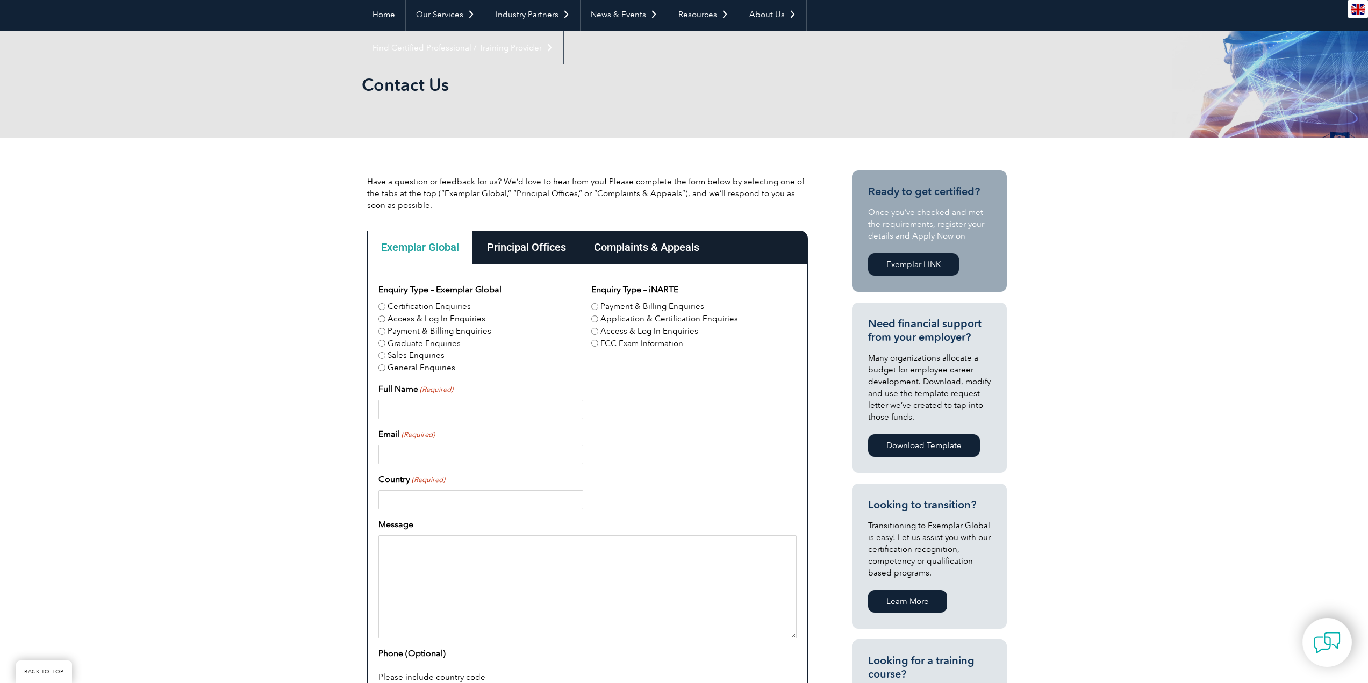
scroll to position [108, 0]
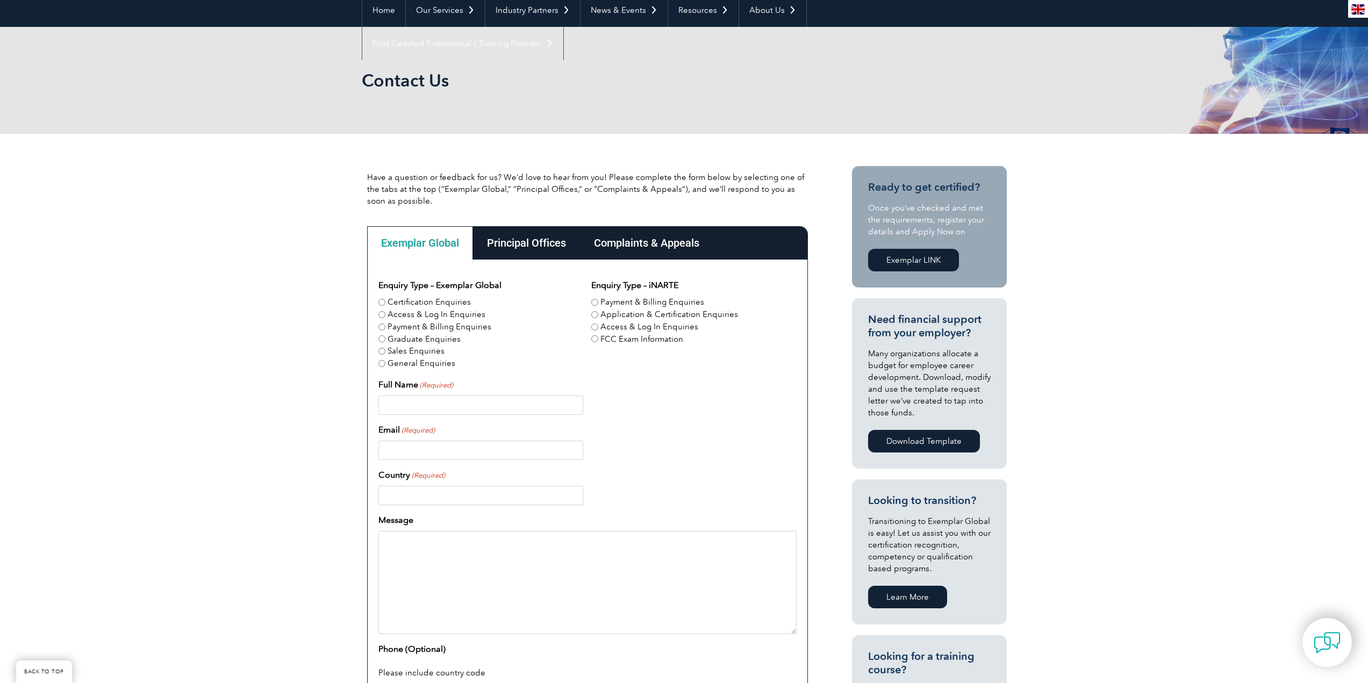
click at [393, 408] on input "Full Name (Required)" at bounding box center [480, 405] width 205 height 19
type input "Aamer Ali"
type input "aamerali-78@hotmail.com"
type input "[GEOGRAPHIC_DATA]"
paste textarea "https://exemplarglobal.org/client-register/?tp_search=37301"
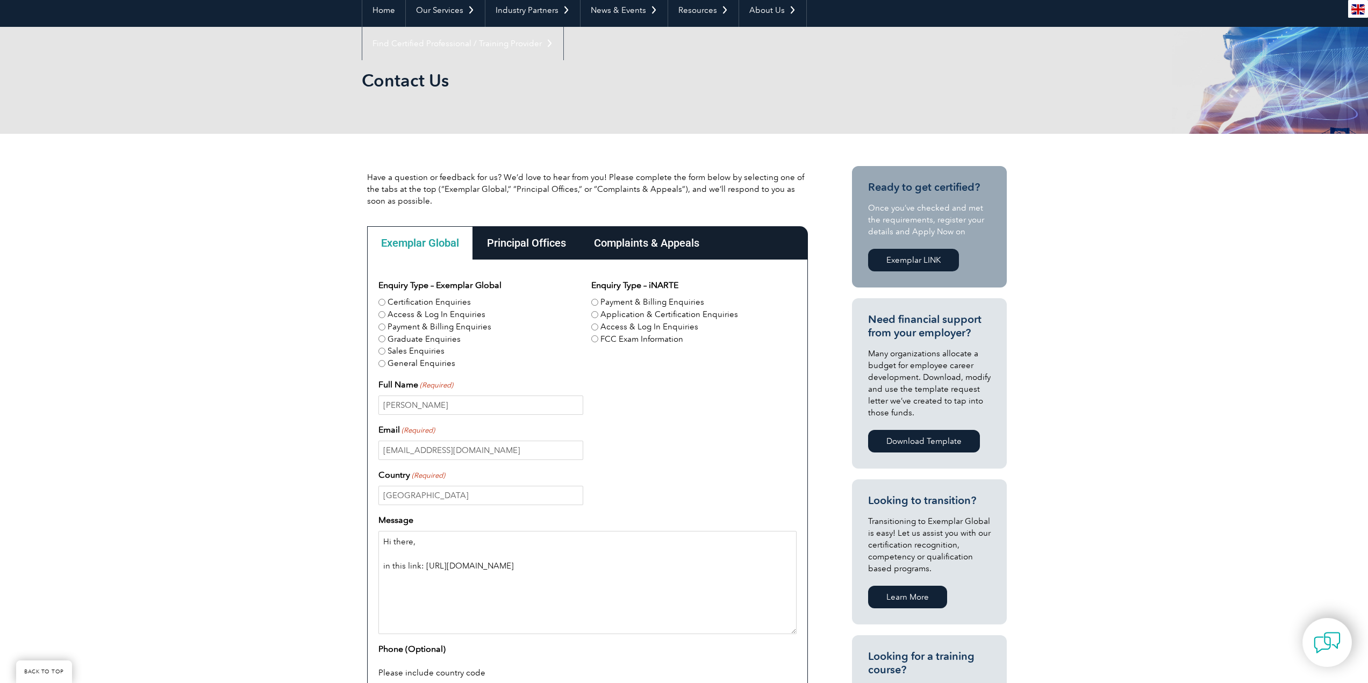
drag, startPoint x: 661, startPoint y: 566, endPoint x: 581, endPoint y: 565, distance: 80.7
click at [581, 565] on textarea "Hi there, in this link: https://exemplarglobal.org/client-register/?tp_search=3…" at bounding box center [587, 582] width 418 height 103
drag, startPoint x: 591, startPoint y: 569, endPoint x: 426, endPoint y: 570, distance: 165.1
click at [426, 570] on textarea "Hi there, in this link: https://exemplarglobal.org/client-register" at bounding box center [587, 582] width 418 height 103
paste textarea "/"
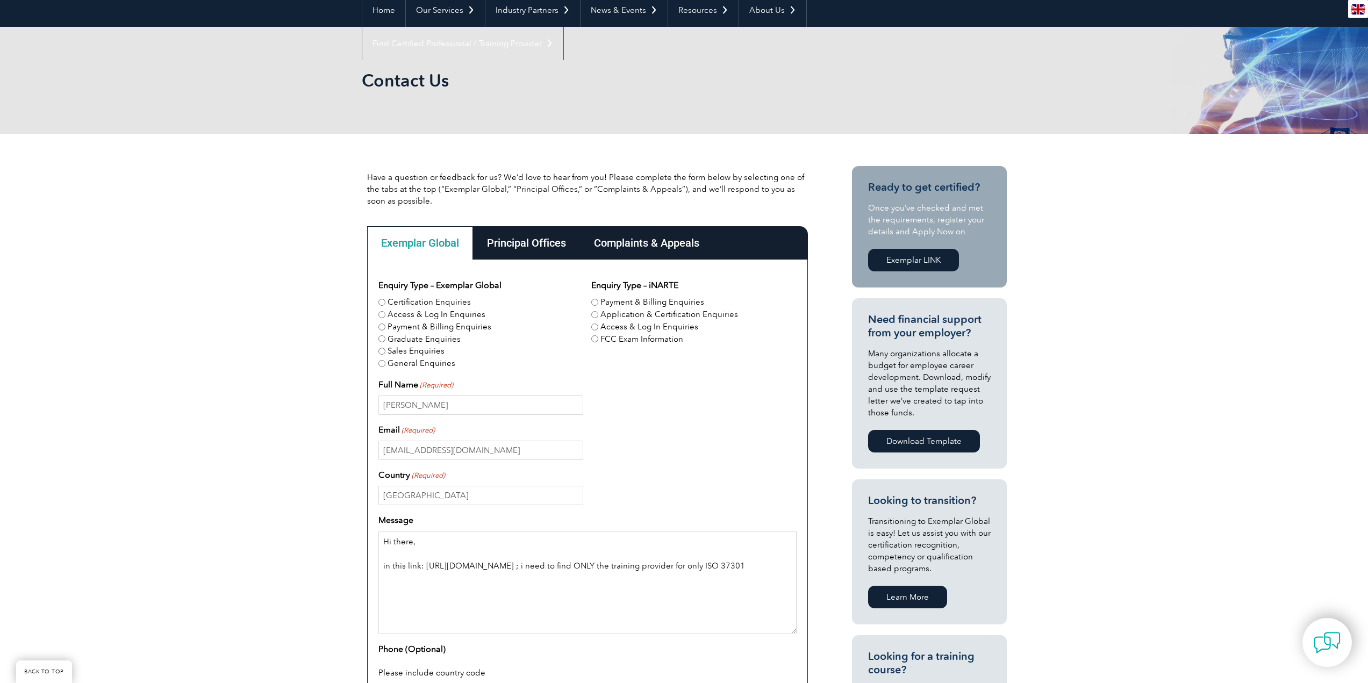
drag, startPoint x: 737, startPoint y: 564, endPoint x: 749, endPoint y: 569, distance: 13.3
click at [738, 565] on textarea "Hi there, in this link: https://exemplarglobal.org/client-register/ ; i need to…" at bounding box center [587, 582] width 418 height 103
click at [535, 581] on textarea "Hi there, in this link: https://exemplarglobal.org/client-register/ ; i need to…" at bounding box center [587, 582] width 418 height 103
click at [401, 590] on textarea "Hi there, in this link: https://exemplarglobal.org/client-register/ ; i need to…" at bounding box center [587, 582] width 418 height 103
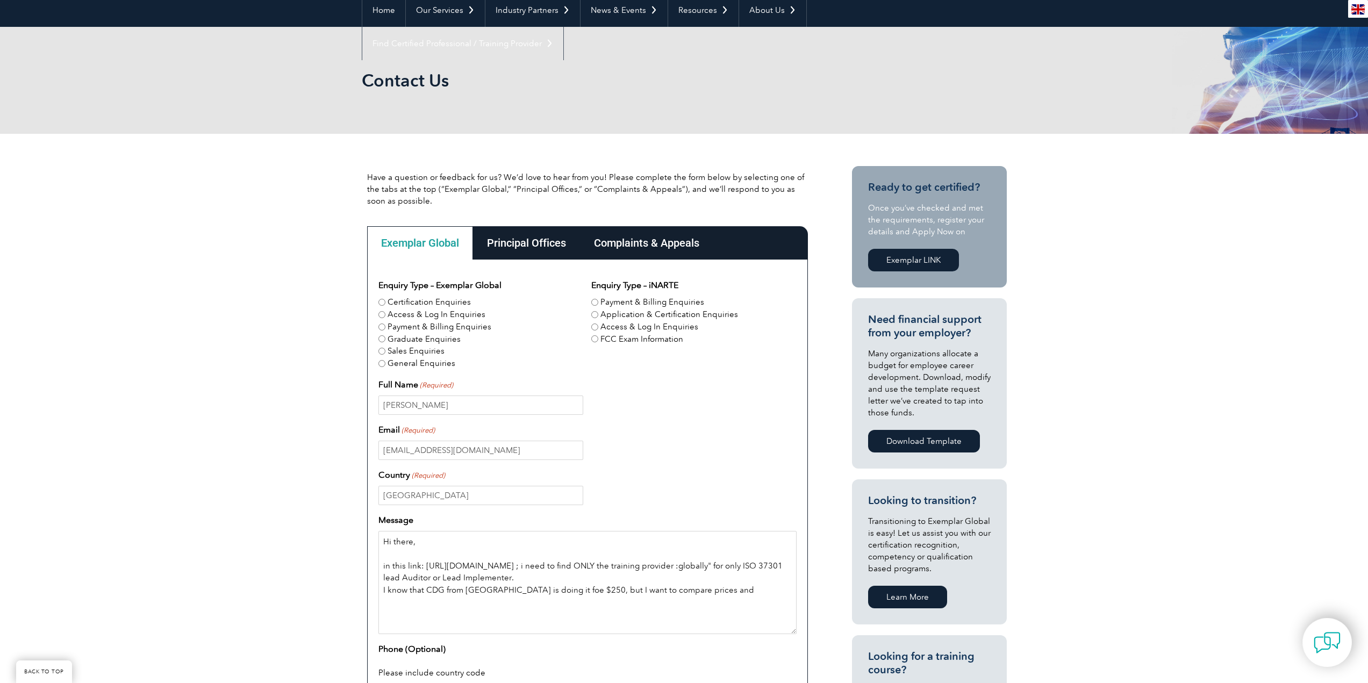
paste textarea "Syllabus"
click at [687, 591] on textarea "Hi there, in this link: https://exemplarglobal.org/client-register/ ; i need to…" at bounding box center [587, 582] width 418 height 103
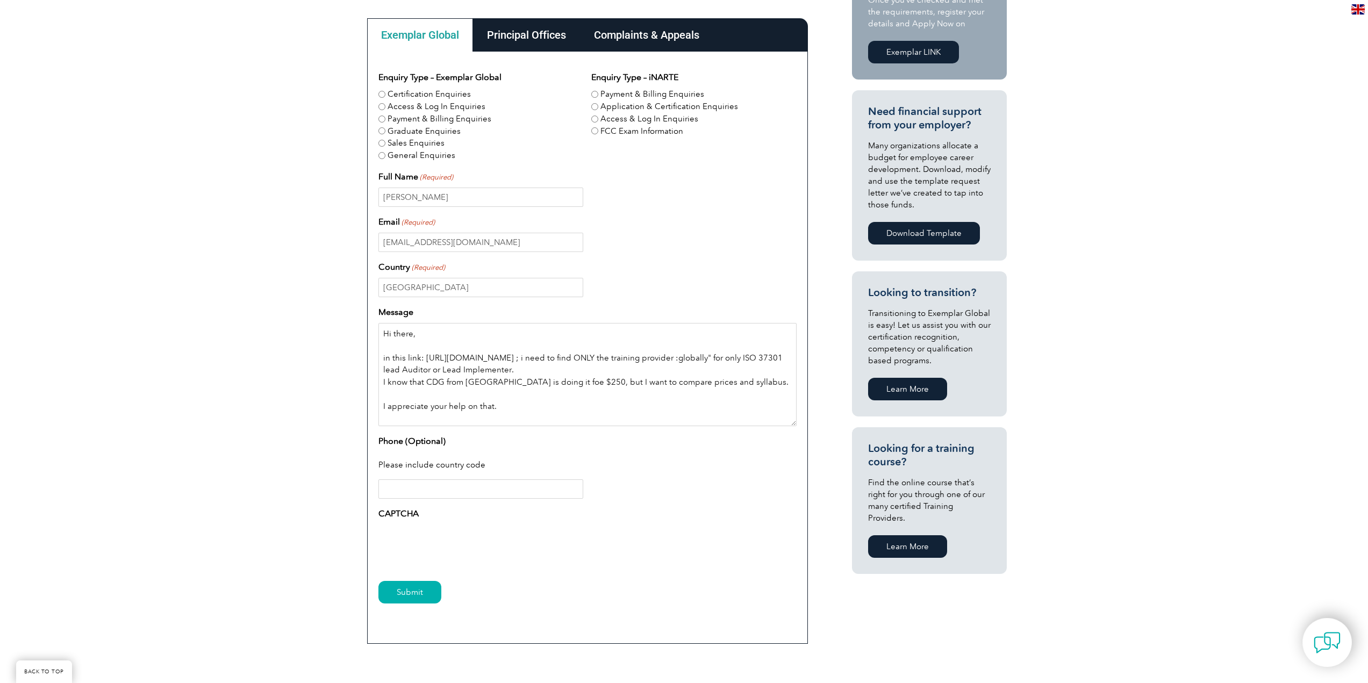
scroll to position [323, 0]
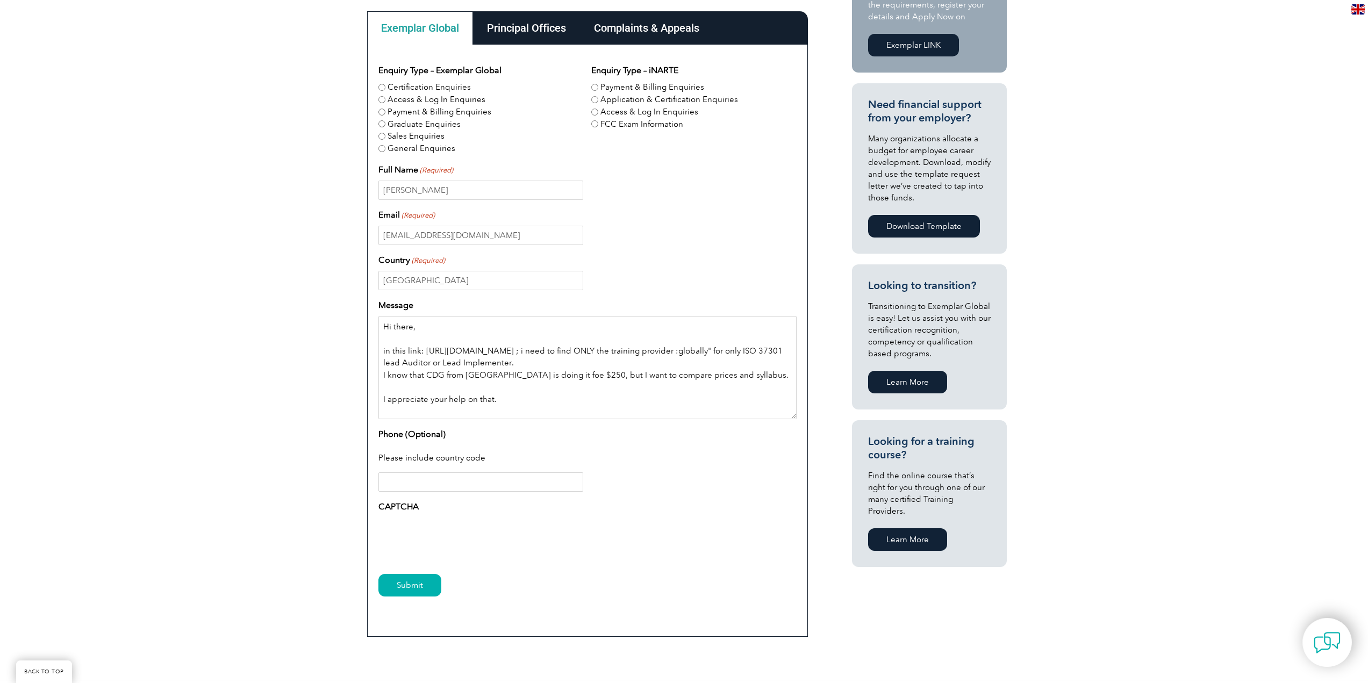
type textarea "Hi there, in this link: https://exemplarglobal.org/client-register/ ; i need to…"
click at [489, 481] on input "Phone (Optional)" at bounding box center [480, 482] width 205 height 19
type input "+971507810209"
click at [531, 400] on textarea "Hi there, in this link: https://exemplarglobal.org/client-register/ ; i need to…" at bounding box center [587, 367] width 418 height 103
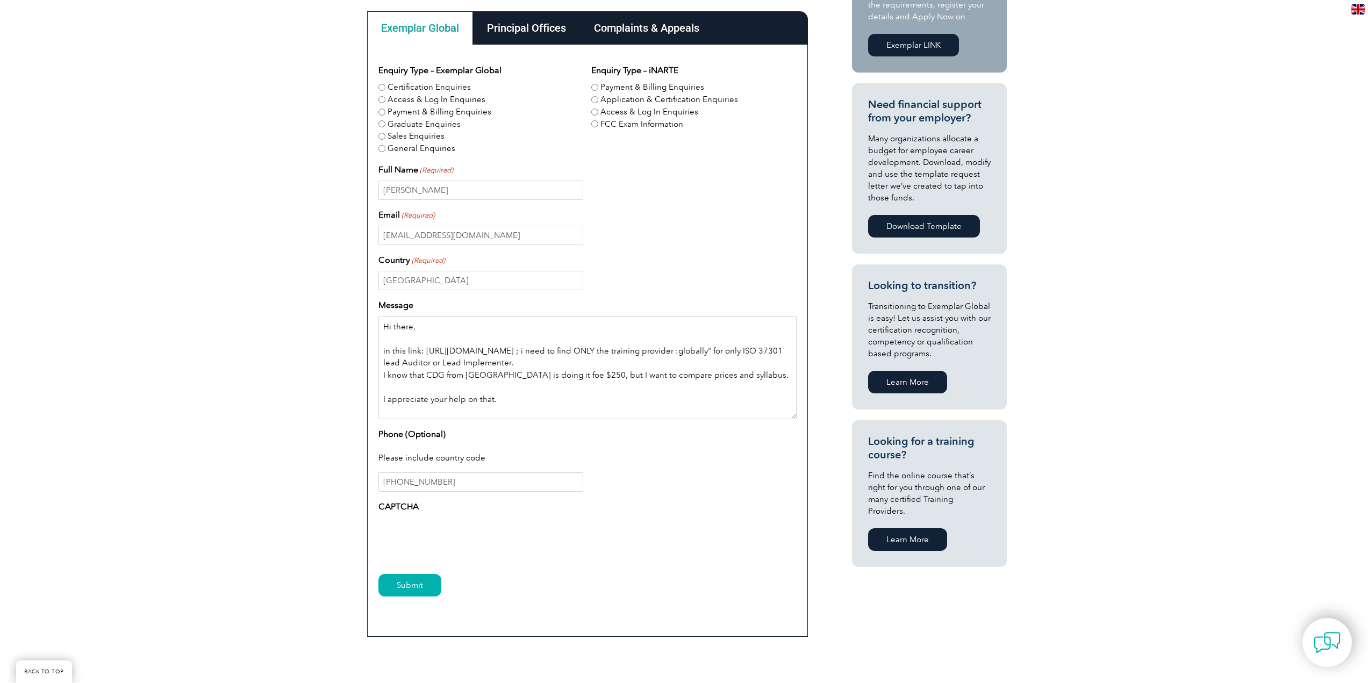
drag, startPoint x: 463, startPoint y: 414, endPoint x: 368, endPoint y: 319, distance: 134.2
click at [368, 319] on div "Enquiry Type – Exemplar Global Certification Enquiries Access & Log In Enquirie…" at bounding box center [587, 341] width 441 height 592
type textarea "Hi there, in this link: https://exemplarglobal.org/client-register/ ; i need to…"
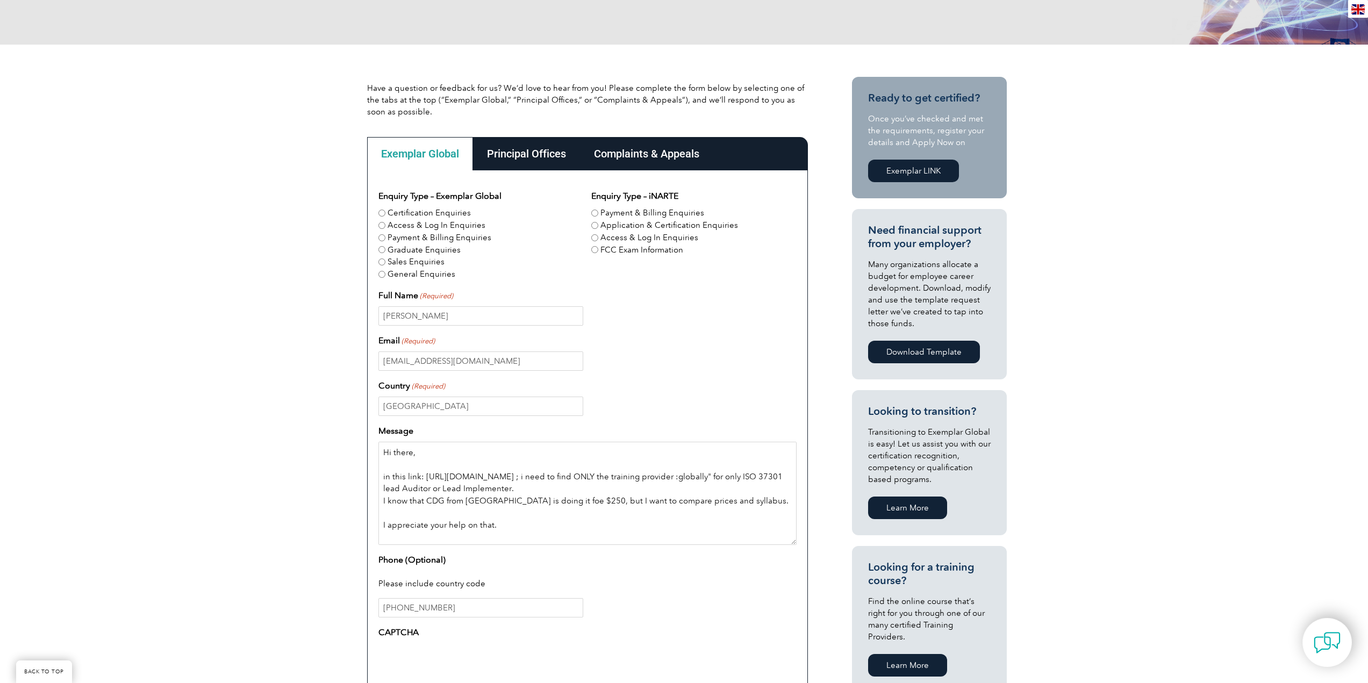
scroll to position [161, 0]
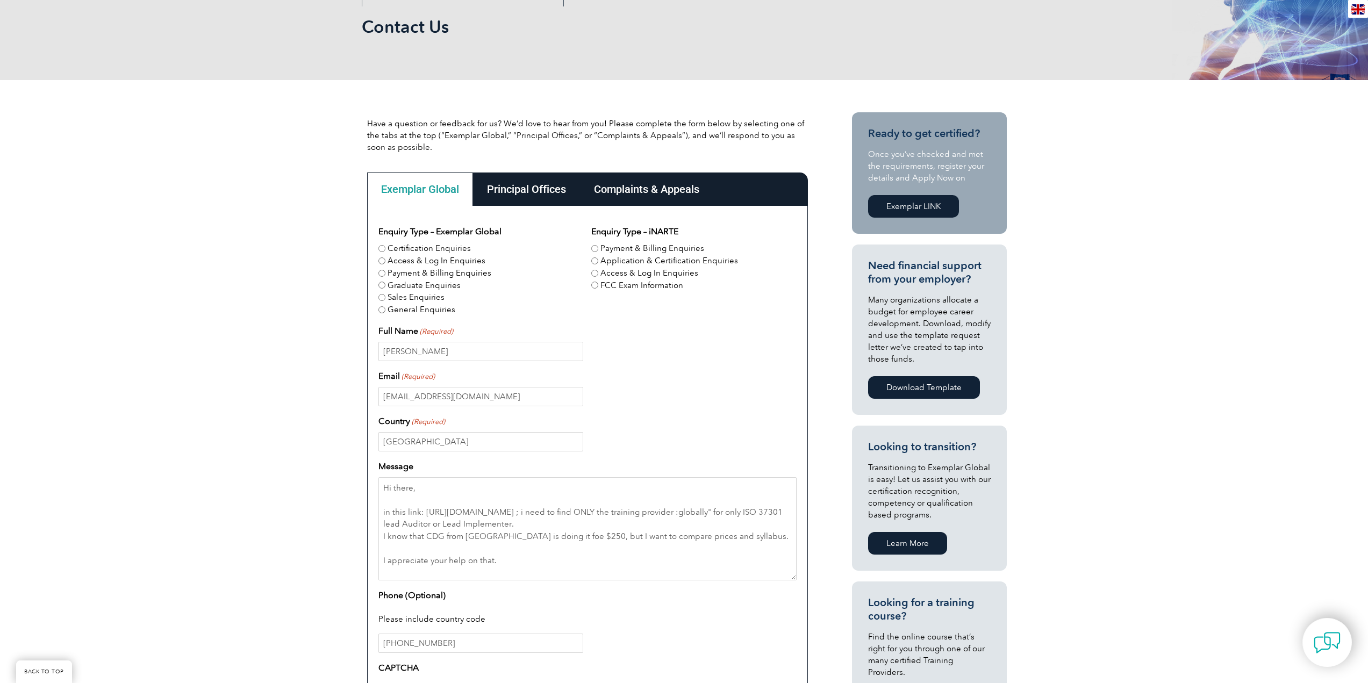
click at [383, 248] on input "Certification Enquiries" at bounding box center [381, 248] width 7 height 7
radio input "true"
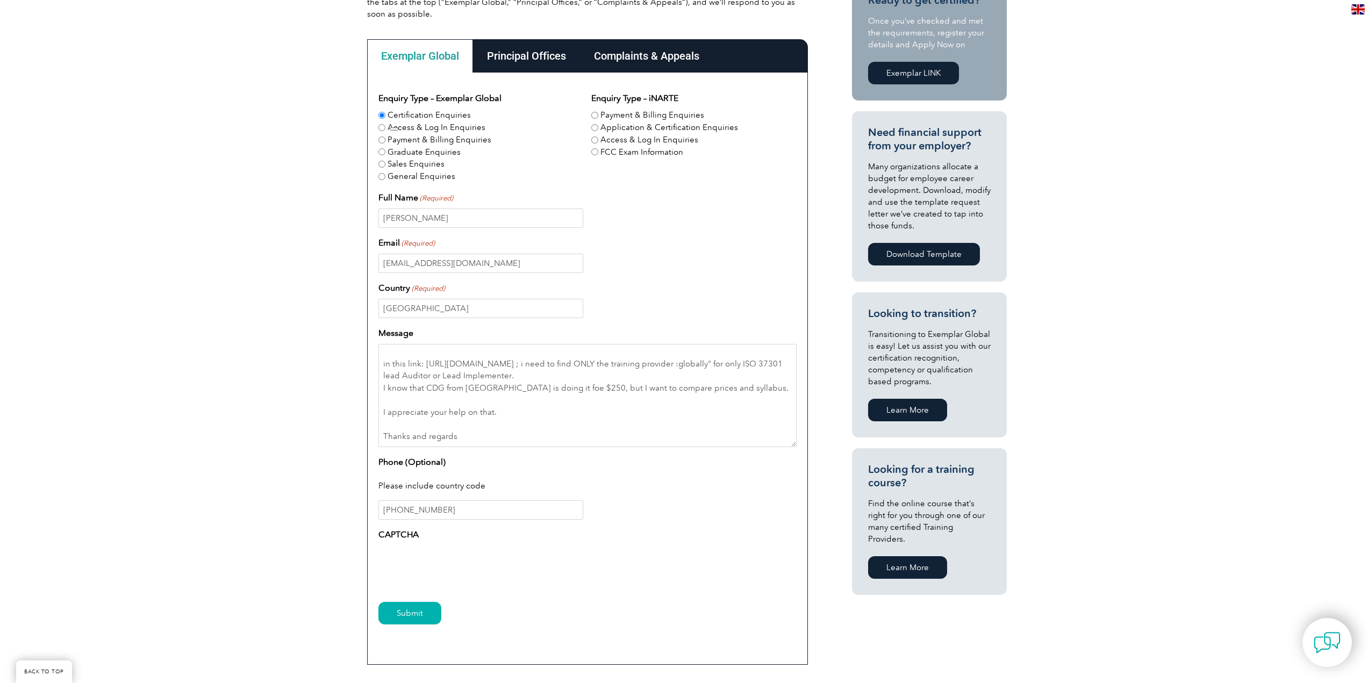
scroll to position [430, 0]
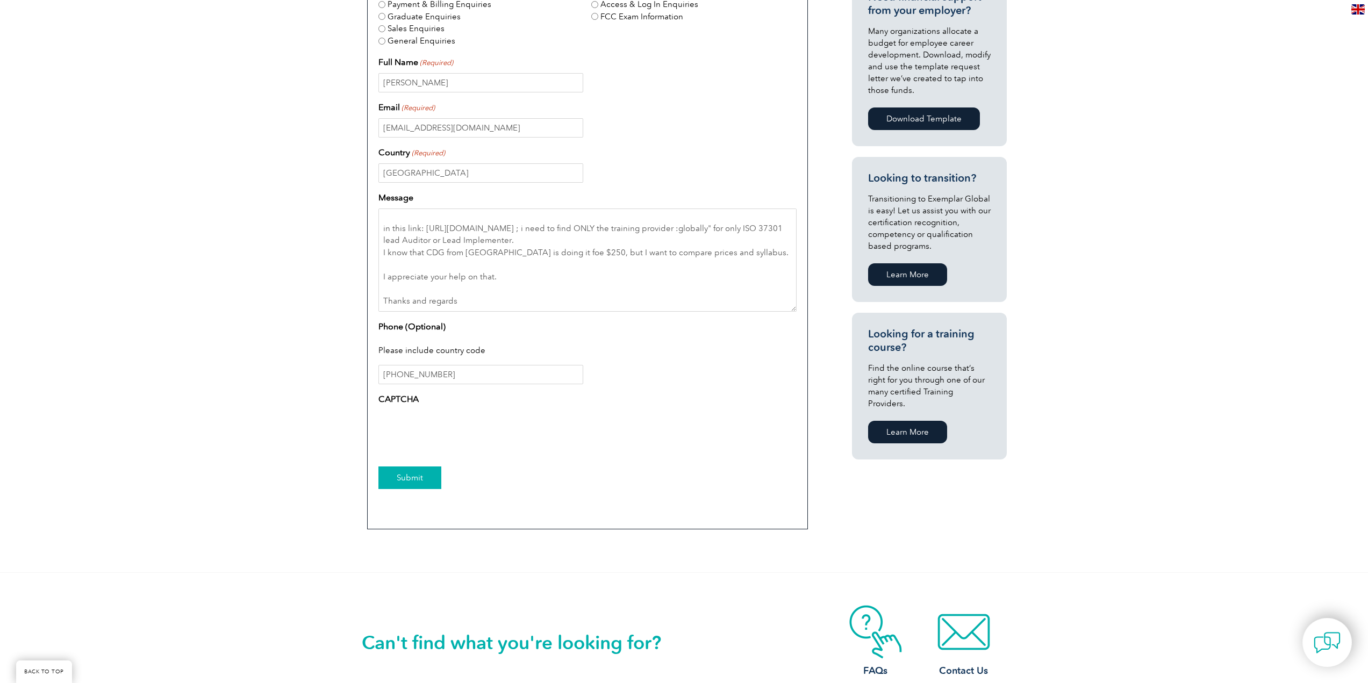
click at [396, 474] on input "Submit" at bounding box center [409, 478] width 63 height 23
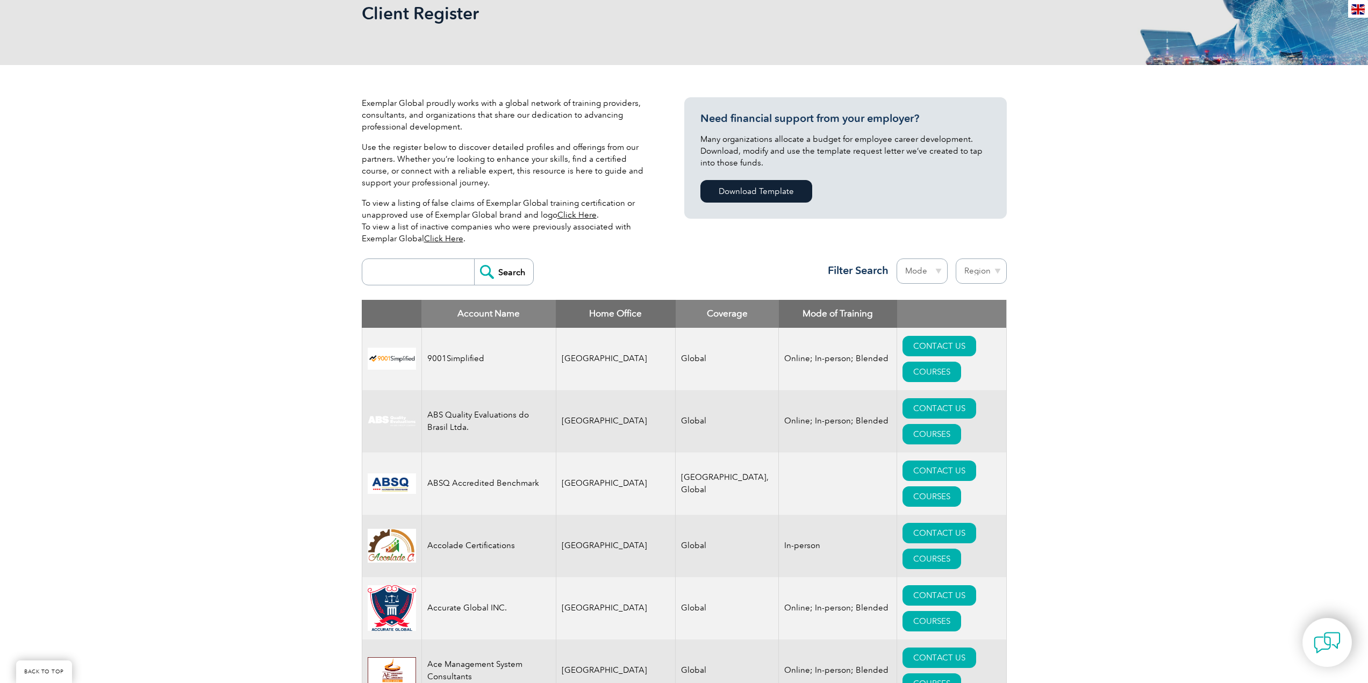
scroll to position [323, 0]
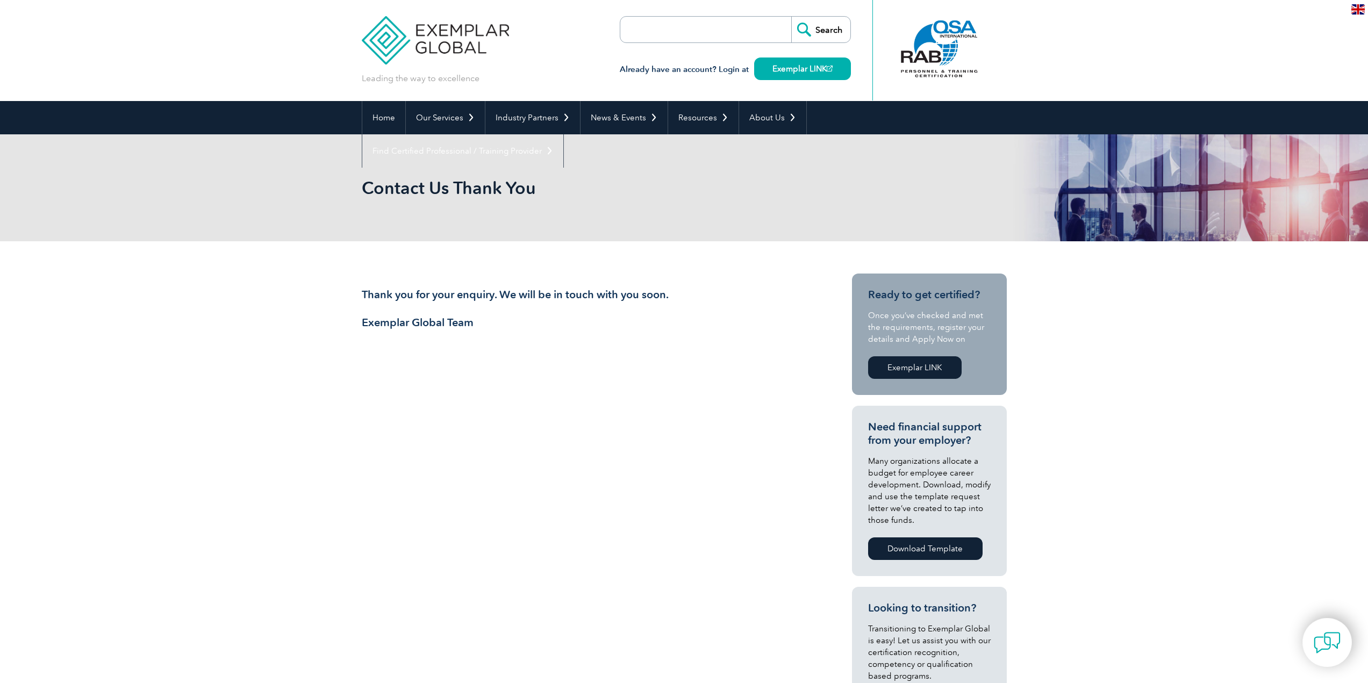
click at [902, 366] on link "Exemplar LINK" at bounding box center [915, 367] width 94 height 23
click at [376, 116] on link "Home" at bounding box center [383, 117] width 43 height 33
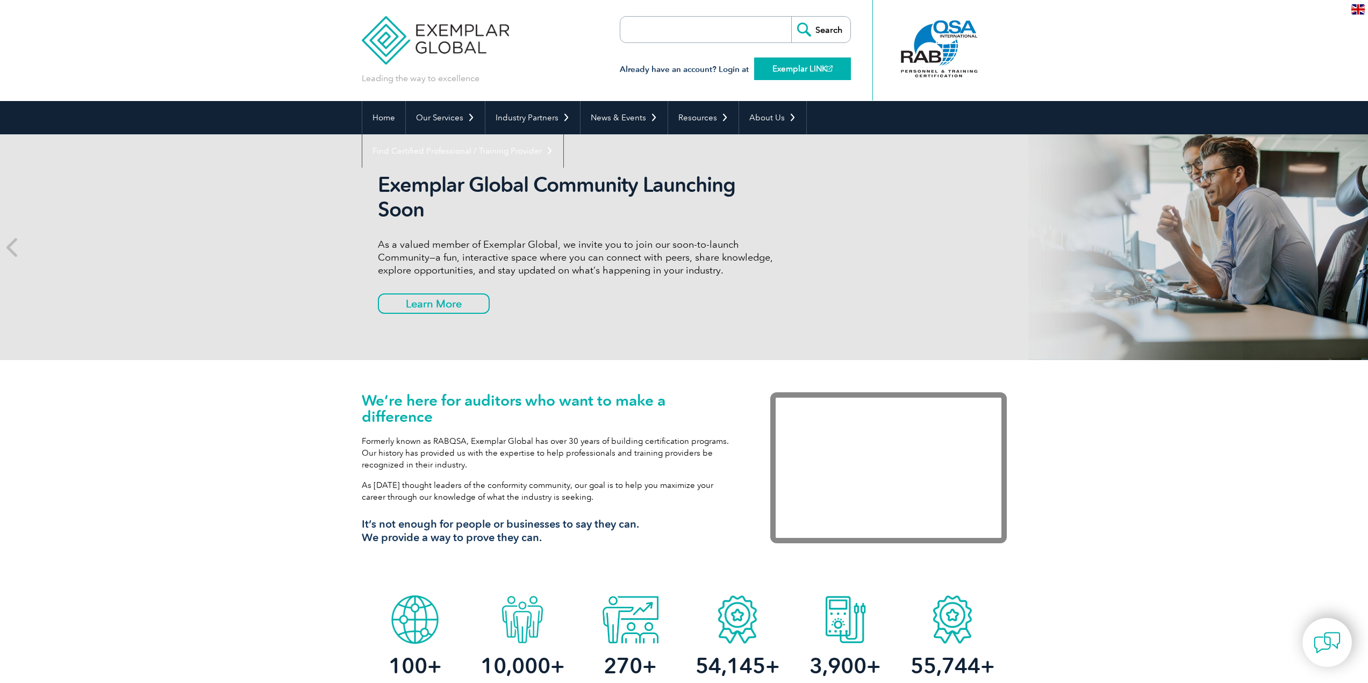
click at [802, 73] on link "Exemplar LINK" at bounding box center [802, 69] width 97 height 23
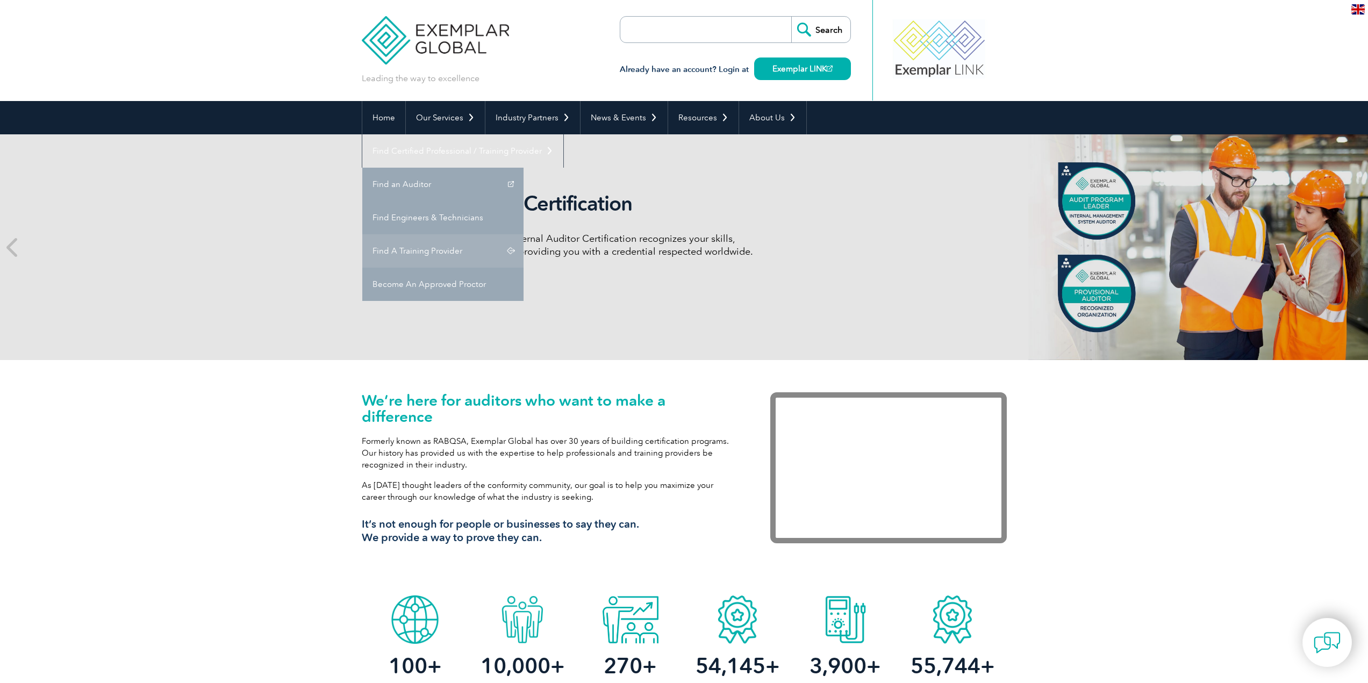
click at [524, 234] on link "Find A Training Provider" at bounding box center [442, 250] width 161 height 33
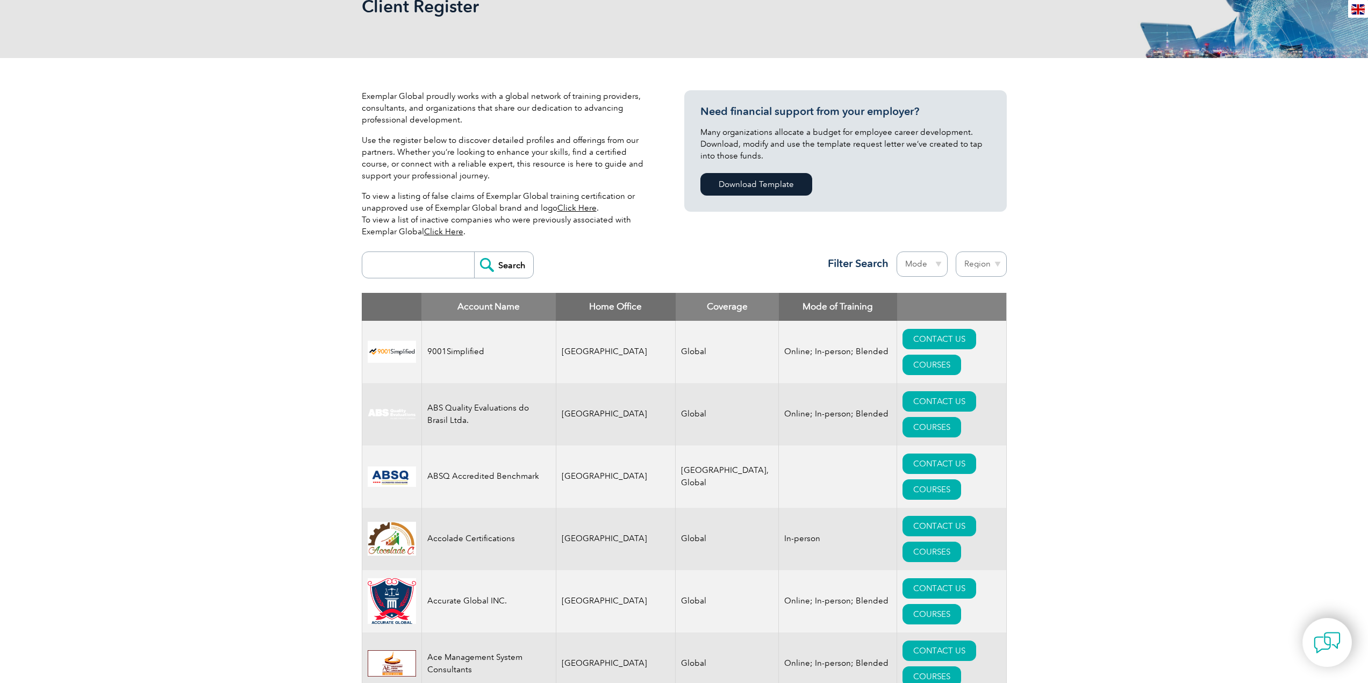
scroll to position [215, 0]
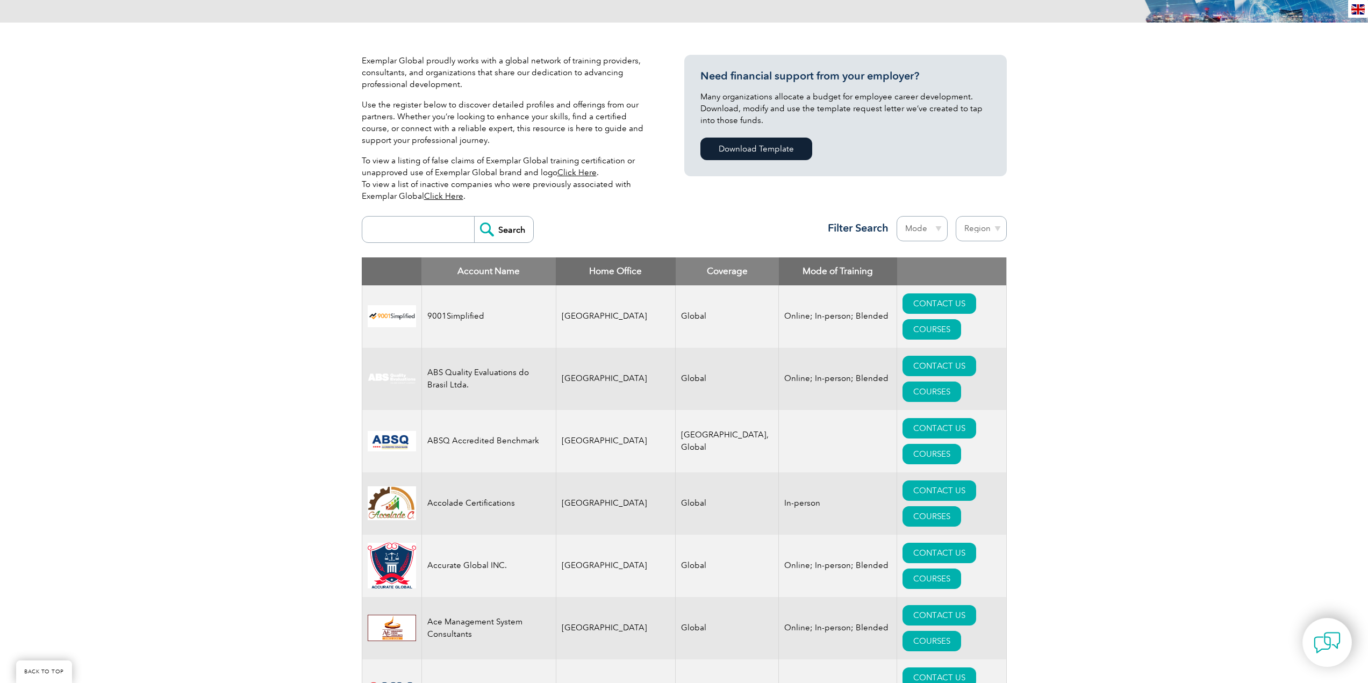
click at [431, 231] on input "search" at bounding box center [421, 230] width 106 height 26
type input "compliance"
click at [474, 217] on input "Search" at bounding box center [503, 230] width 59 height 26
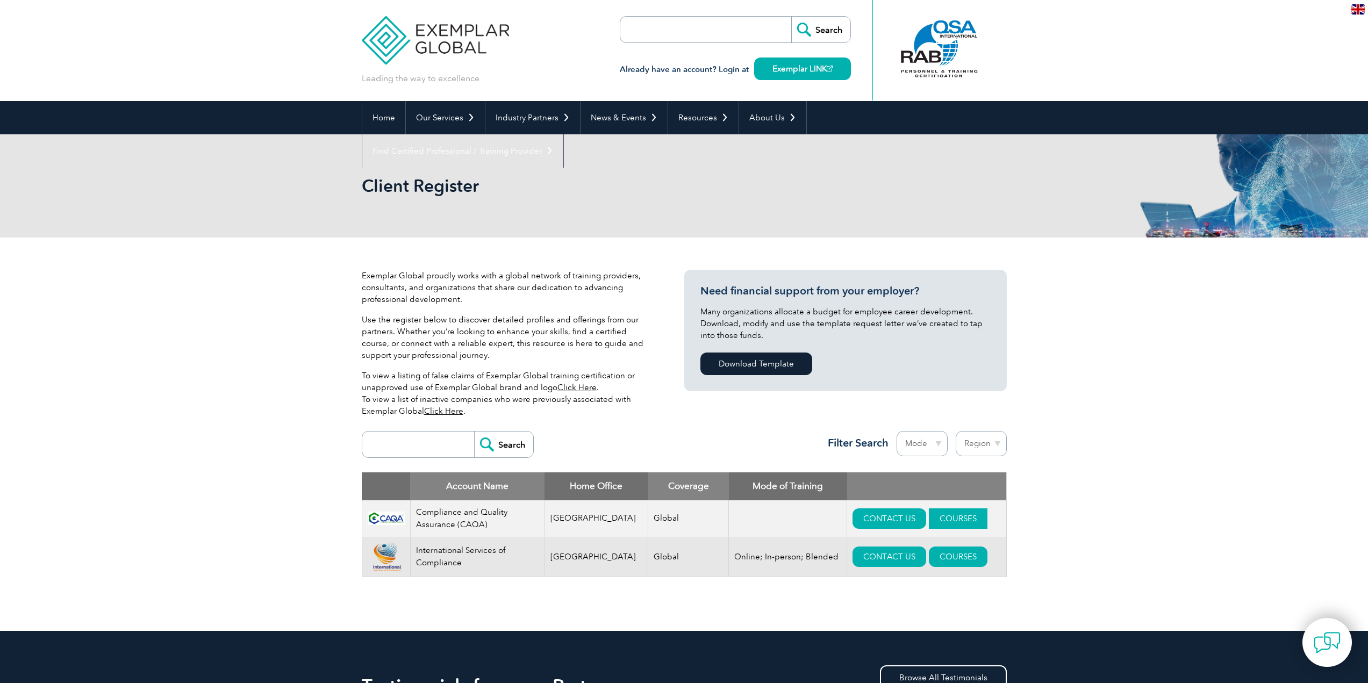
click at [936, 516] on link "COURSES" at bounding box center [958, 519] width 59 height 20
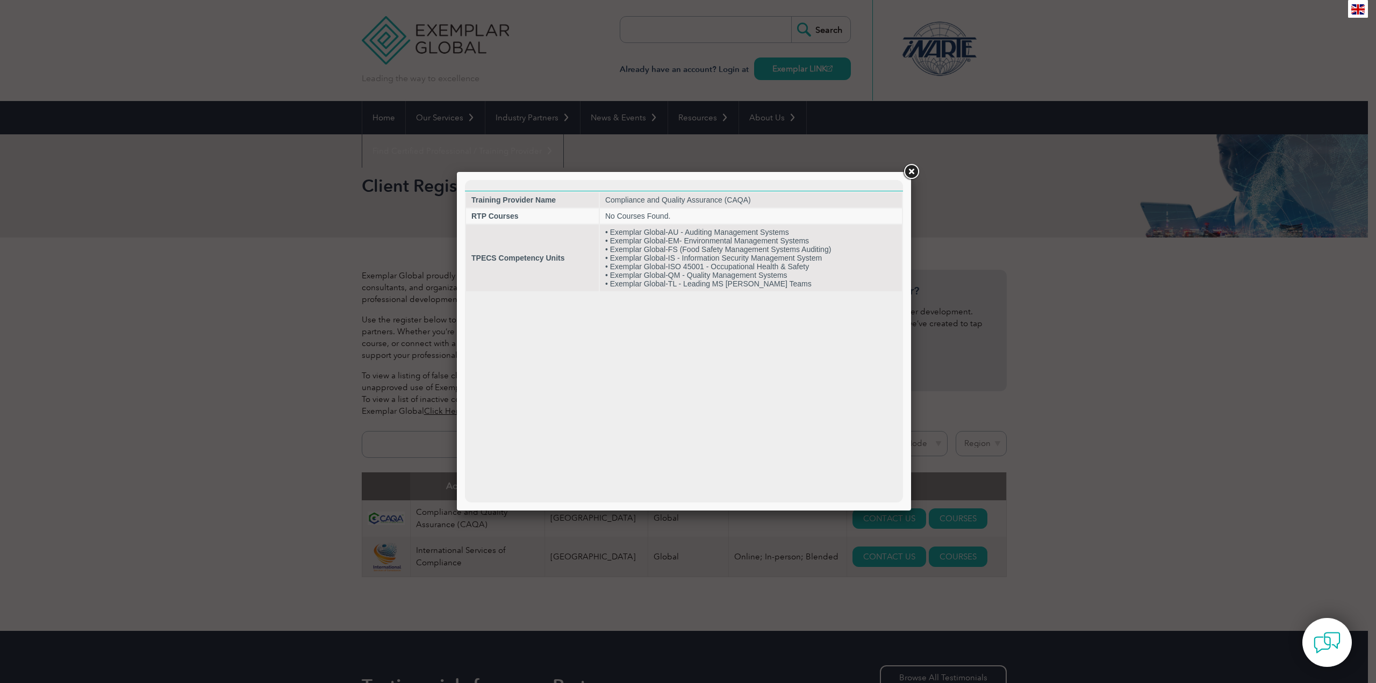
click at [915, 169] on link at bounding box center [911, 171] width 19 height 19
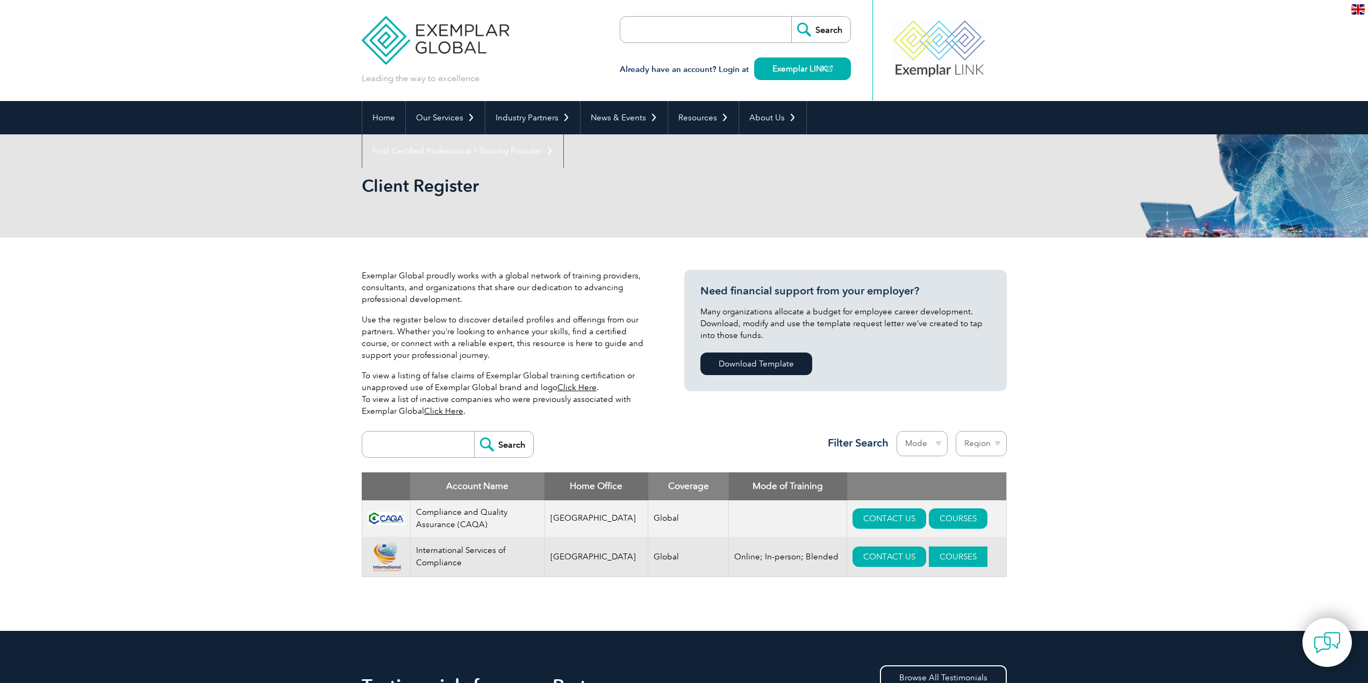
click at [944, 559] on link "COURSES" at bounding box center [958, 557] width 59 height 20
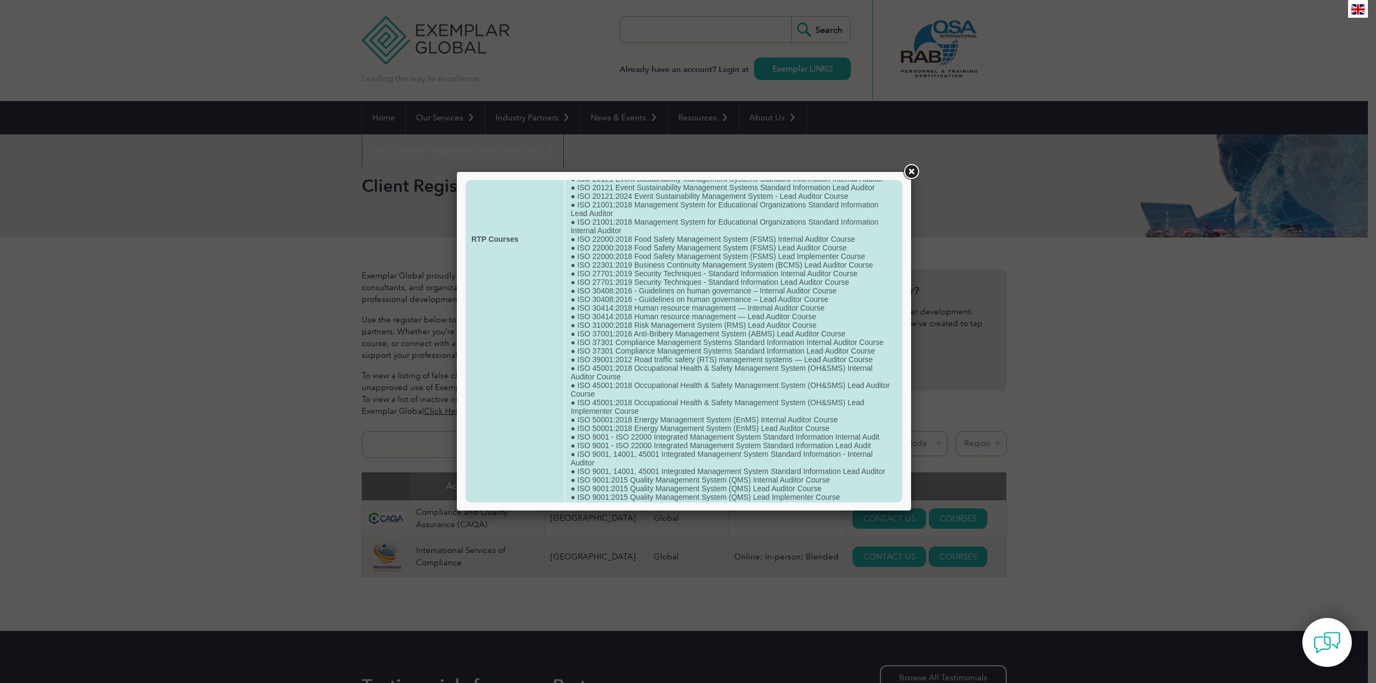
scroll to position [239, 0]
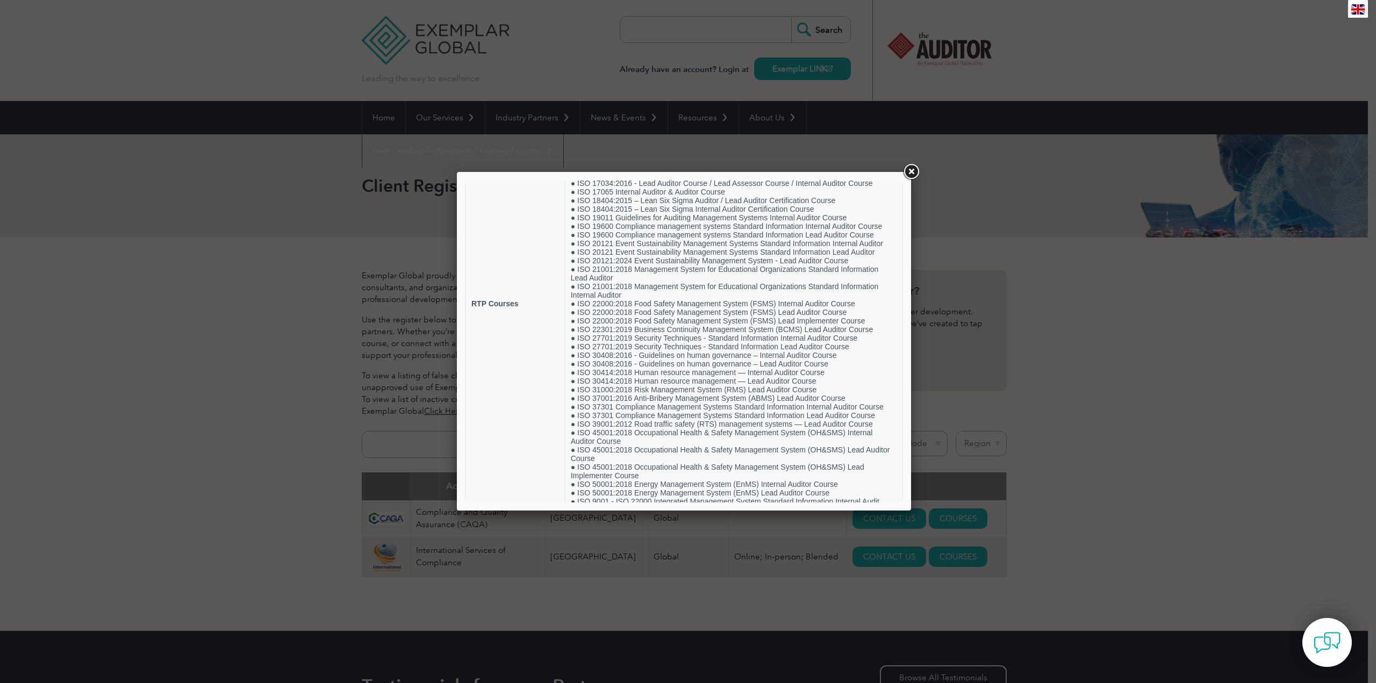
click at [384, 557] on div at bounding box center [688, 341] width 1376 height 683
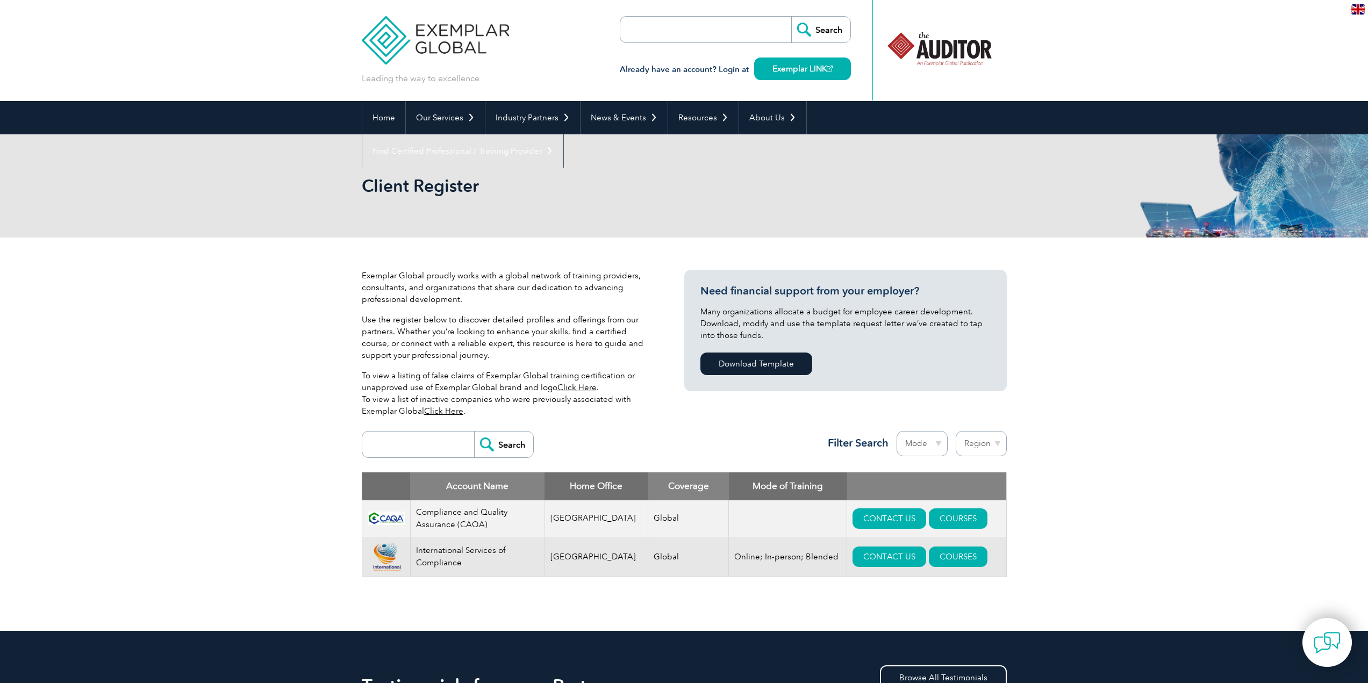
click at [430, 554] on td "International Services of Compliance" at bounding box center [477, 557] width 134 height 40
click at [489, 550] on td "International Services of Compliance" at bounding box center [477, 557] width 134 height 40
click at [859, 560] on link "CONTACT US" at bounding box center [890, 557] width 74 height 20
click at [382, 559] on img at bounding box center [386, 557] width 37 height 30
click at [439, 552] on td "International Services of Compliance" at bounding box center [477, 557] width 134 height 40
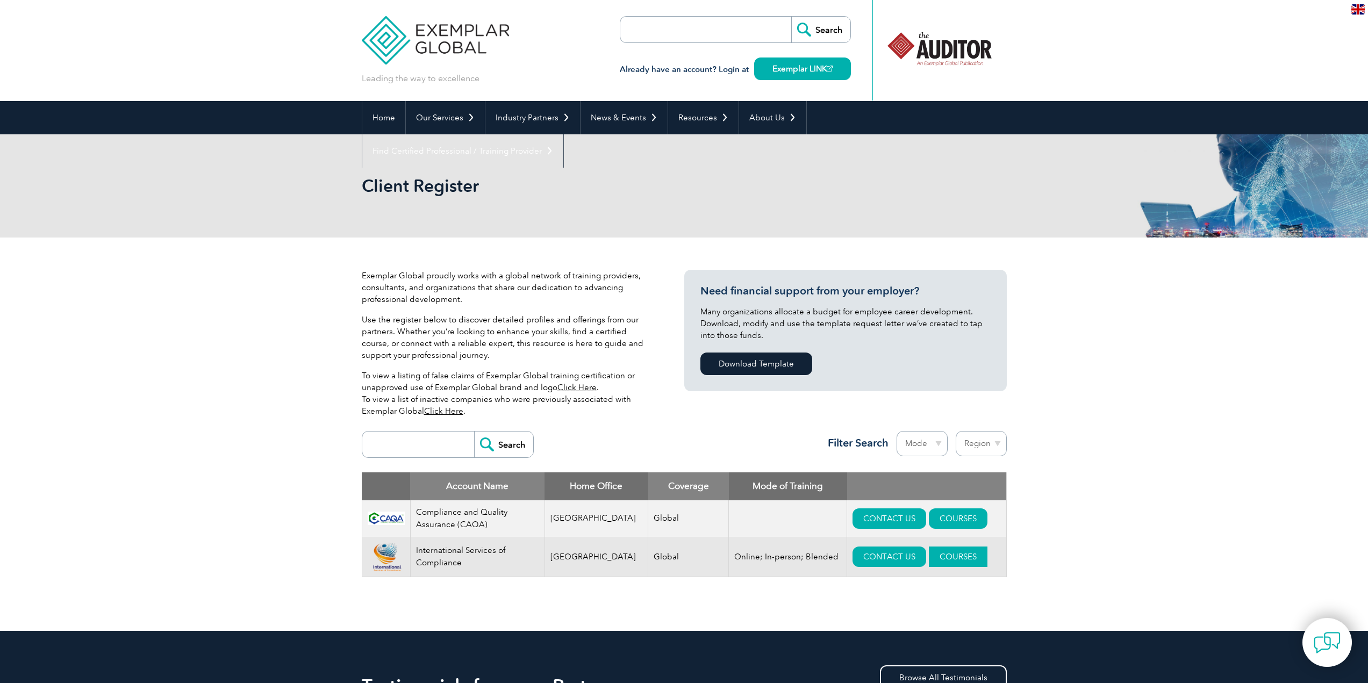
click at [946, 554] on link "COURSES" at bounding box center [958, 557] width 59 height 20
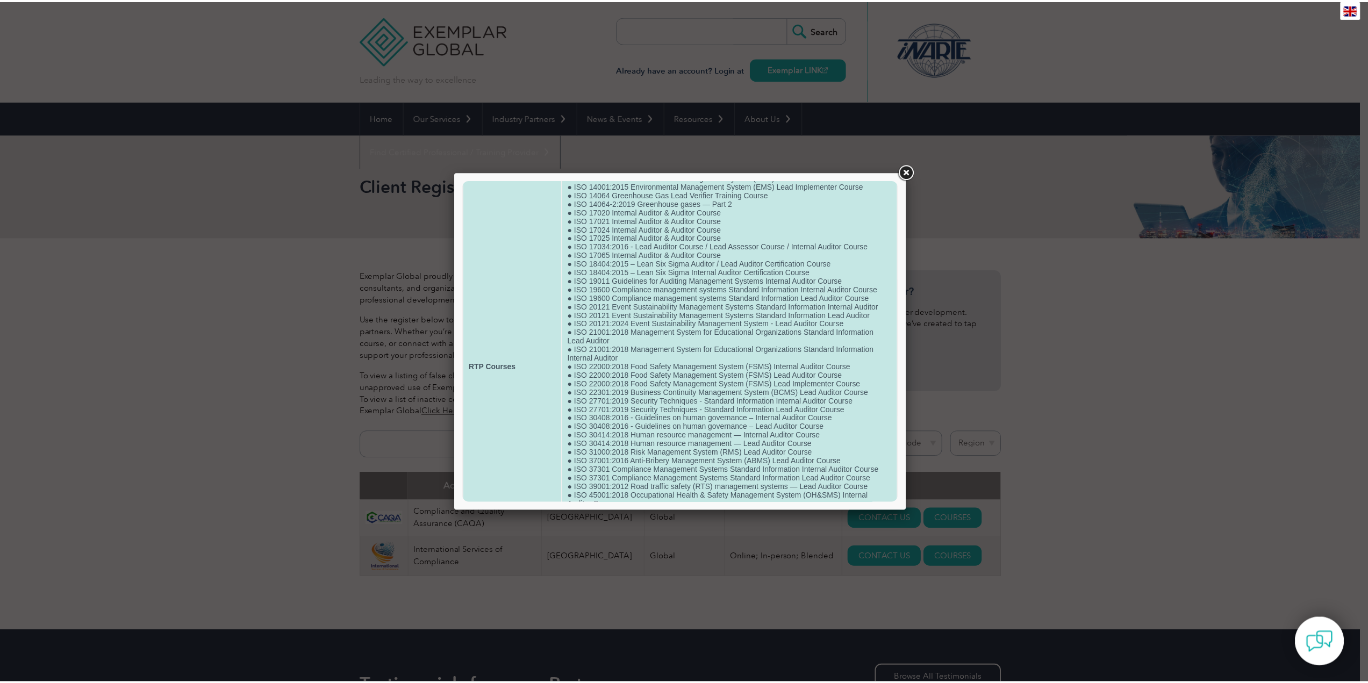
scroll to position [215, 0]
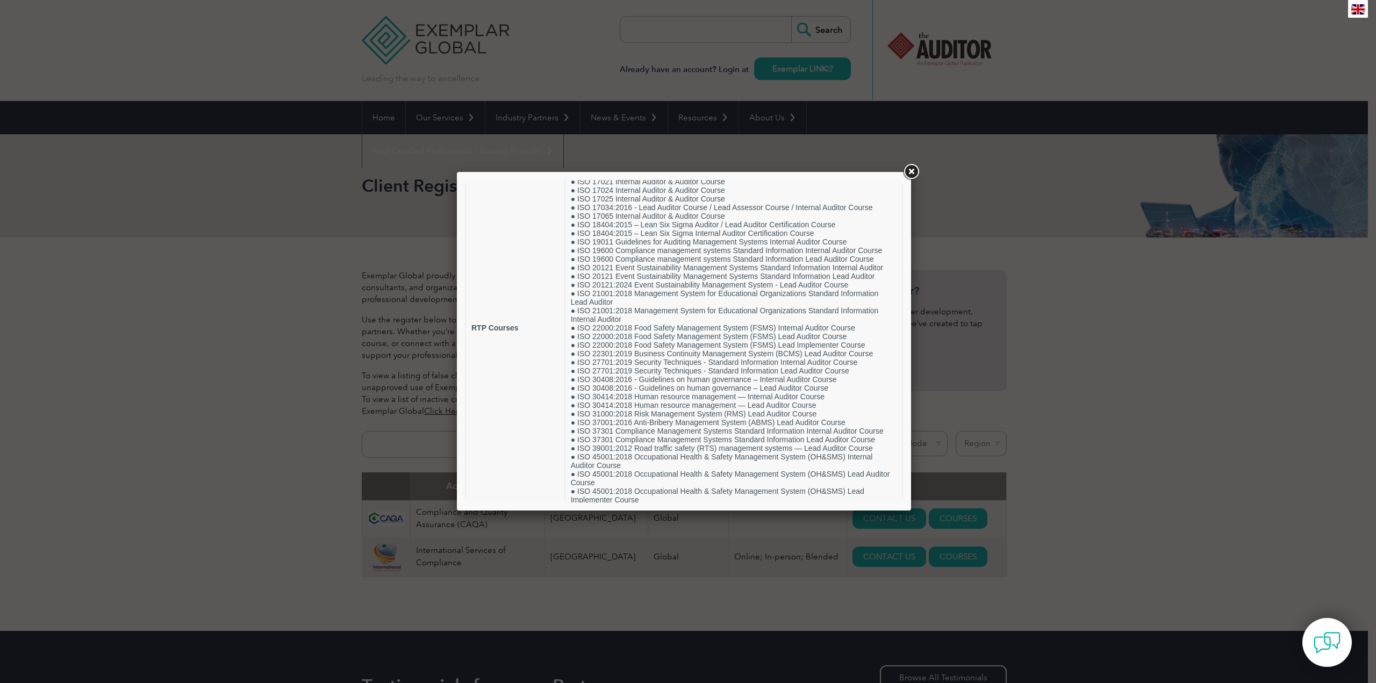
click at [915, 170] on link at bounding box center [911, 171] width 19 height 19
